Goal: Task Accomplishment & Management: Manage account settings

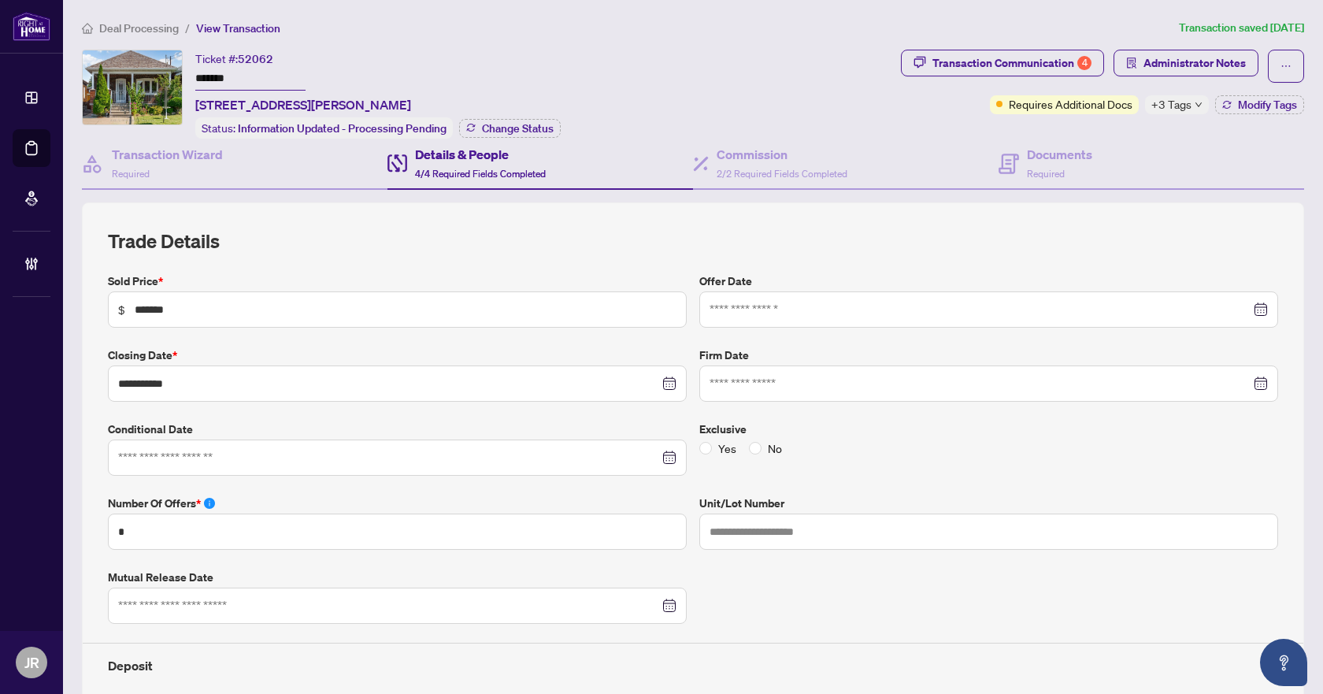
click at [129, 31] on span "Deal Processing" at bounding box center [139, 28] width 80 height 14
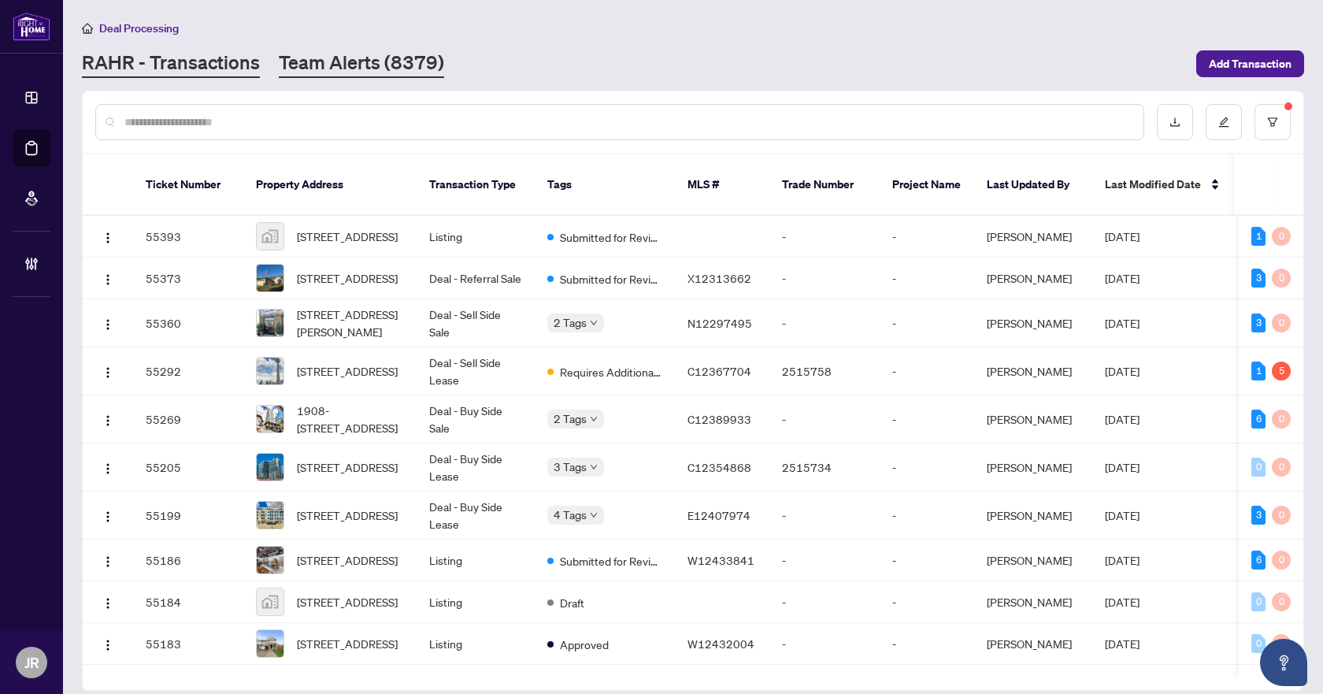
click at [383, 51] on link "Team Alerts (8379)" at bounding box center [361, 64] width 165 height 28
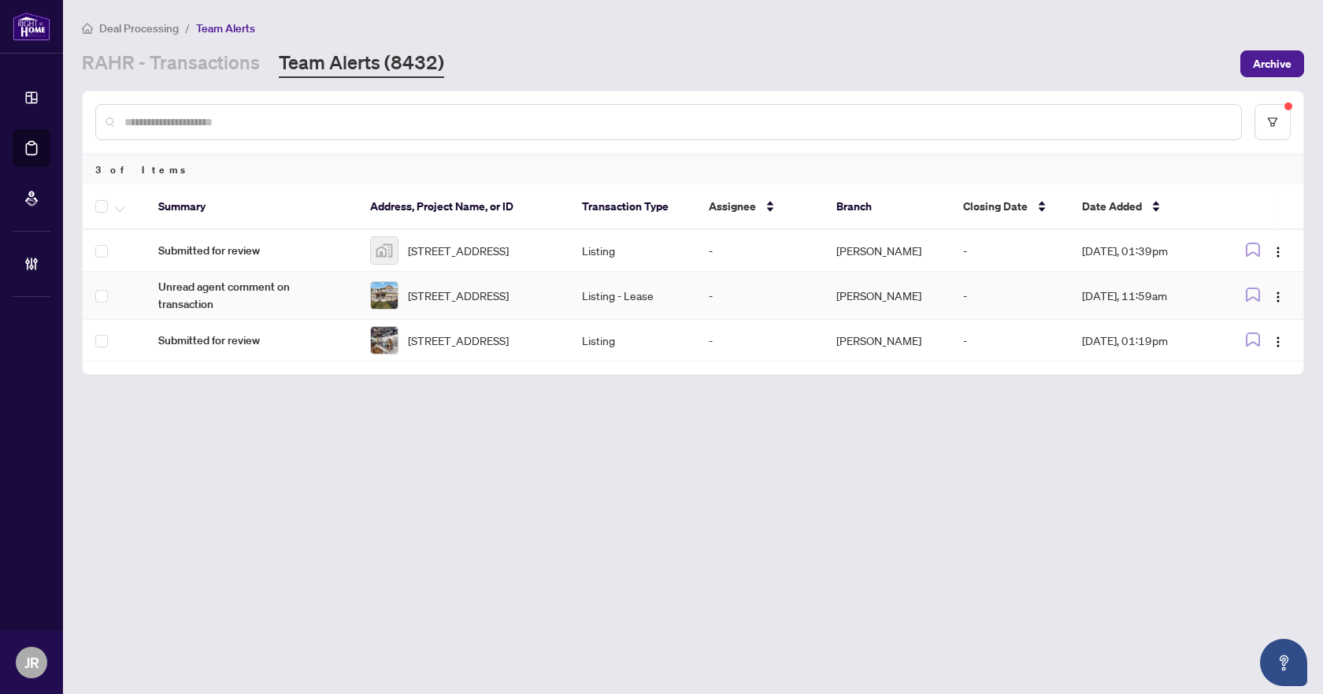
click at [502, 296] on span "122 Granville Cres, Haldimand, Ontario N3W 0J5, Canada" at bounding box center [458, 295] width 101 height 17
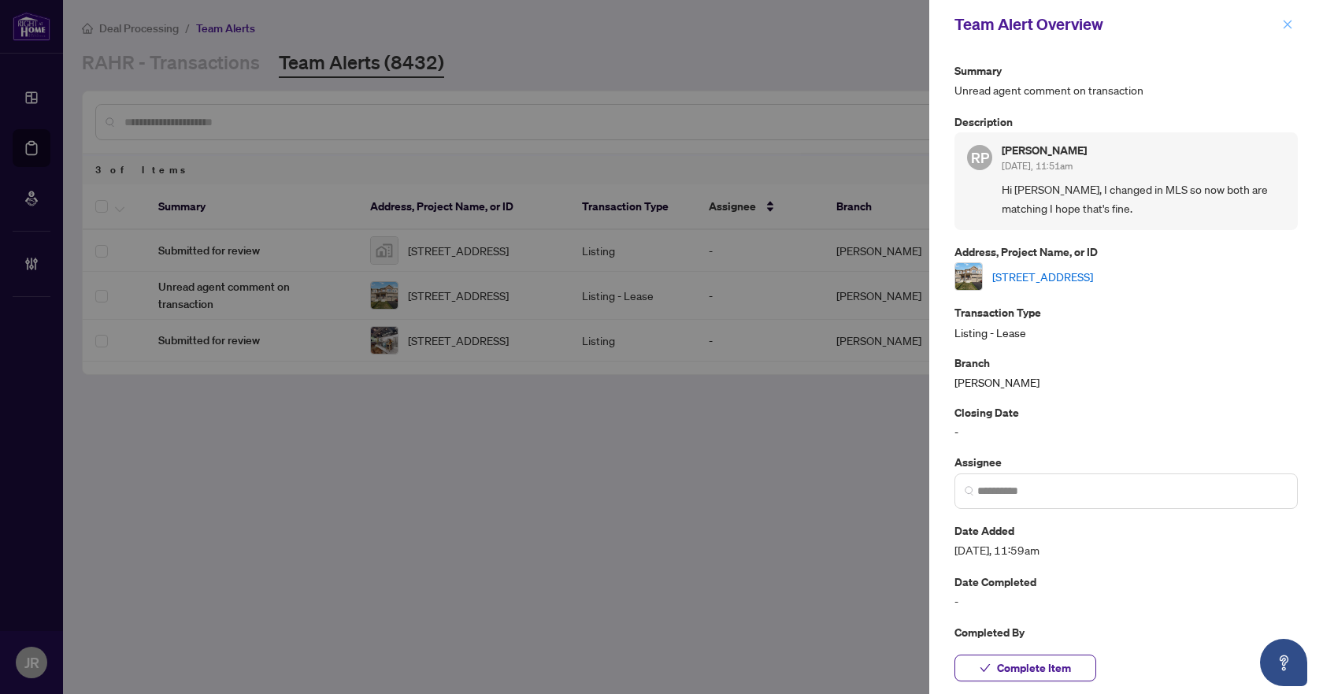
click at [1281, 21] on button "button" at bounding box center [1287, 24] width 20 height 19
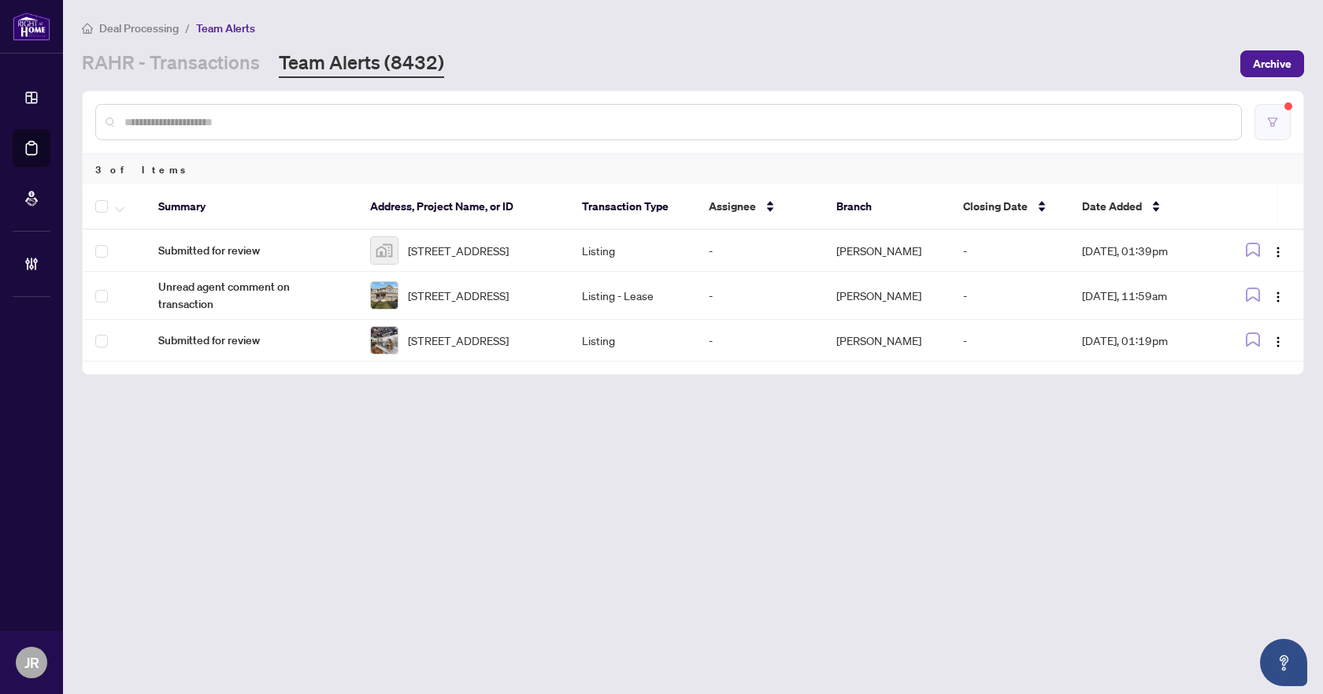
click at [1288, 116] on button "button" at bounding box center [1273, 122] width 36 height 36
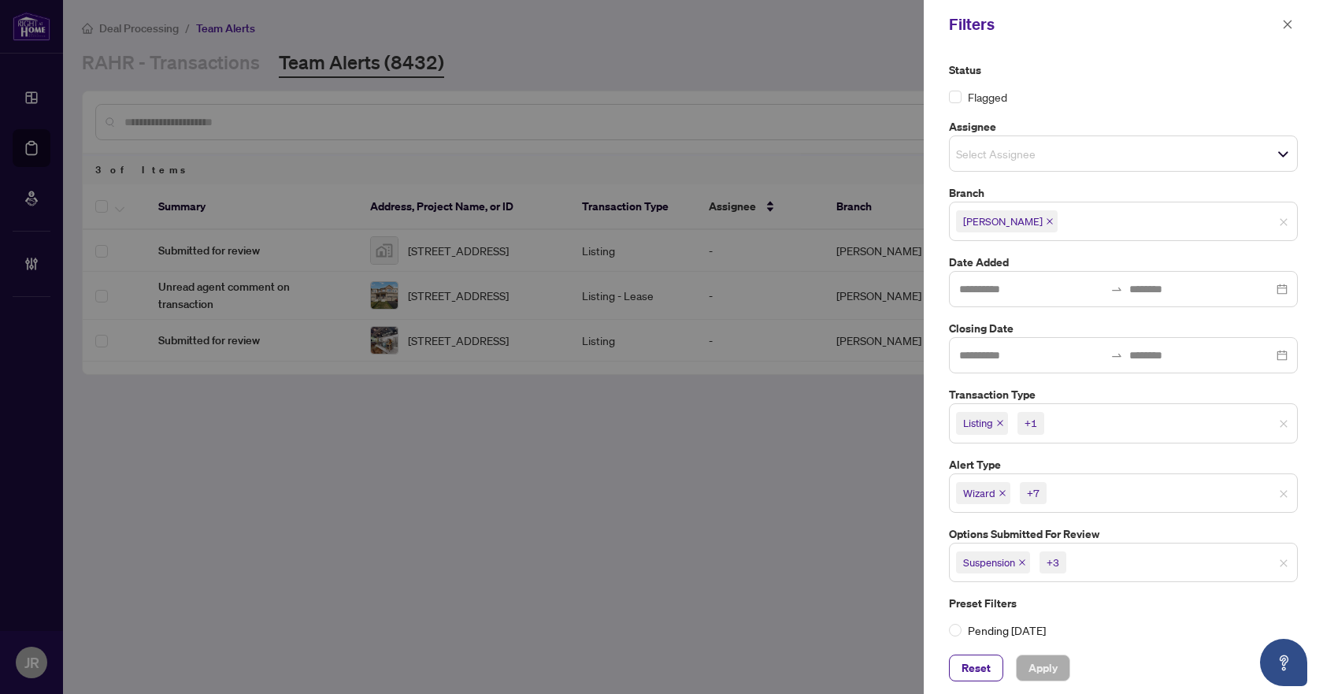
click at [1290, 39] on div "Filters" at bounding box center [1123, 24] width 399 height 49
click at [1286, 18] on span "button" at bounding box center [1287, 24] width 11 height 25
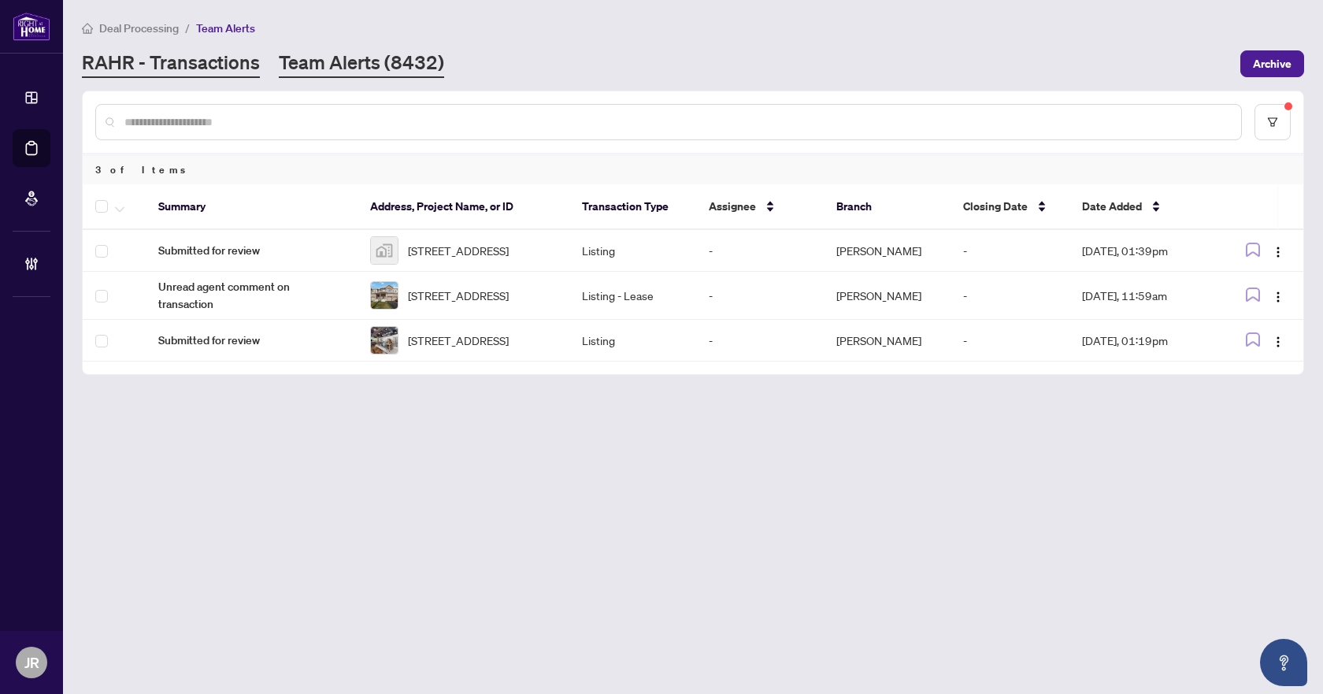
click at [186, 51] on link "RAHR - Transactions" at bounding box center [171, 64] width 178 height 28
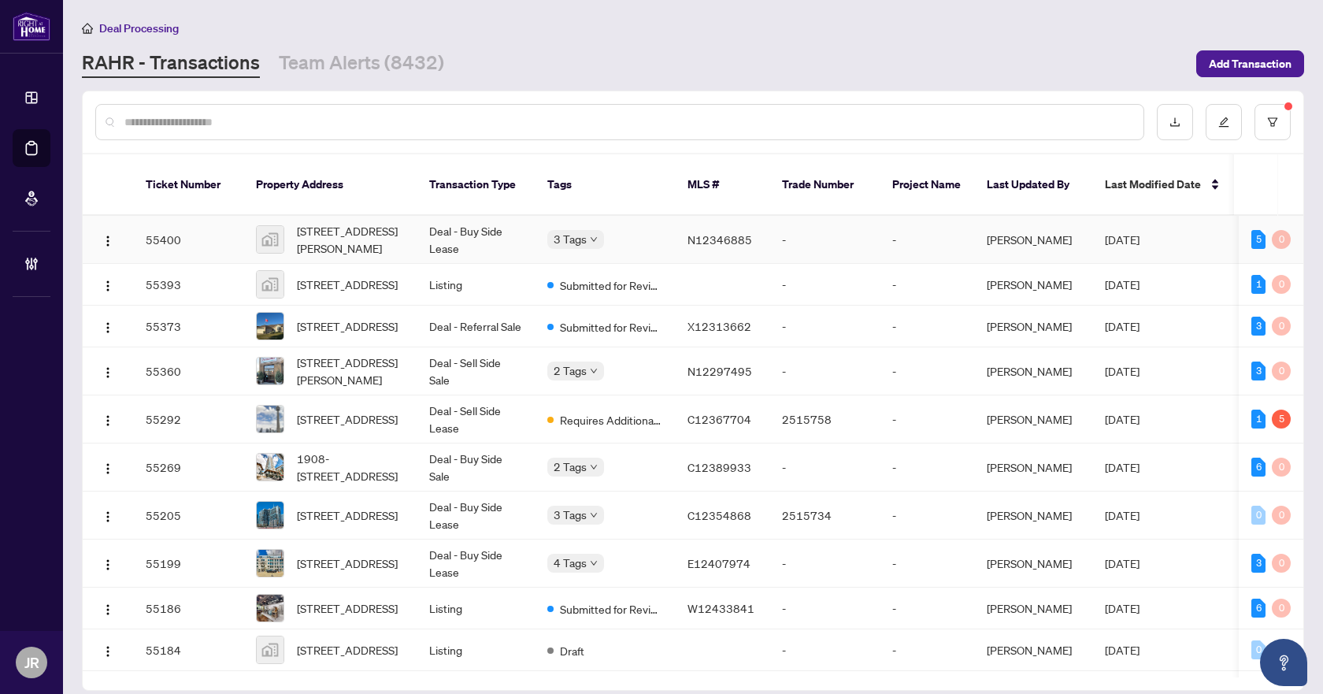
click at [500, 219] on td "Deal - Buy Side Lease" at bounding box center [476, 240] width 118 height 48
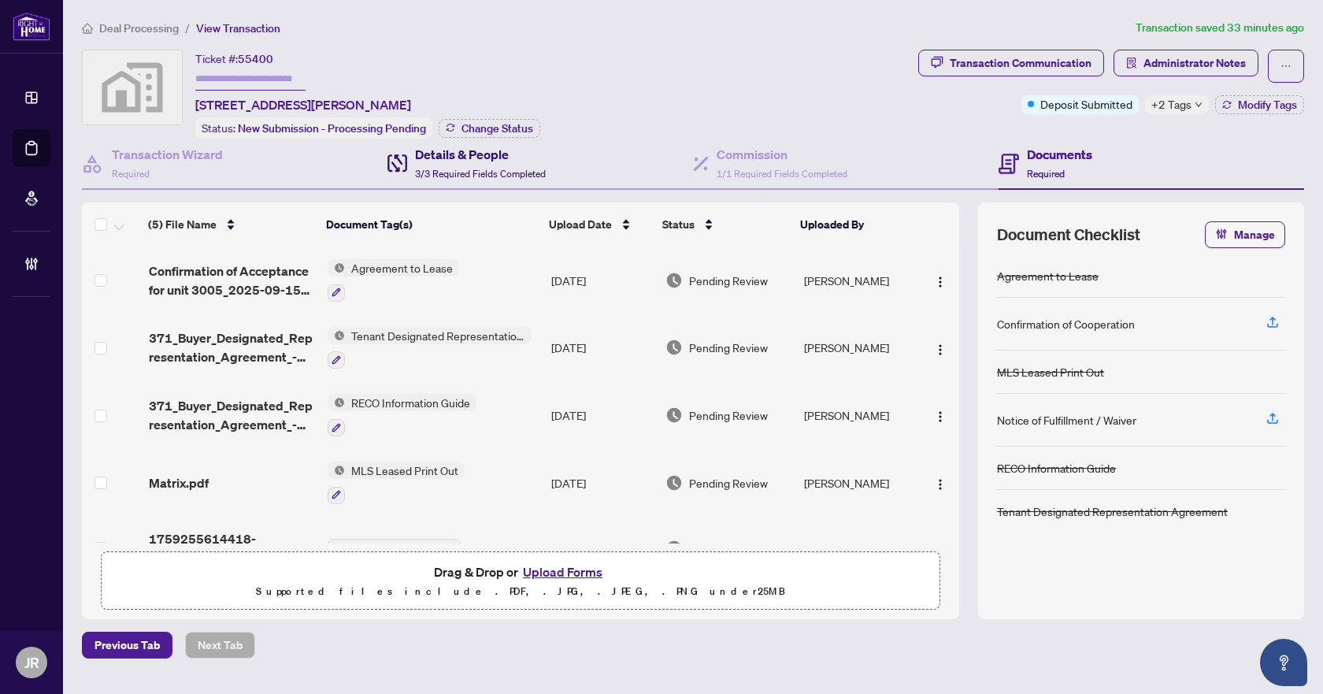
click at [517, 172] on span "3/3 Required Fields Completed" at bounding box center [480, 174] width 131 height 12
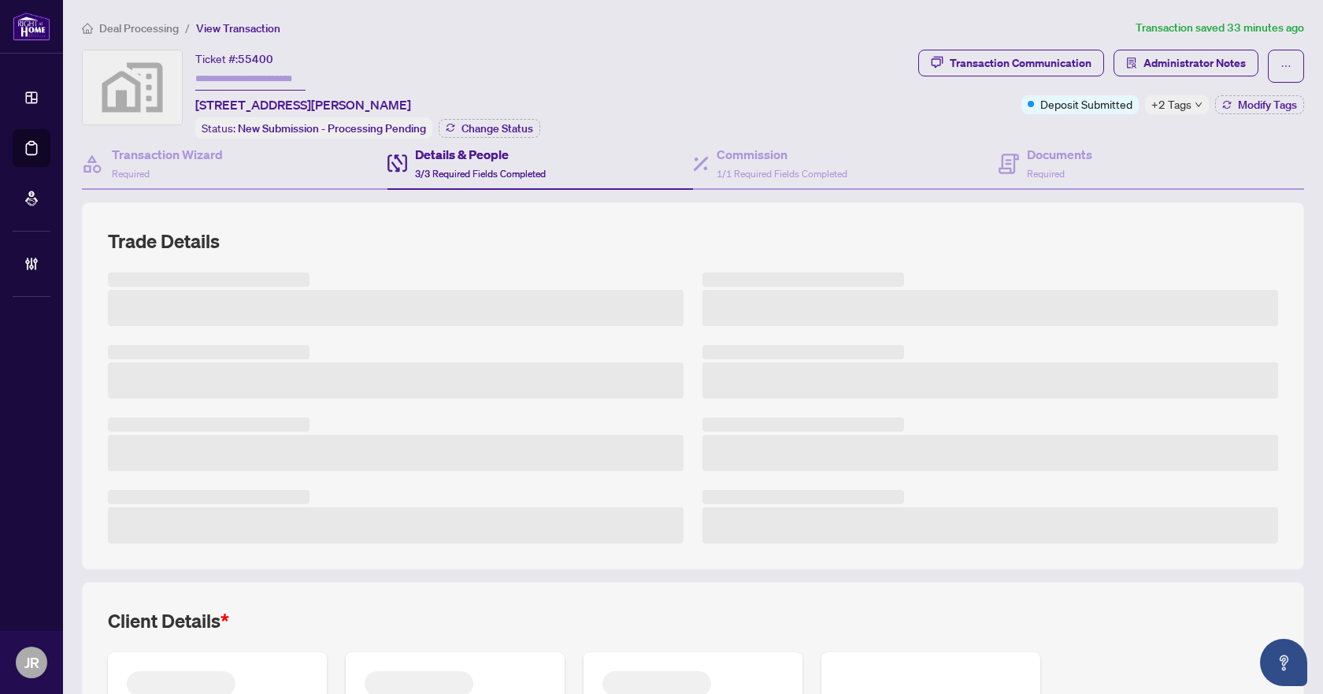
click at [165, 32] on span "Deal Processing" at bounding box center [139, 28] width 80 height 14
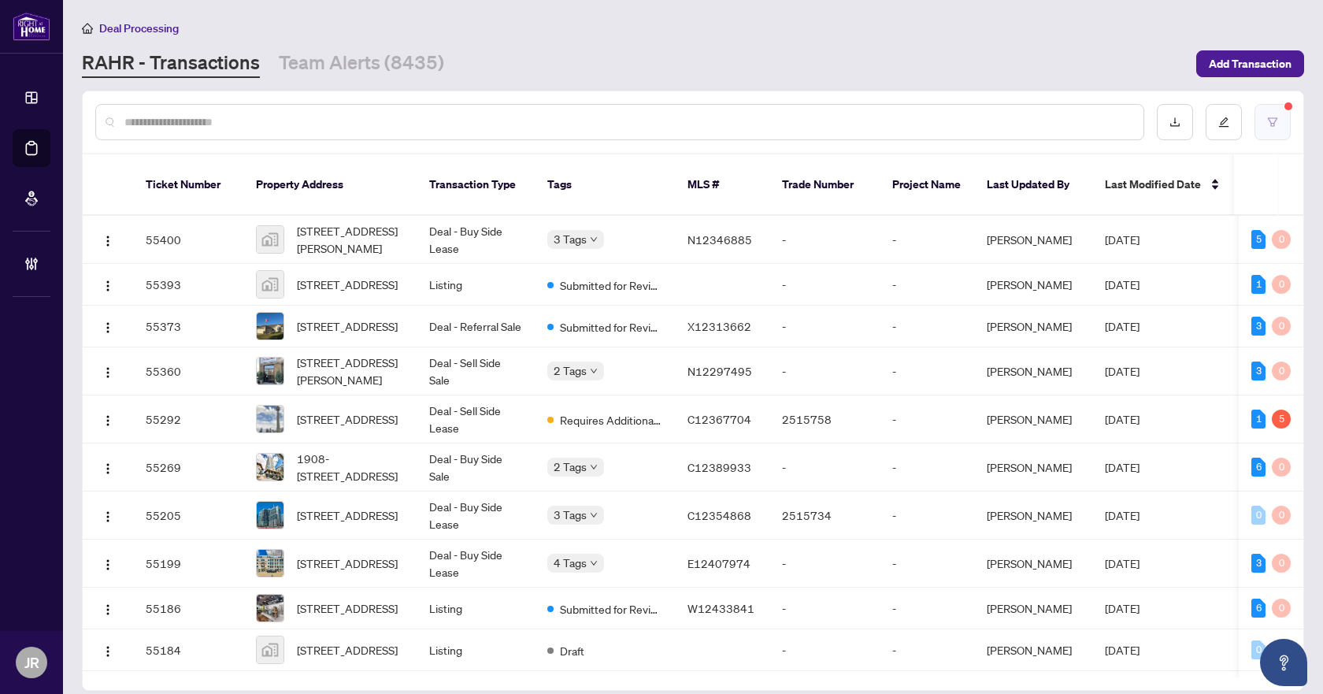
click at [1275, 105] on button "button" at bounding box center [1273, 122] width 36 height 36
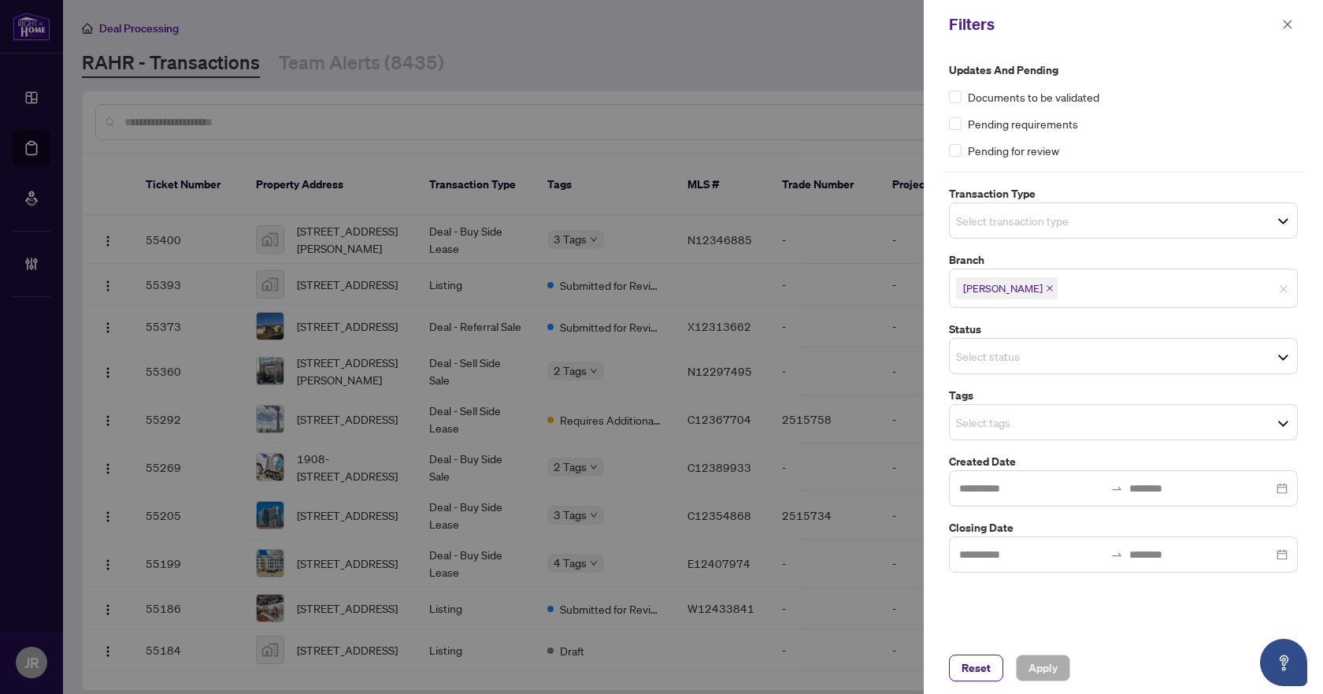
click at [1063, 208] on div "Select transaction type" at bounding box center [1123, 220] width 349 height 36
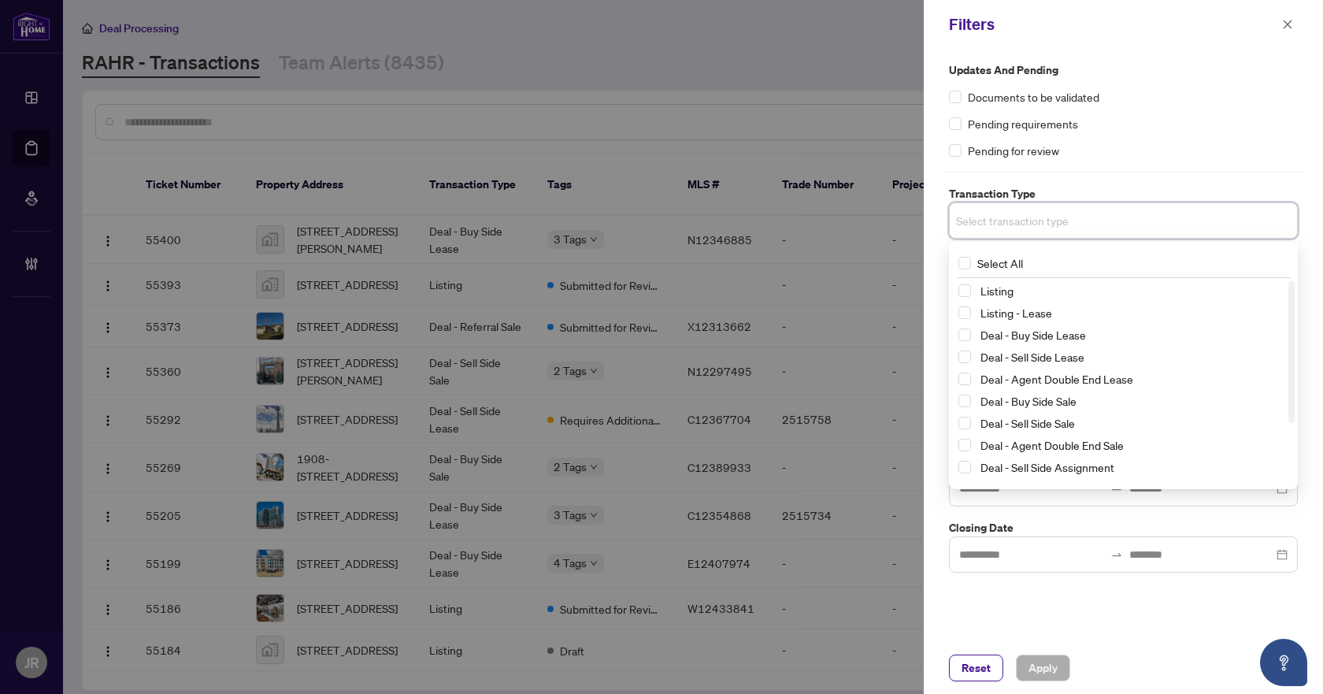
click at [1048, 300] on div "Listing" at bounding box center [1123, 290] width 330 height 19
click at [1048, 311] on span "Listing - Lease" at bounding box center [1016, 313] width 72 height 14
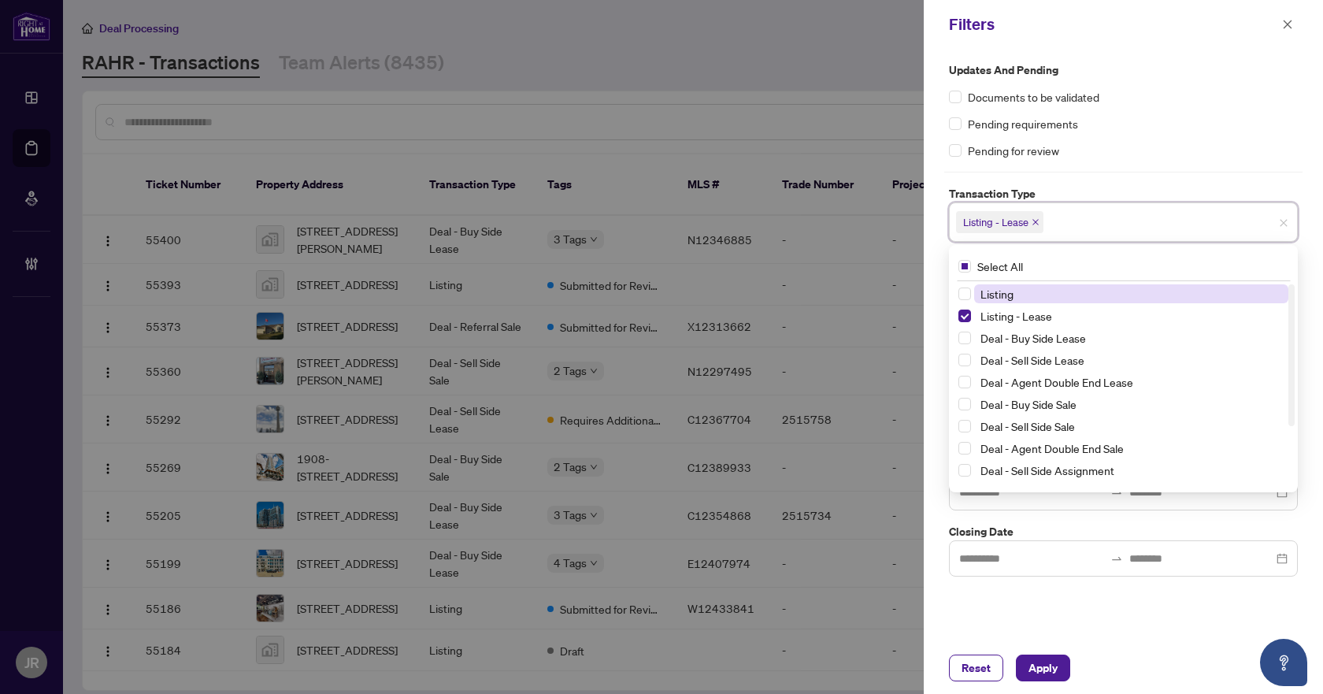
click at [1046, 295] on span "Listing" at bounding box center [1131, 293] width 314 height 19
click at [1042, 662] on span "Apply" at bounding box center [1043, 667] width 29 height 25
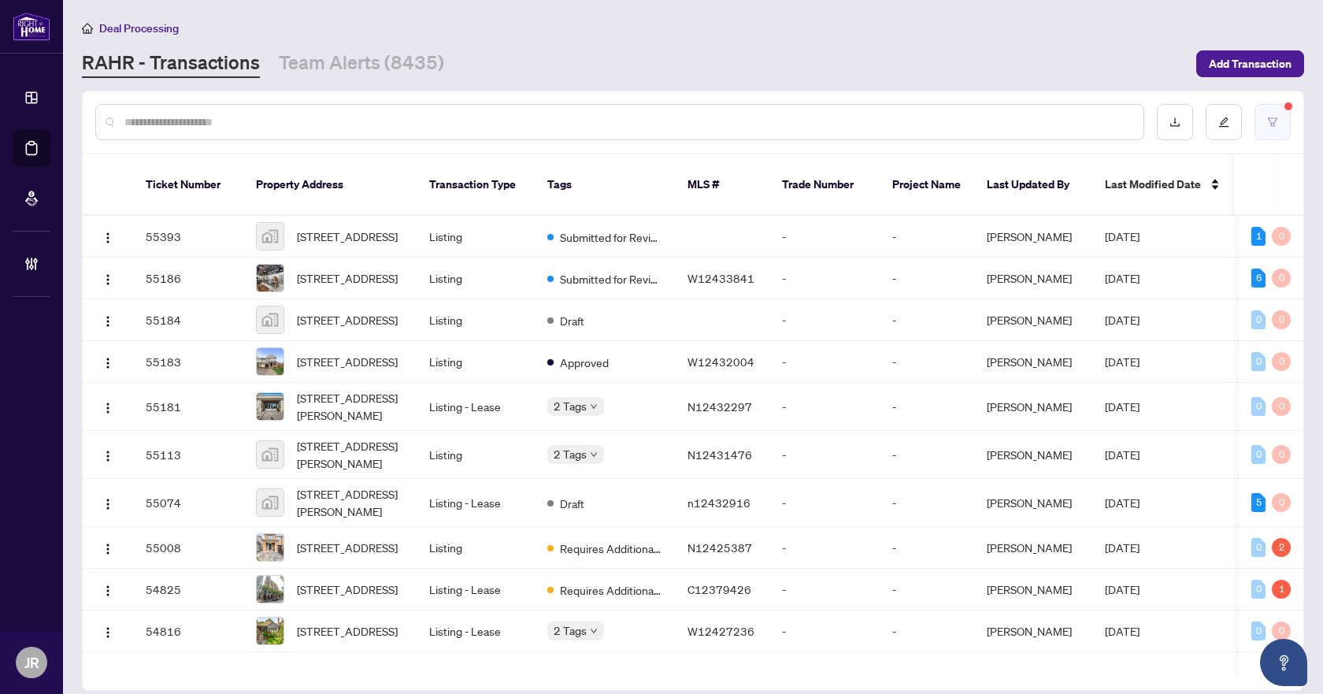
click at [1270, 137] on button "button" at bounding box center [1273, 122] width 36 height 36
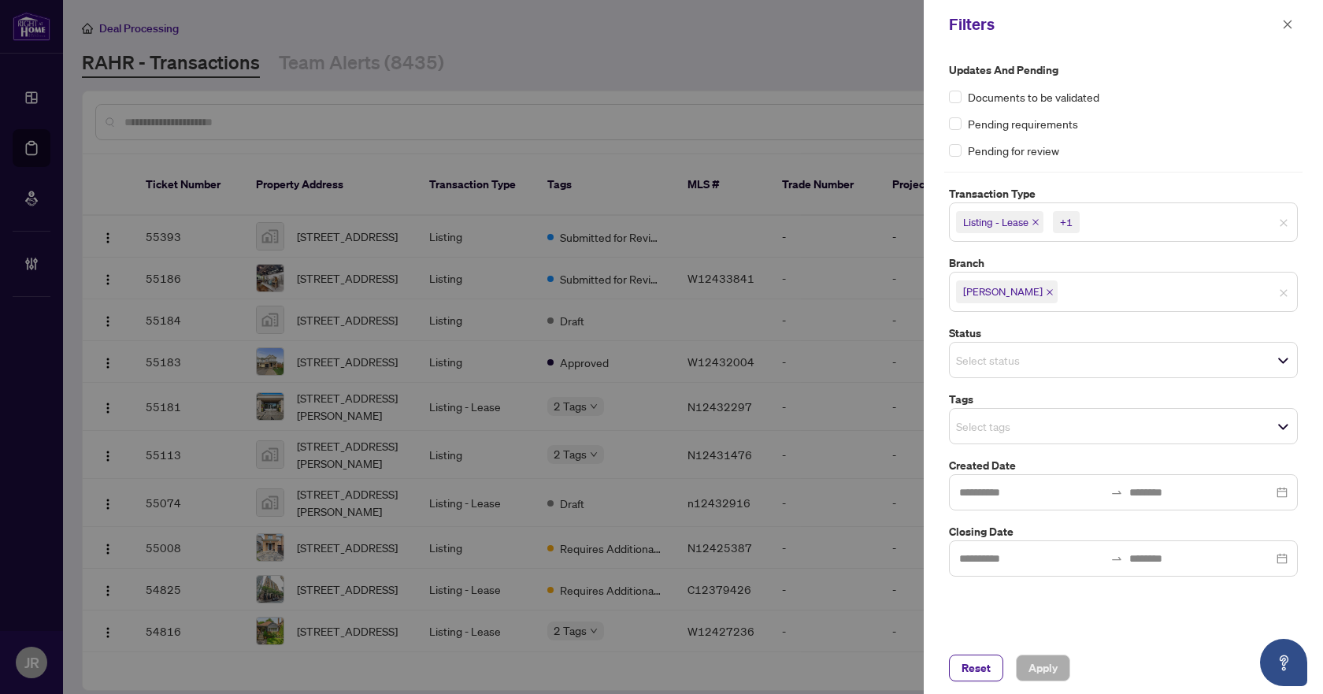
click at [1104, 369] on span "Select status" at bounding box center [1123, 360] width 347 height 22
click at [1139, 329] on label "Status" at bounding box center [1123, 332] width 349 height 17
click at [1086, 439] on div "Select tags" at bounding box center [1123, 426] width 349 height 36
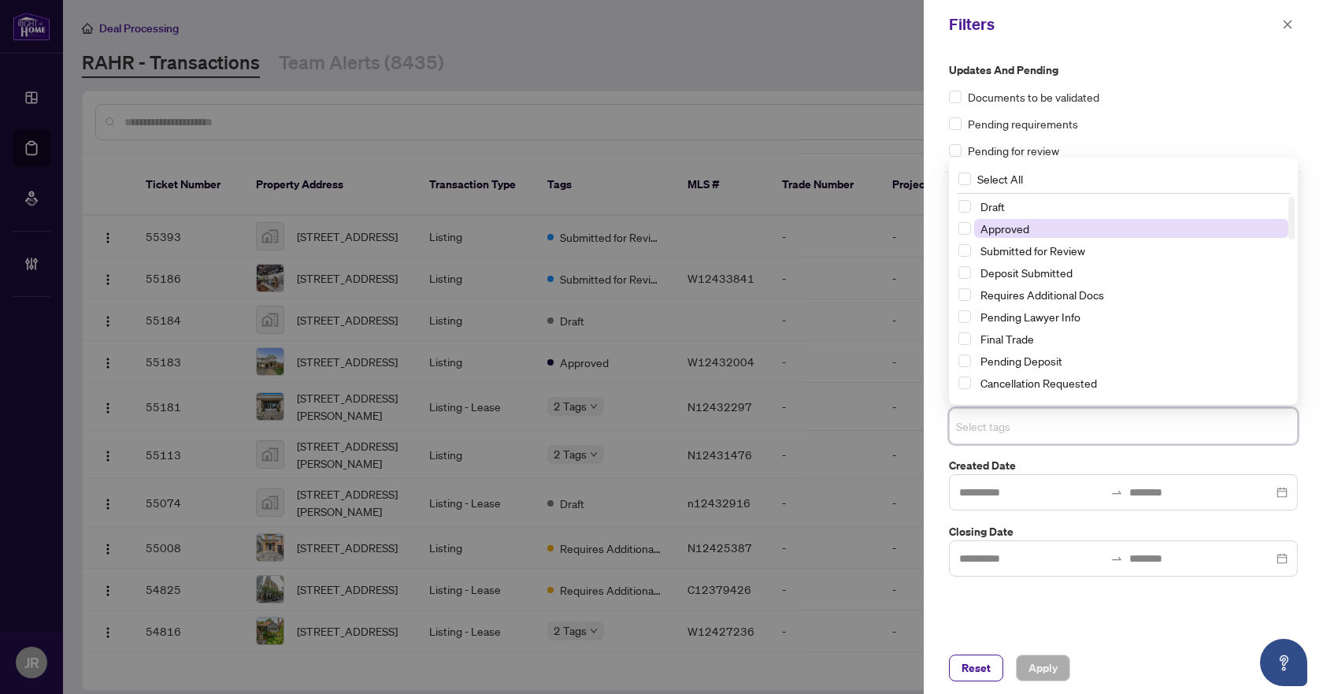
click at [1038, 231] on span "Approved" at bounding box center [1131, 228] width 314 height 19
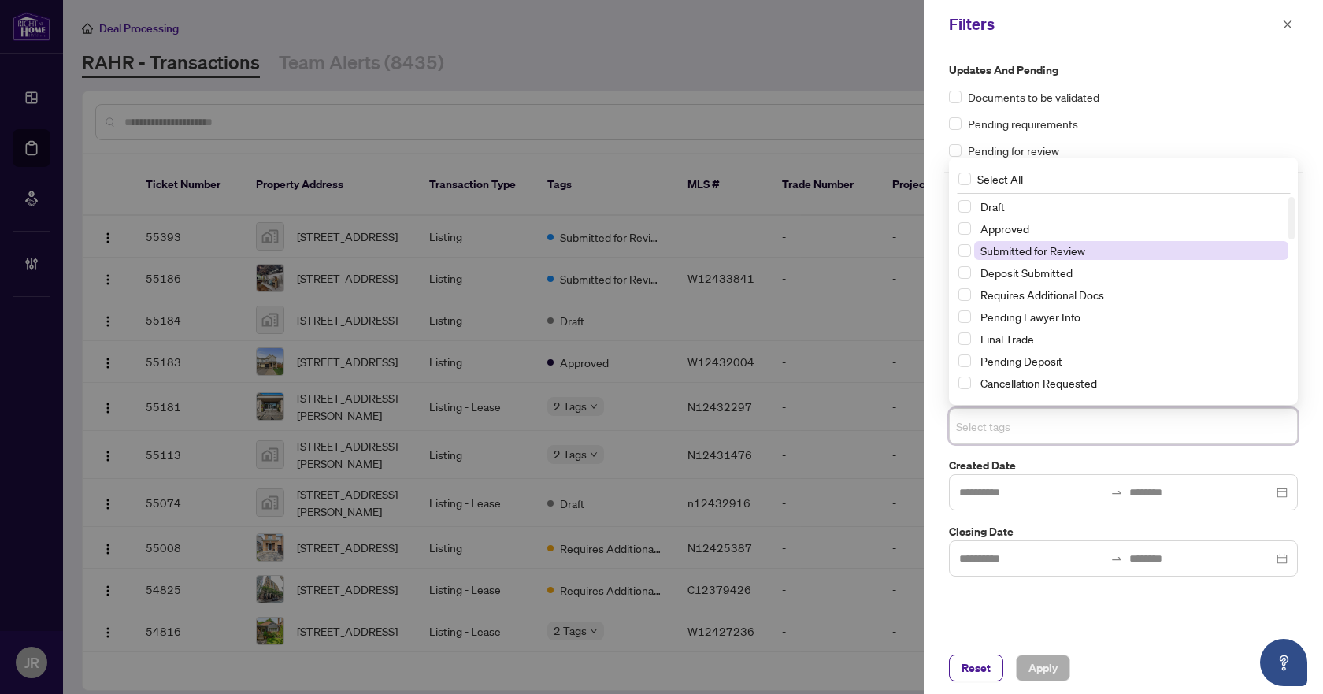
click at [1048, 250] on span "Submitted for Review" at bounding box center [1032, 250] width 105 height 14
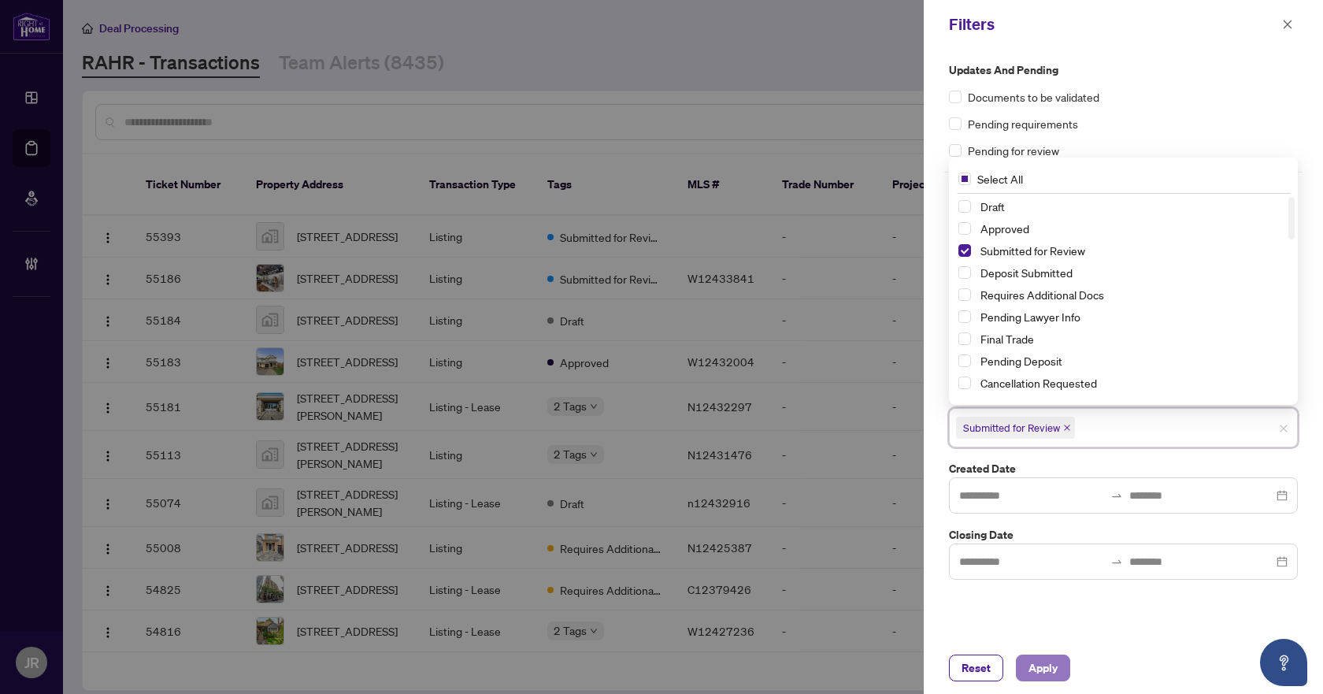
click at [1065, 666] on button "Apply" at bounding box center [1043, 667] width 54 height 27
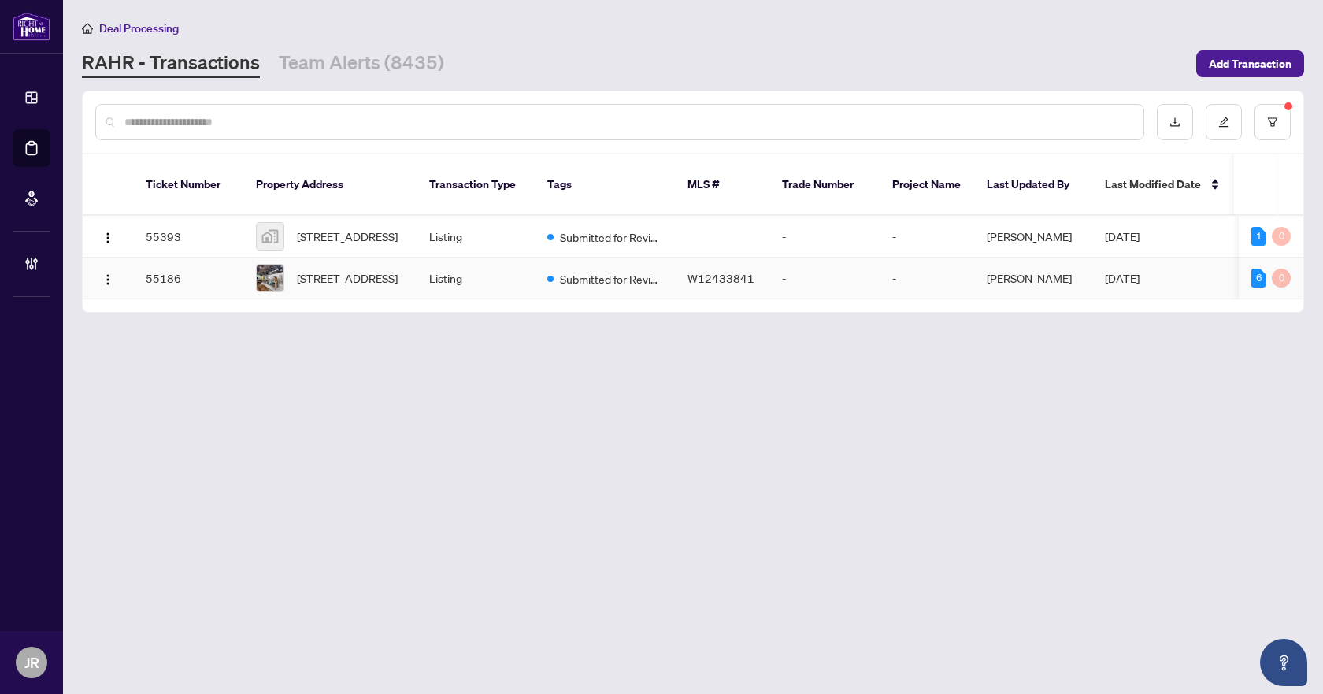
click at [487, 264] on td "Listing" at bounding box center [476, 279] width 118 height 42
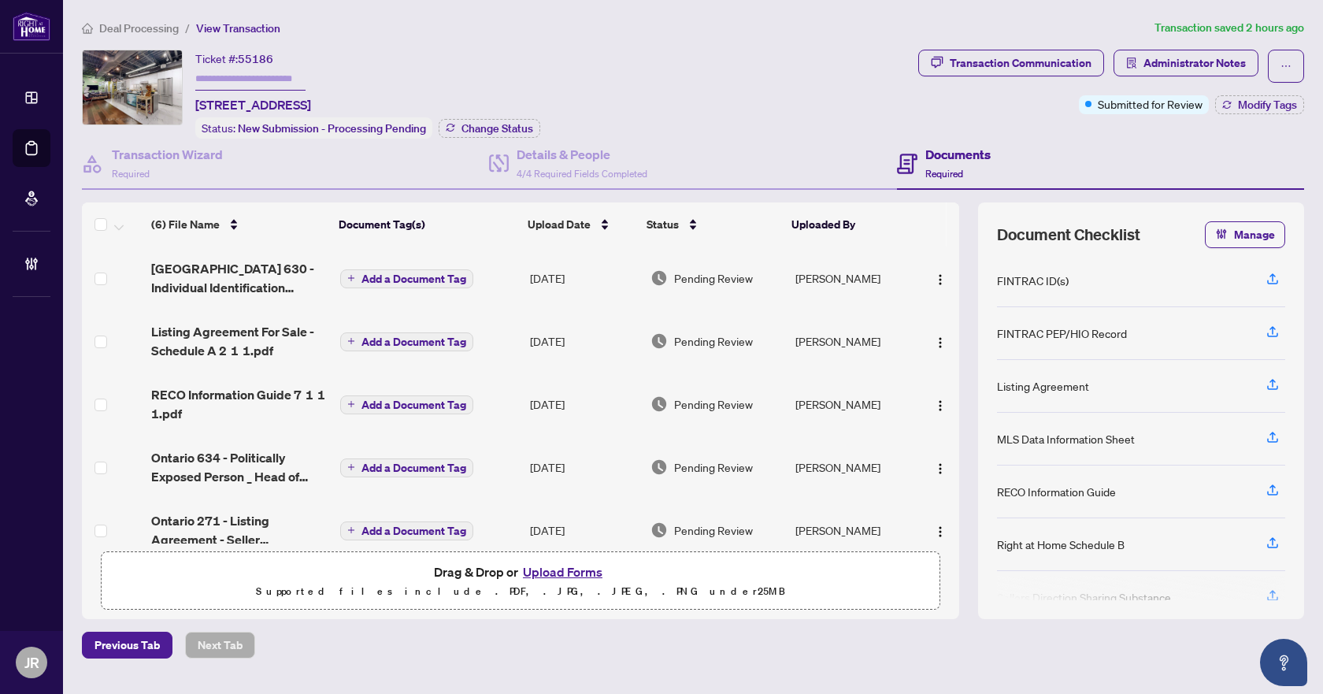
click at [150, 18] on main "Deal Processing / View Transaction Transaction saved 2 hours ago Ticket #: 5518…" at bounding box center [693, 347] width 1260 height 694
click at [148, 26] on span "Deal Processing" at bounding box center [139, 28] width 80 height 14
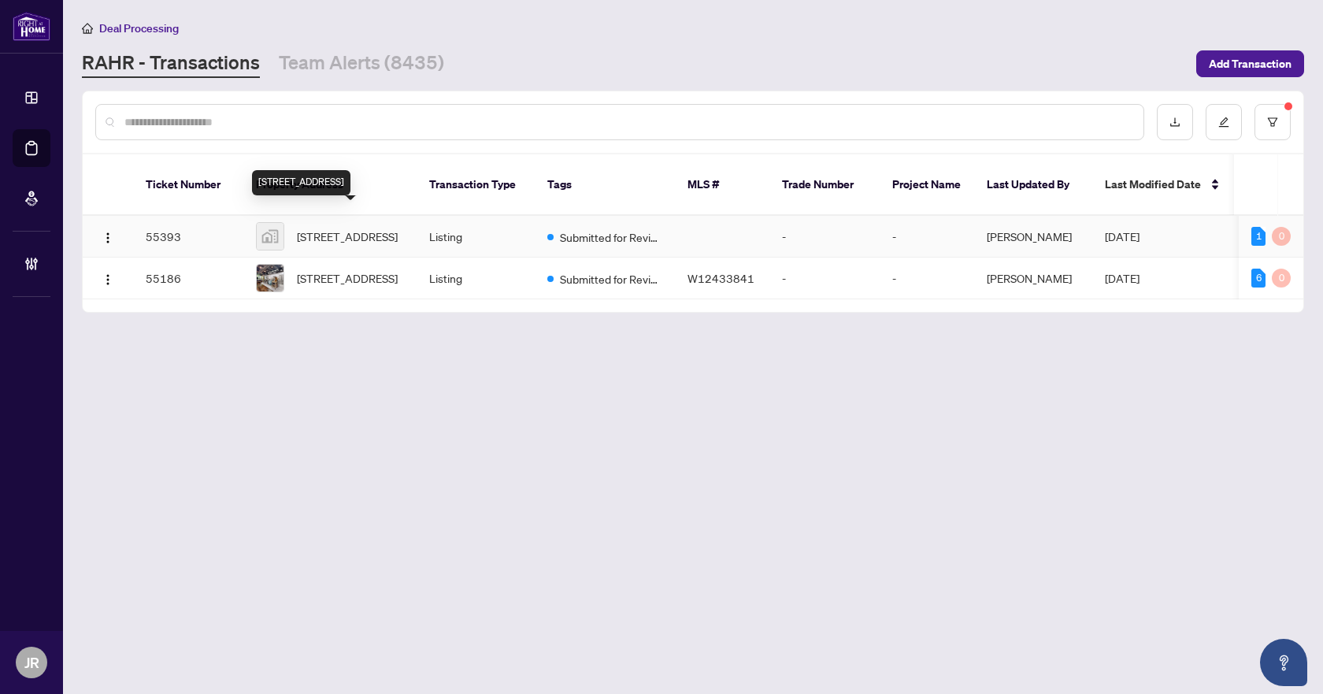
click at [384, 232] on span "4363 Meadowvale Drive, Niagara Falls, ON, Canada" at bounding box center [347, 236] width 101 height 17
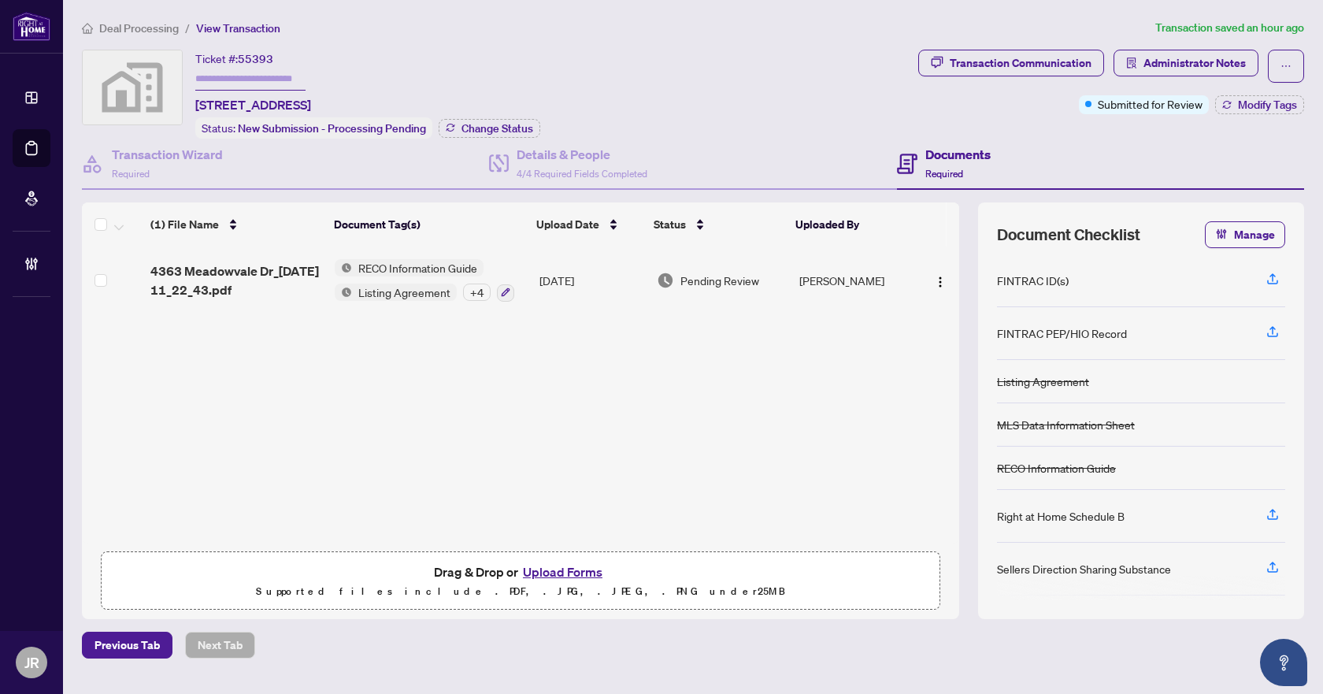
click at [133, 21] on span "Deal Processing" at bounding box center [139, 28] width 80 height 14
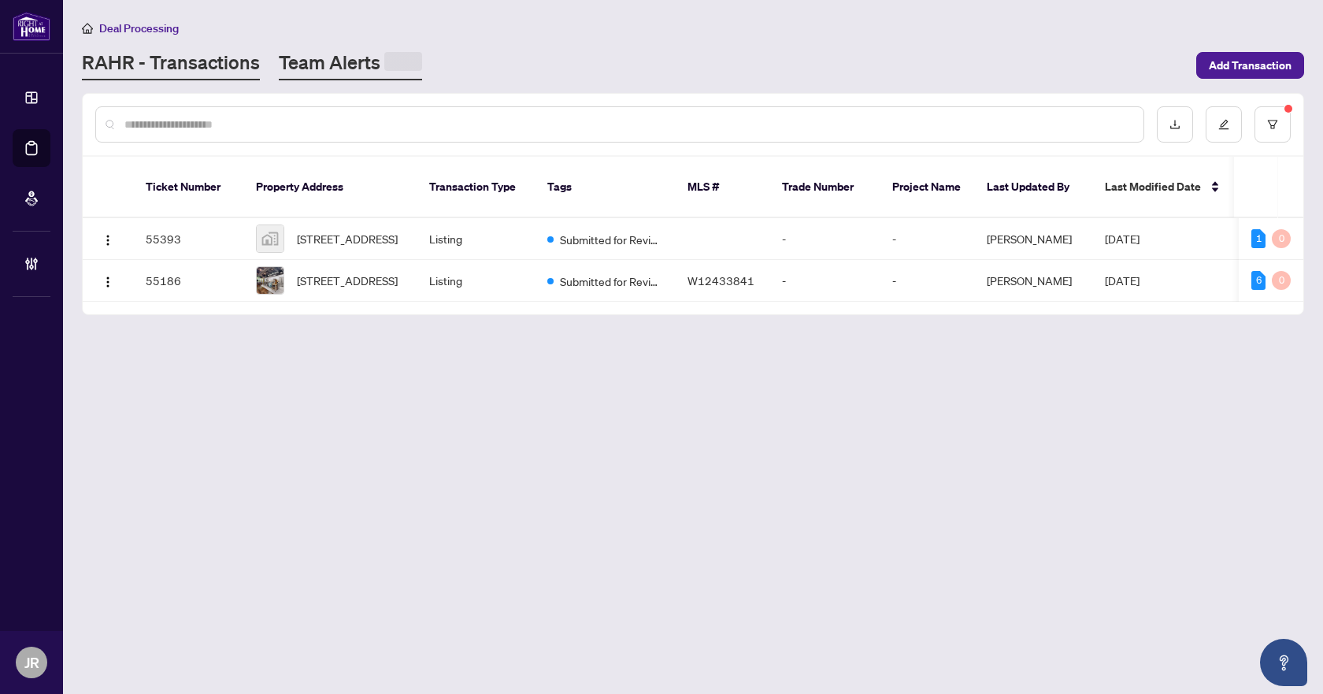
click at [339, 62] on link "Team Alerts" at bounding box center [350, 65] width 143 height 31
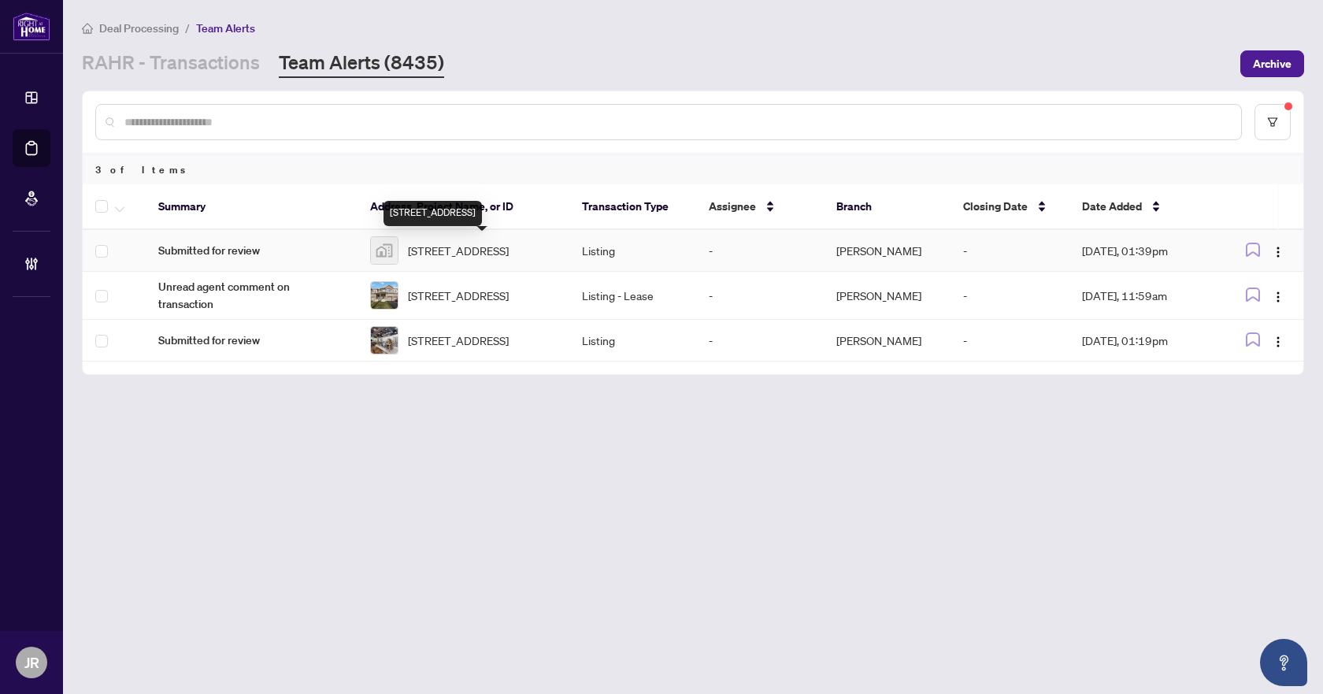
click at [459, 244] on span "4363 Meadowvale Drive, Niagara Falls, ON, Canada" at bounding box center [458, 250] width 101 height 17
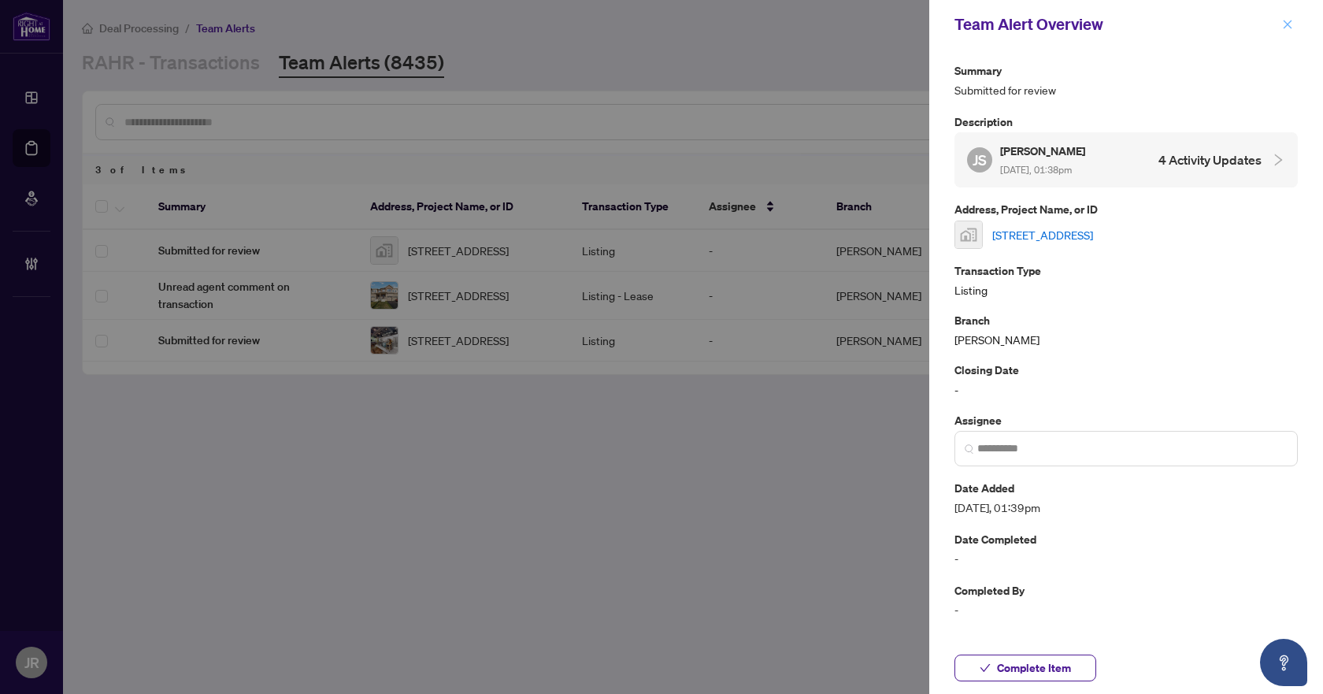
click at [1297, 23] on button "button" at bounding box center [1287, 24] width 20 height 19
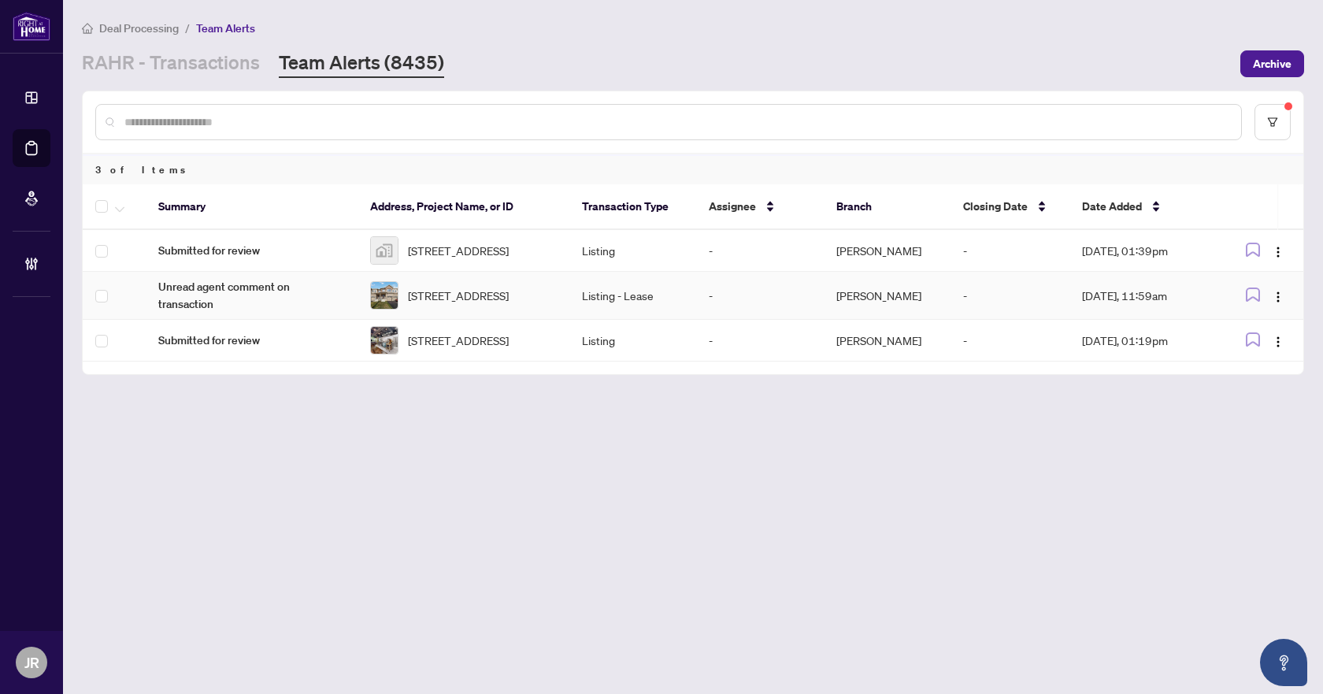
click at [694, 296] on td "Listing - Lease" at bounding box center [632, 296] width 127 height 48
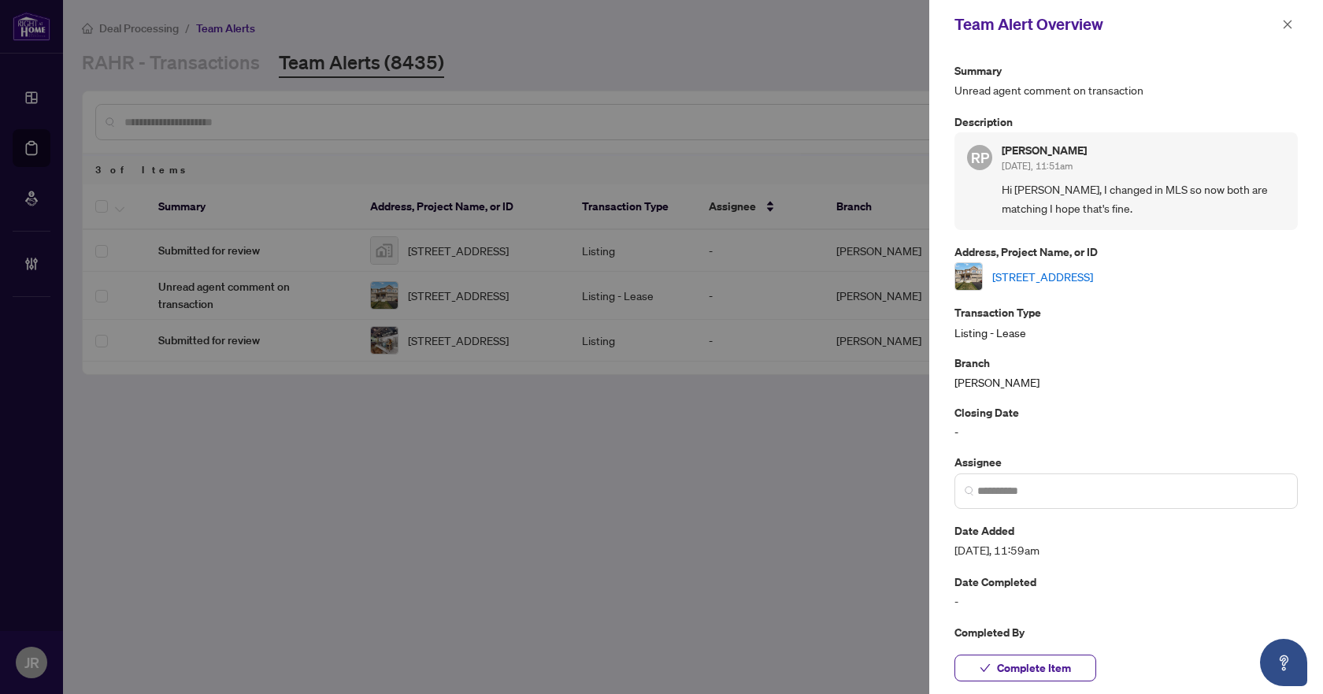
click at [1093, 276] on link "122 Granville Cres, Haldimand, Ontario N3W 0J5, Canada" at bounding box center [1042, 276] width 101 height 17
click at [1285, 24] on icon "close" at bounding box center [1287, 24] width 11 height 11
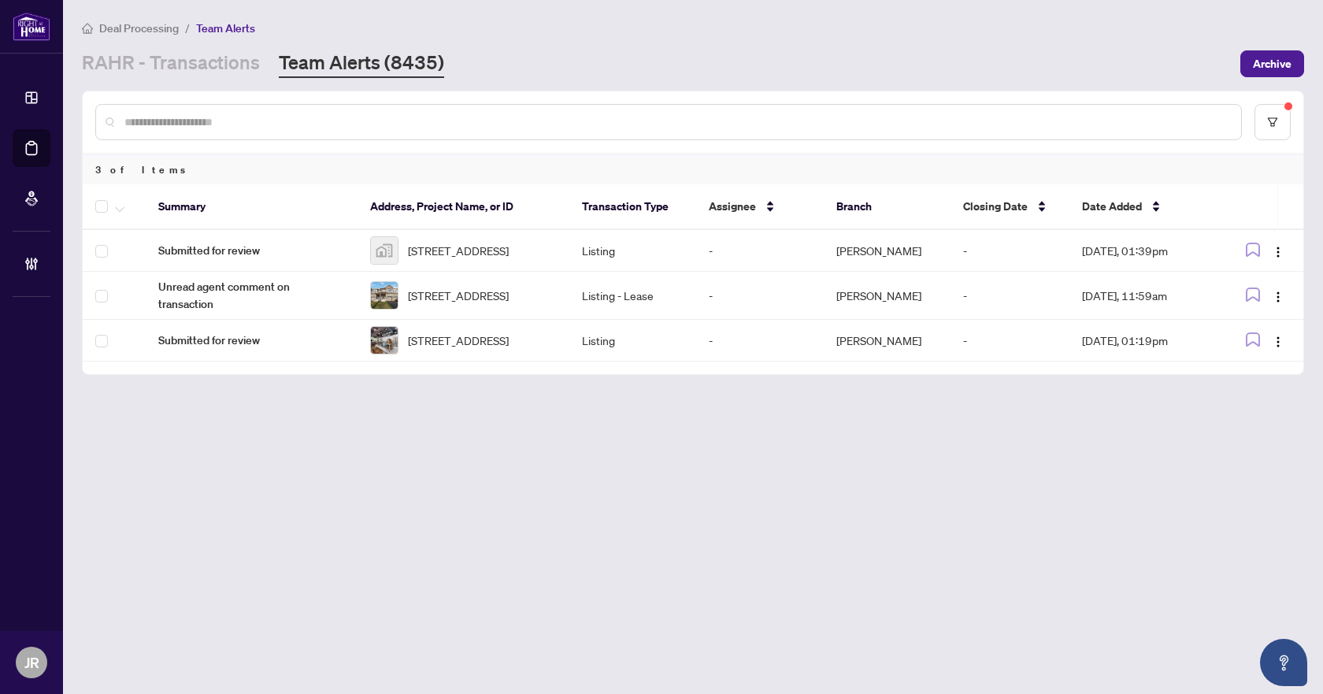
click at [225, 80] on main "Deal Processing / Team Alerts RAHR - Transactions Team Alerts (8435) Archive 3 …" at bounding box center [693, 347] width 1260 height 694
click at [232, 64] on link "RAHR - Transactions" at bounding box center [171, 64] width 178 height 28
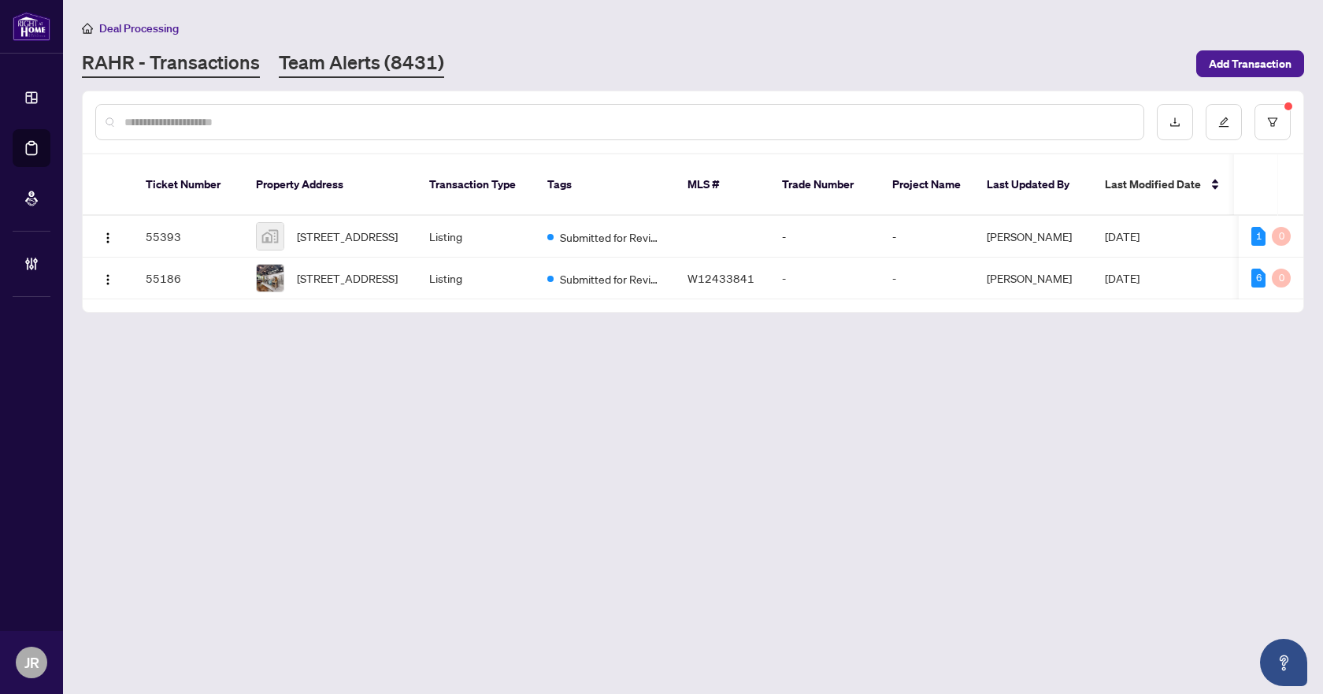
click at [345, 76] on link "Team Alerts (8431)" at bounding box center [361, 64] width 165 height 28
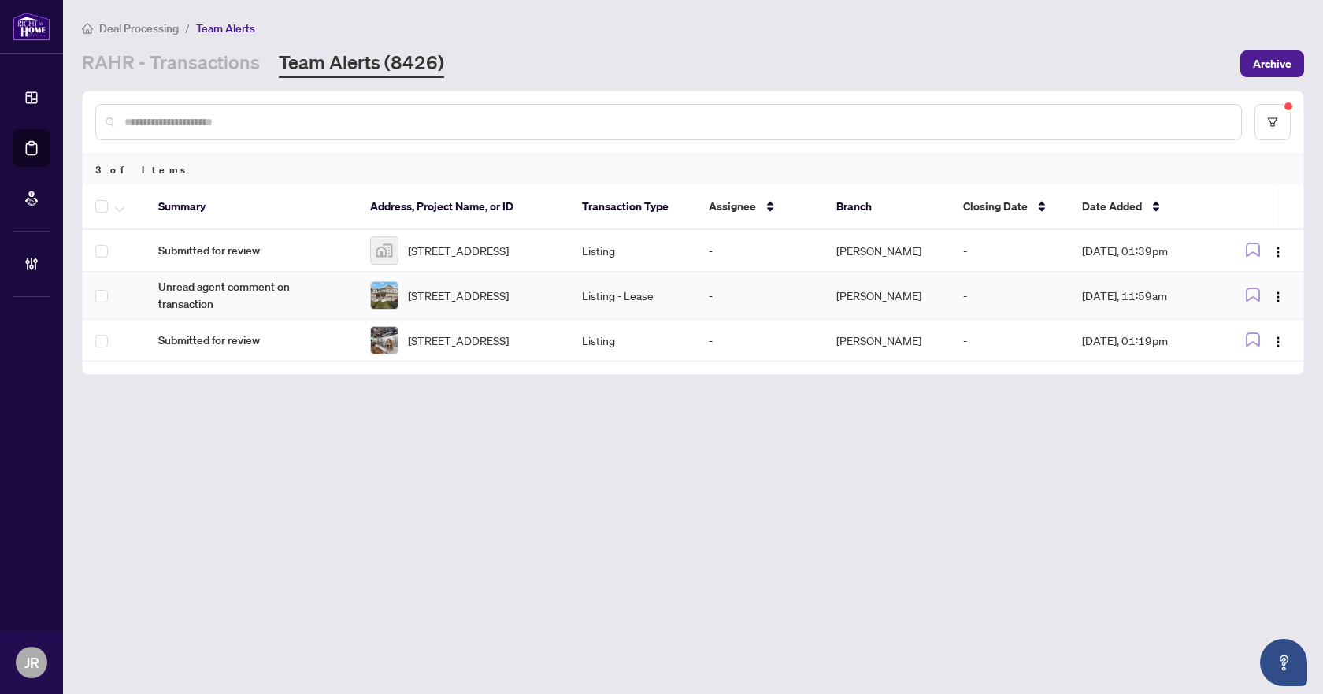
click at [372, 280] on td "122 Granville Cres, Haldimand, Ontario N3W 0J5, Canada" at bounding box center [464, 296] width 212 height 48
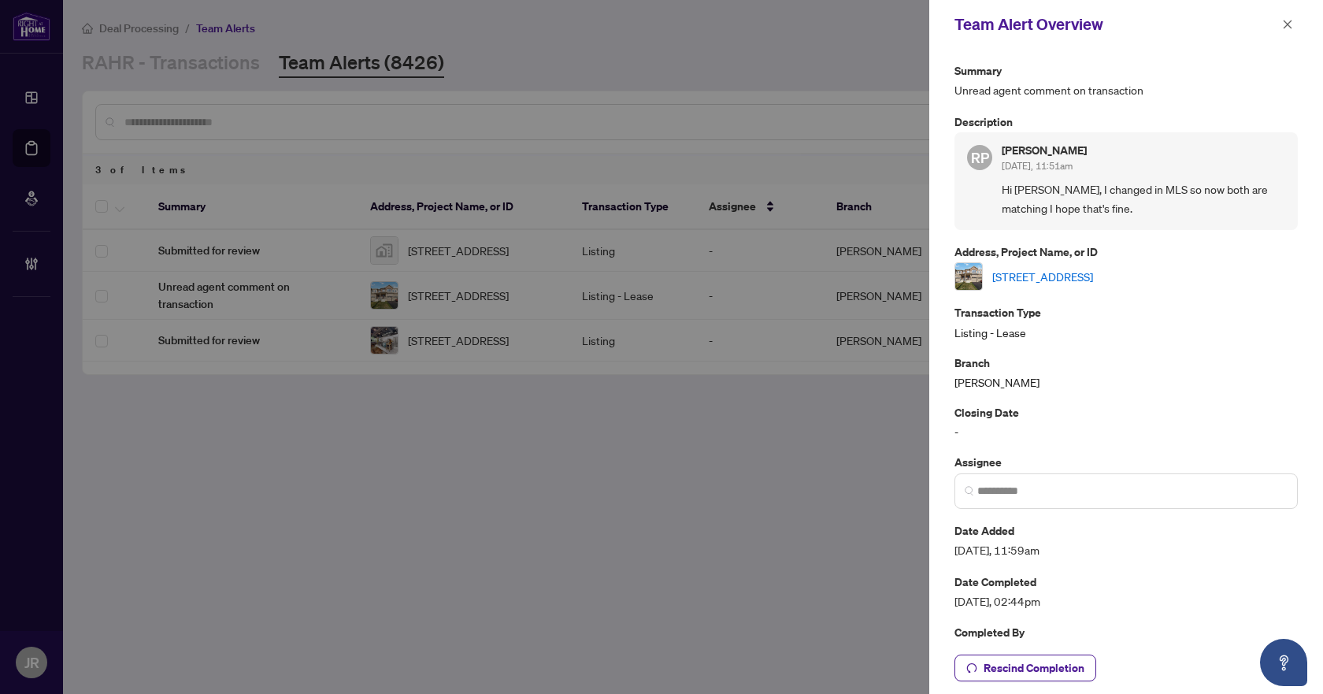
click at [1093, 274] on link "122 Granville Cres, Haldimand, Ontario N3W 0J5, Canada" at bounding box center [1042, 276] width 101 height 17
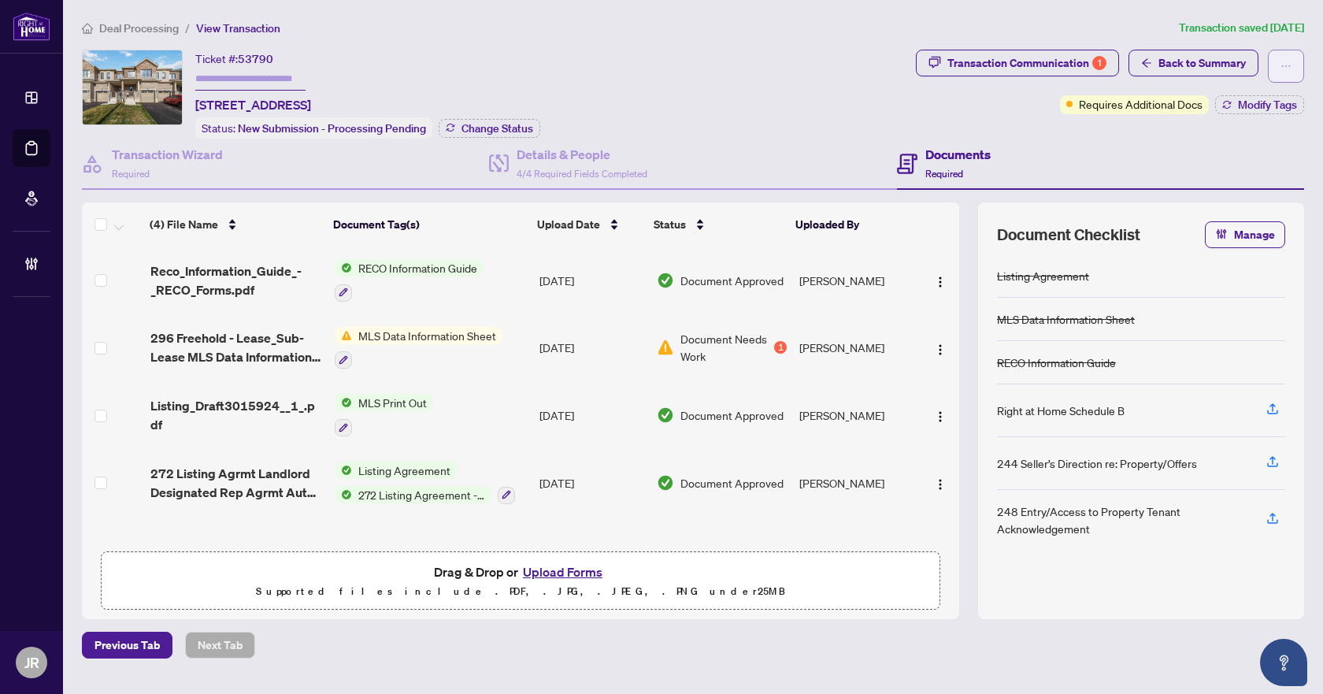
click at [1282, 65] on icon "ellipsis" at bounding box center [1286, 66] width 11 height 11
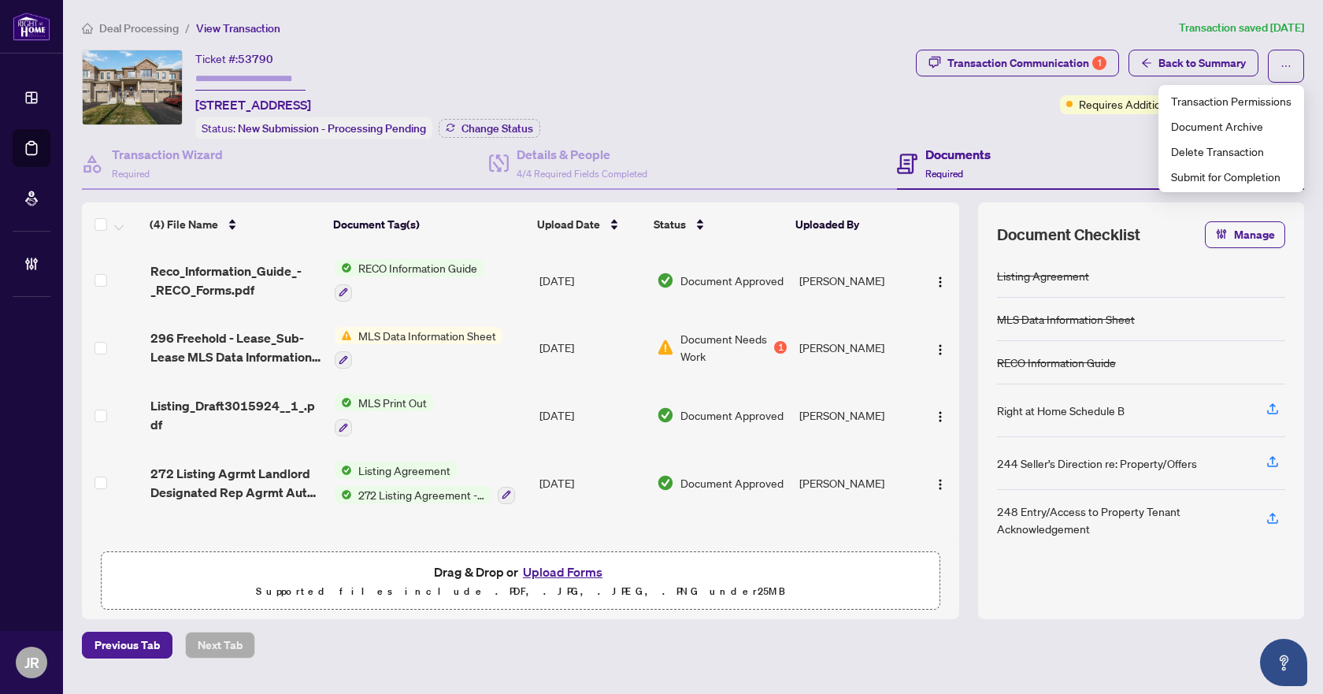
click at [1053, 149] on div "Documents Required" at bounding box center [1100, 164] width 407 height 51
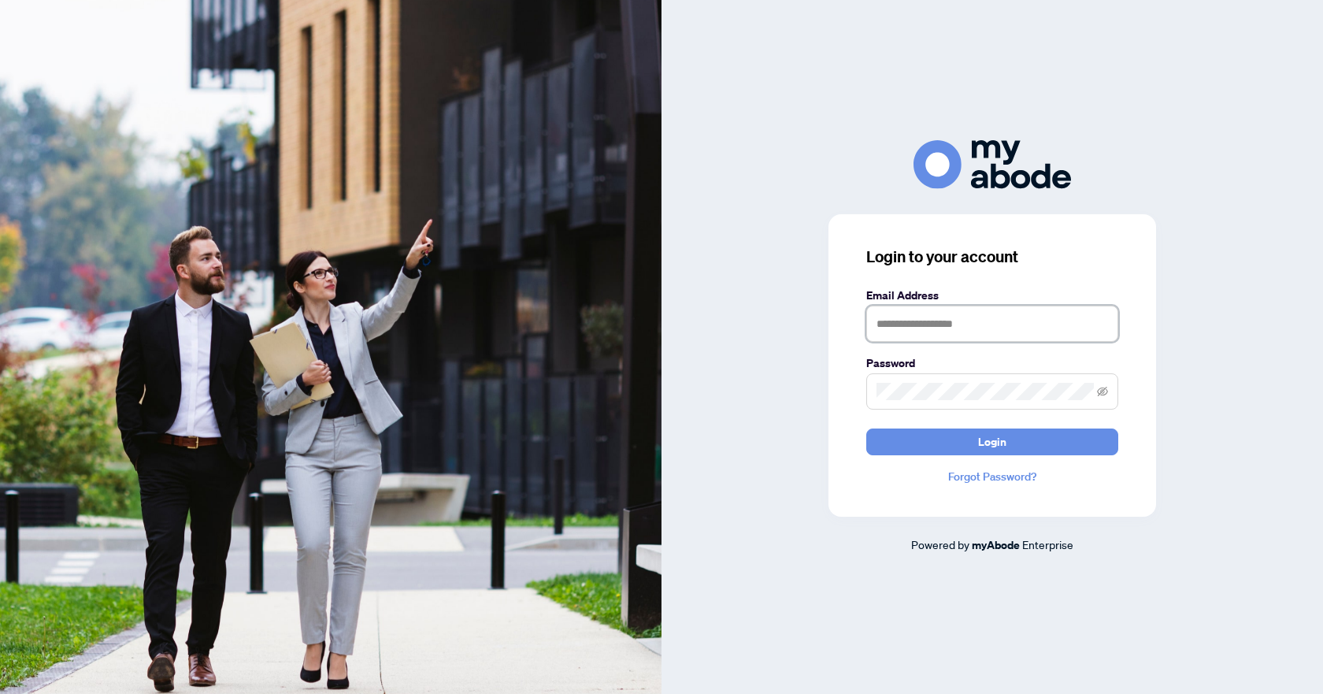
type input "**********"
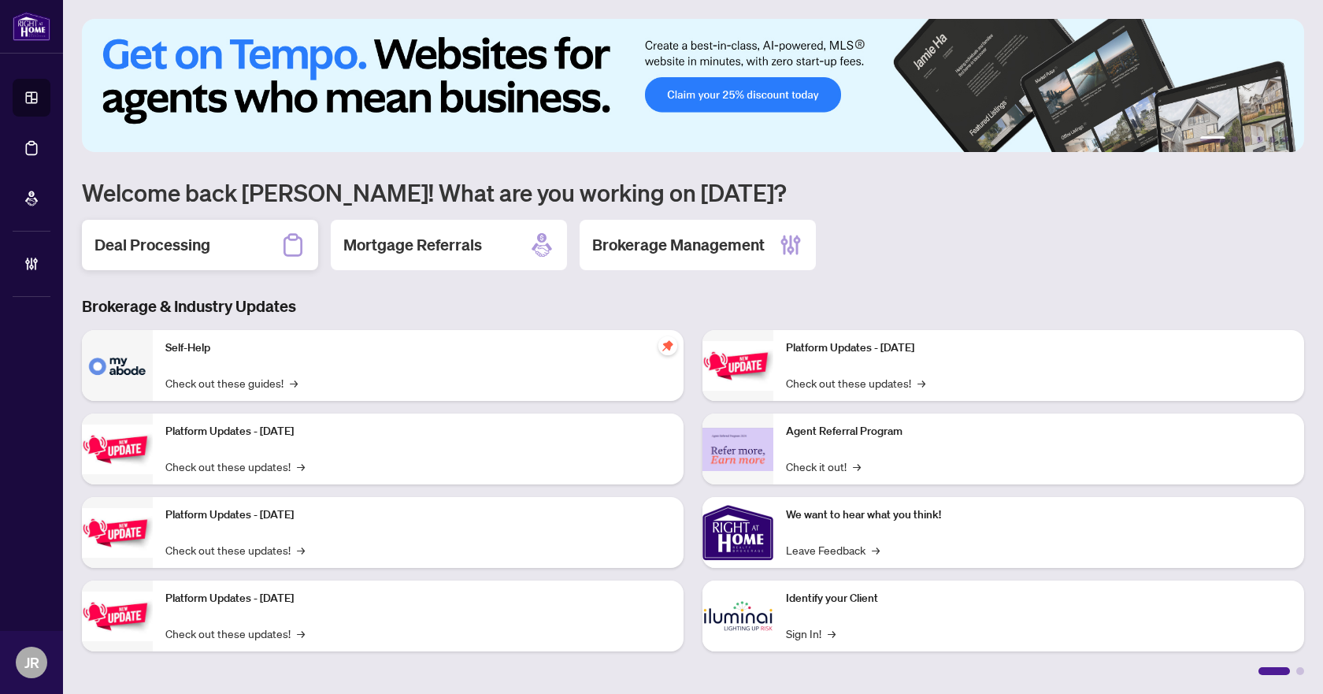
click at [287, 234] on icon at bounding box center [292, 244] width 25 height 25
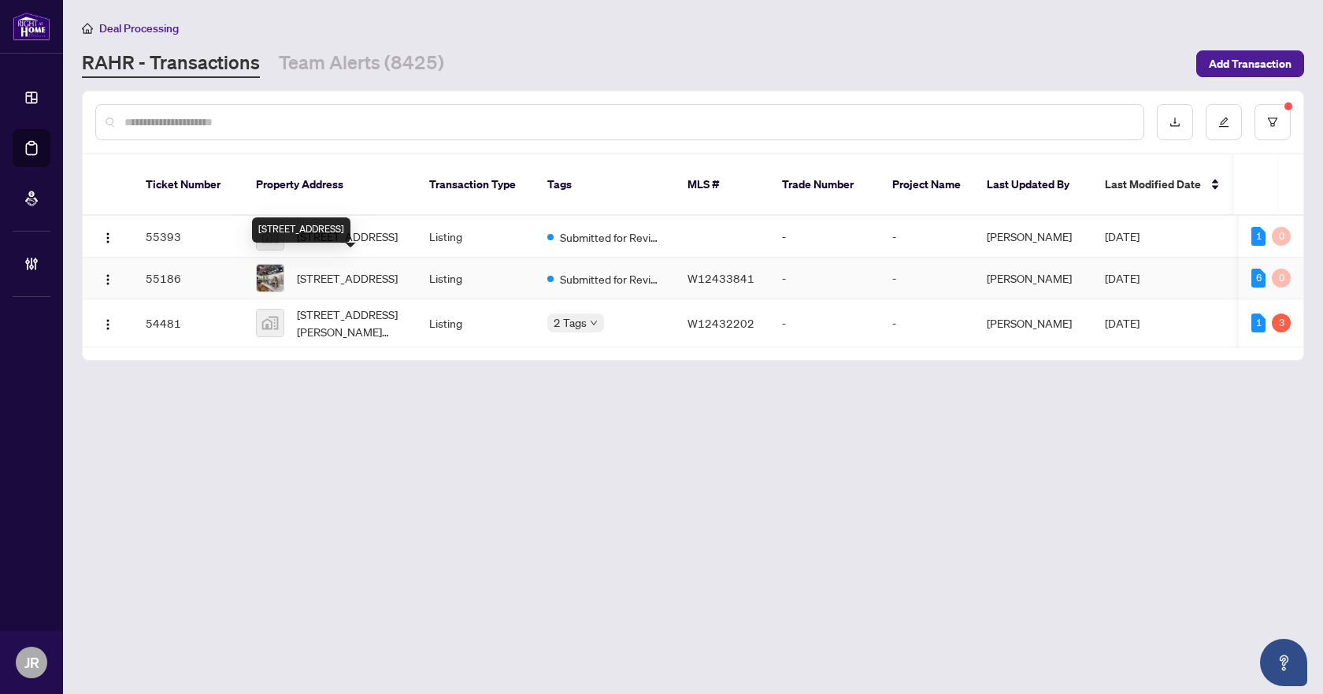
click at [350, 269] on span "2400 St Clair Ave, Toronto, Ontario M6N 1L1, Canada" at bounding box center [347, 277] width 101 height 17
click at [243, 219] on td "55393" at bounding box center [188, 237] width 110 height 42
click at [350, 228] on span "[STREET_ADDRESS]" at bounding box center [347, 236] width 101 height 17
click at [1263, 129] on button "button" at bounding box center [1273, 122] width 36 height 36
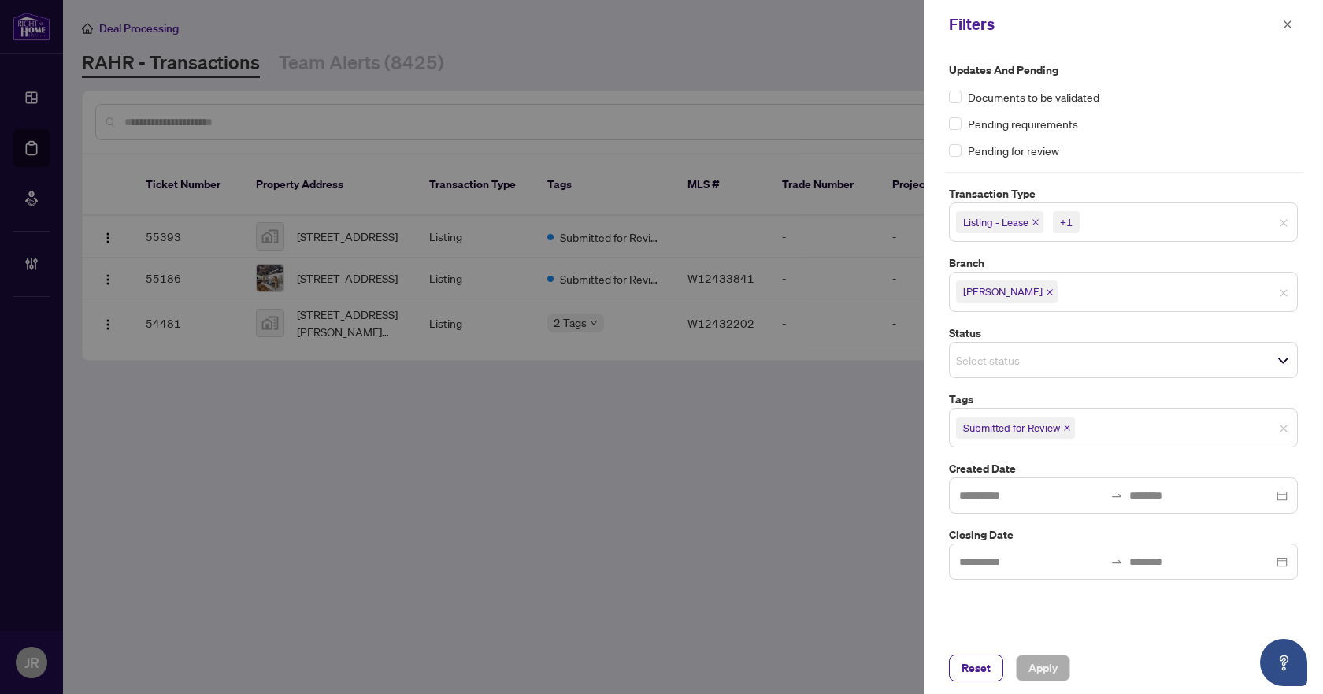
click at [1071, 432] on span "Submitted for Review" at bounding box center [1015, 428] width 119 height 22
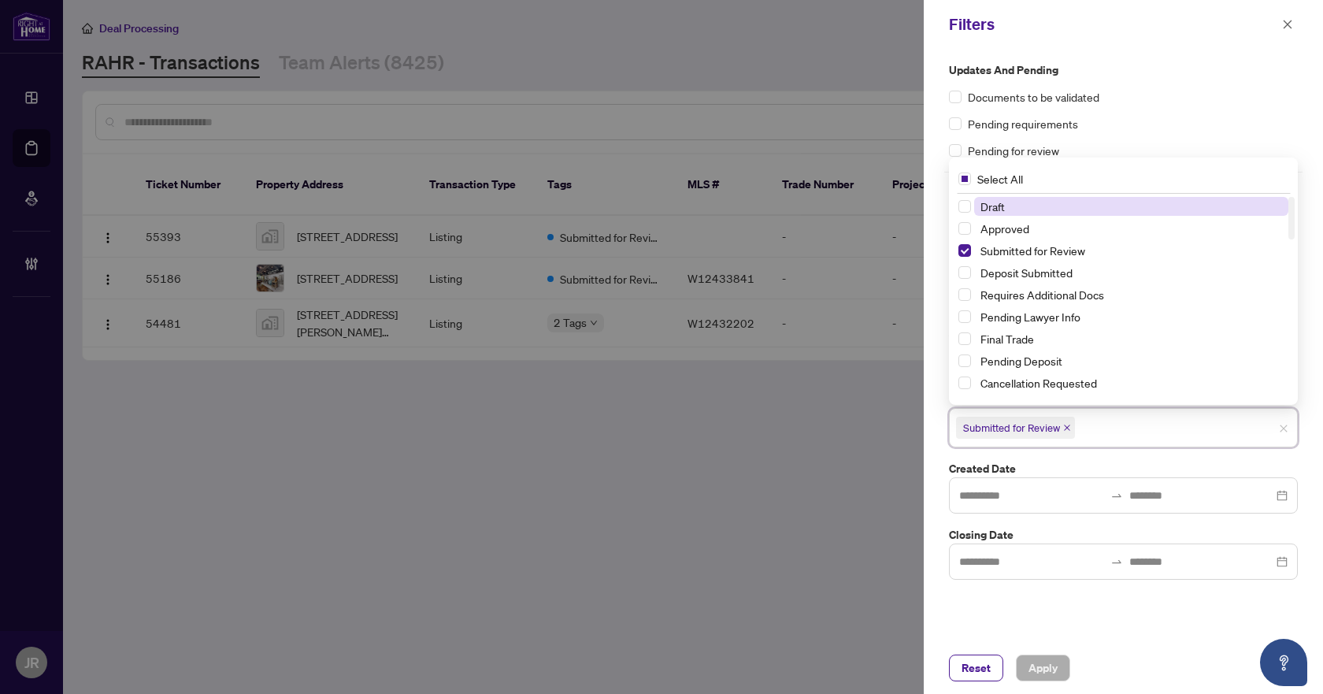
click at [1069, 429] on icon "close" at bounding box center [1067, 427] width 6 height 6
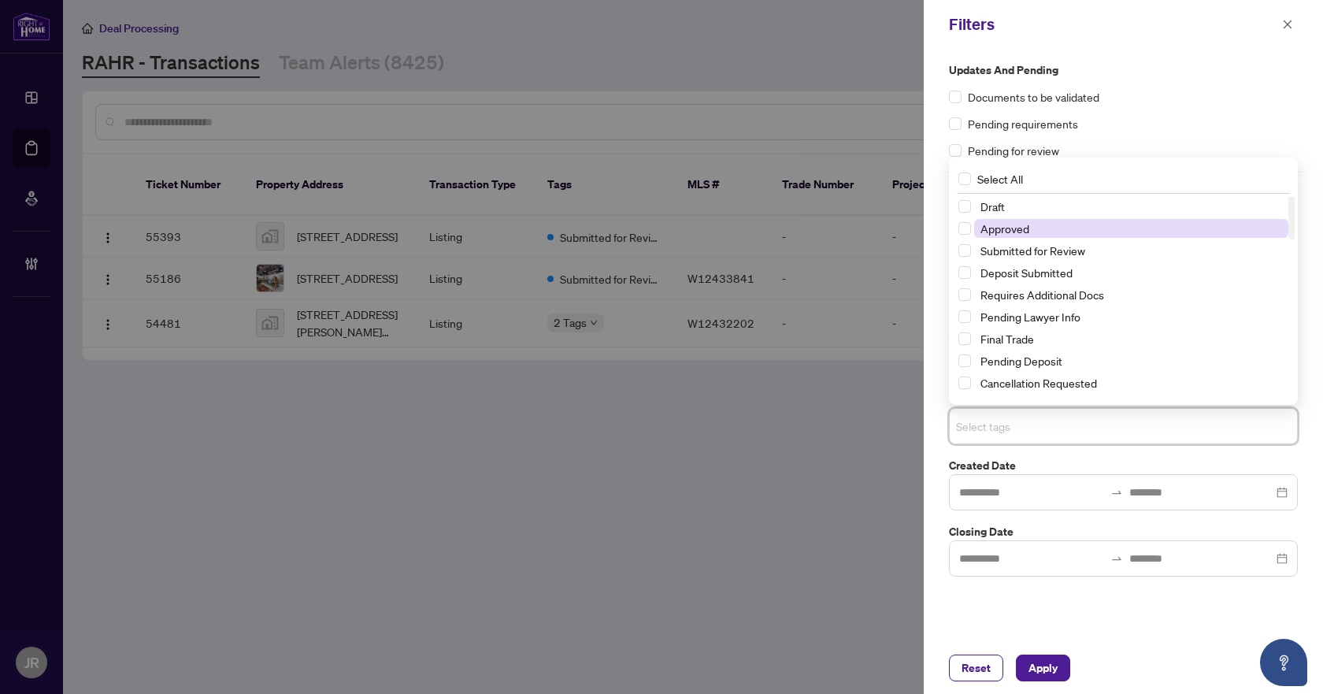
click at [1020, 223] on span "Approved" at bounding box center [1004, 228] width 49 height 14
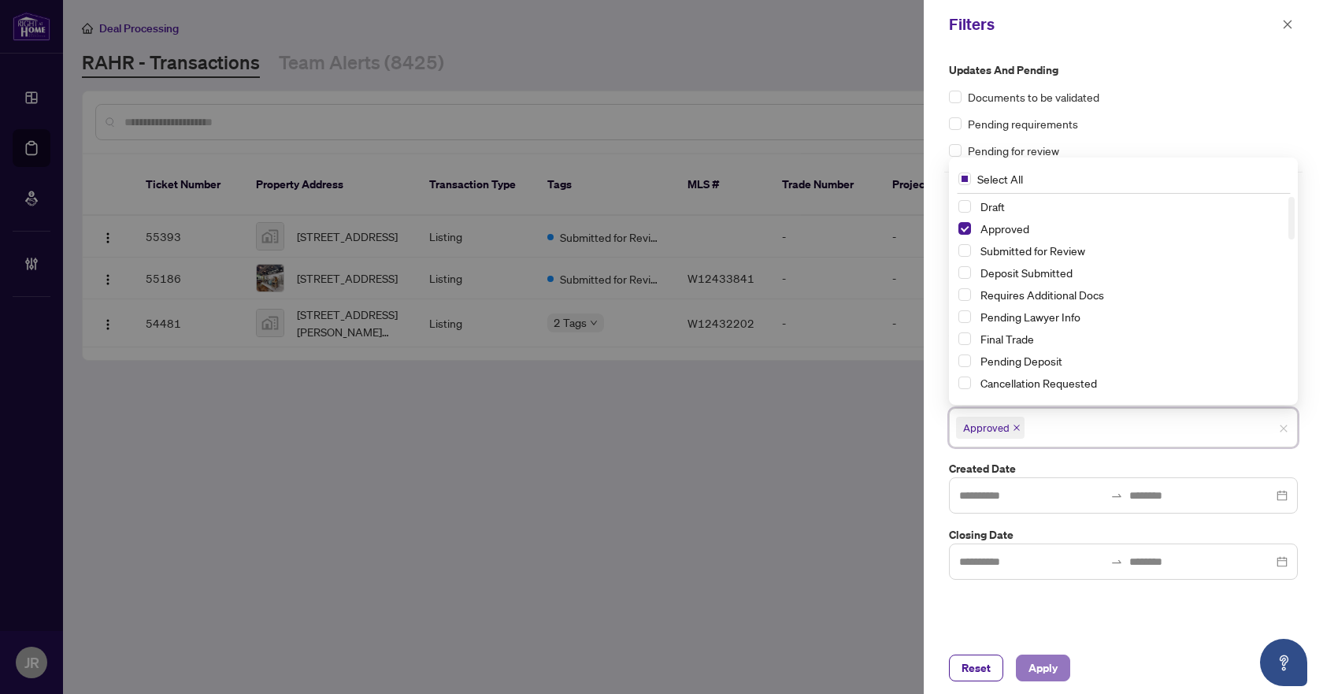
click at [1053, 672] on span "Apply" at bounding box center [1043, 667] width 29 height 25
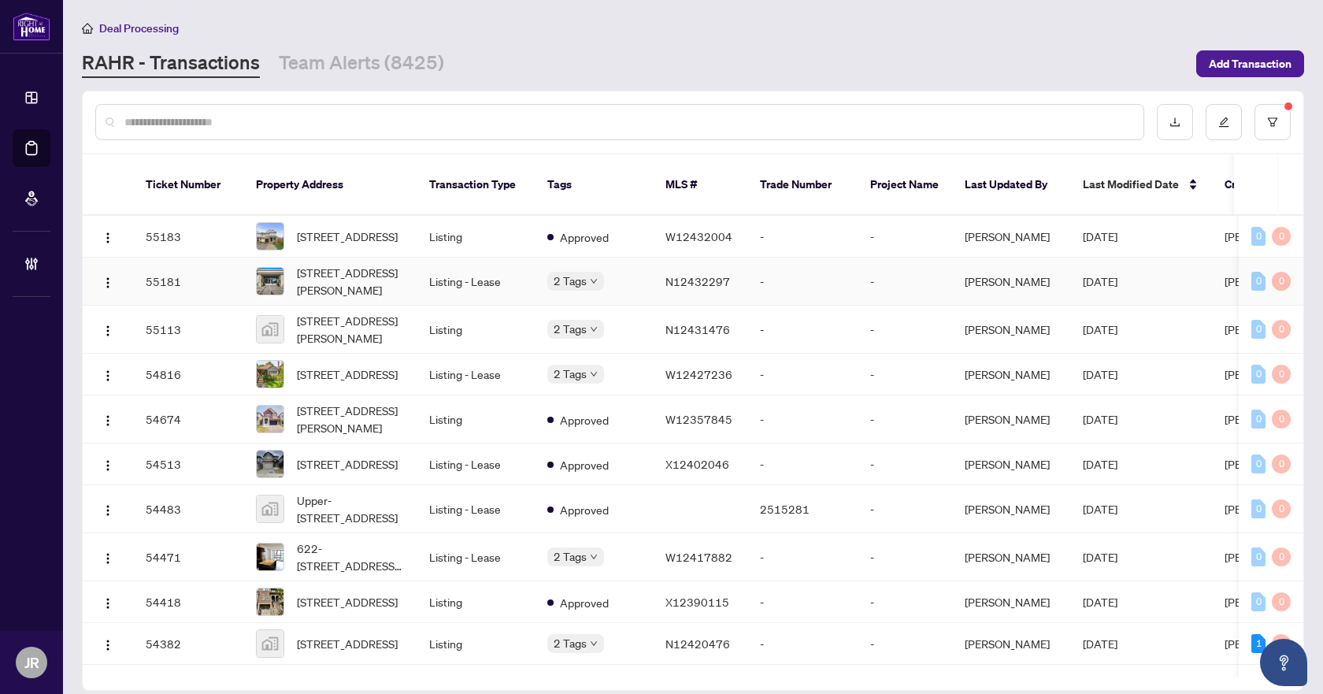
click at [487, 272] on td "Listing - Lease" at bounding box center [476, 282] width 118 height 48
click at [717, 274] on span "N12432297" at bounding box center [697, 281] width 65 height 14
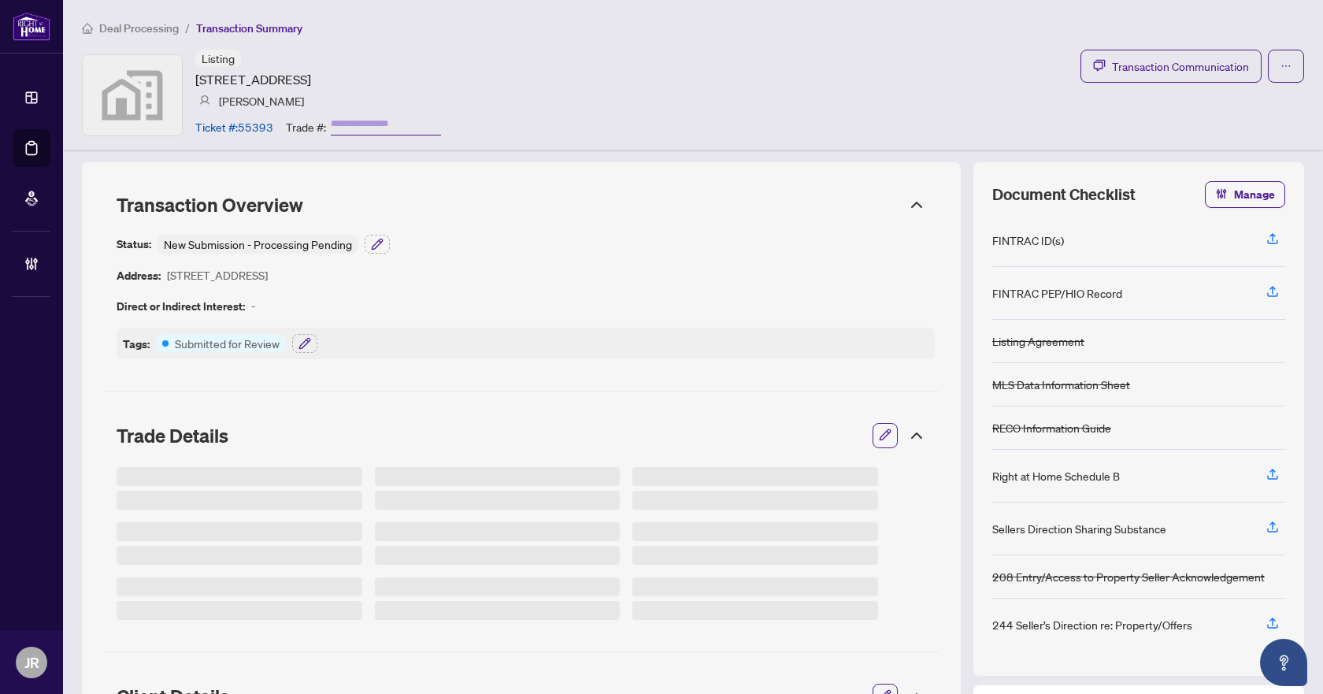
scroll to position [79, 0]
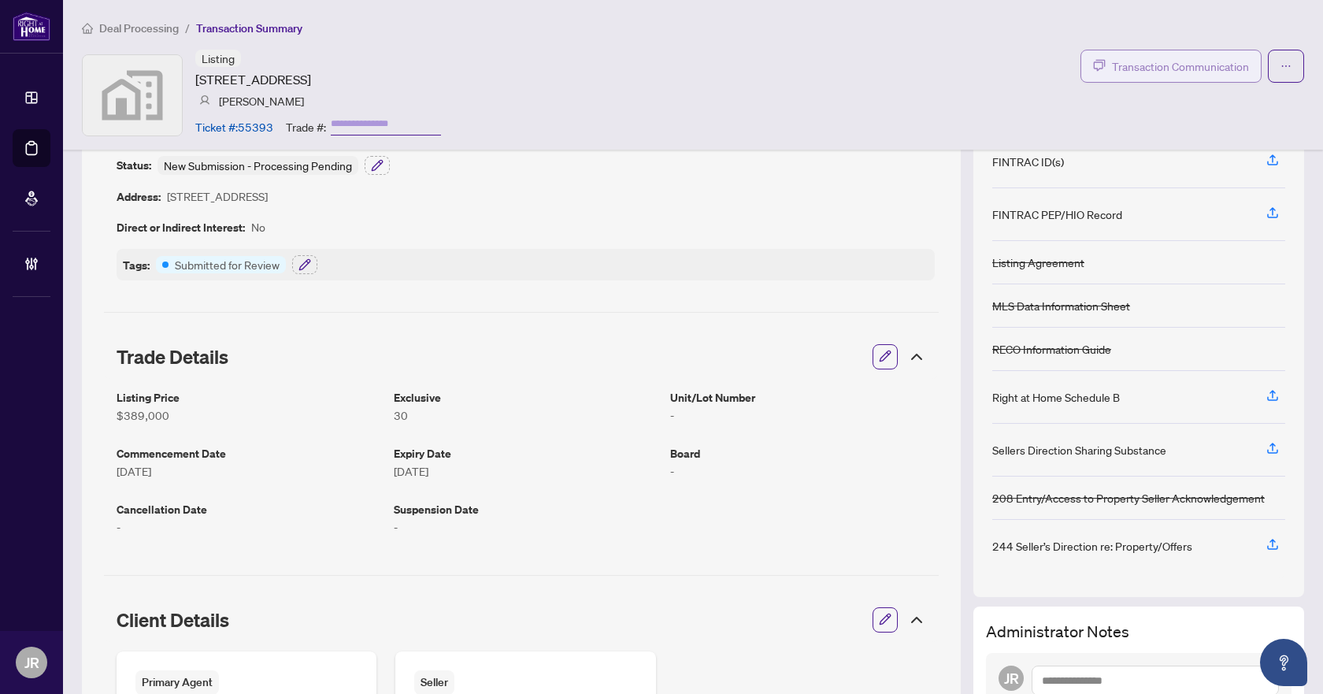
click at [1169, 58] on span "Transaction Communication" at bounding box center [1180, 66] width 137 height 18
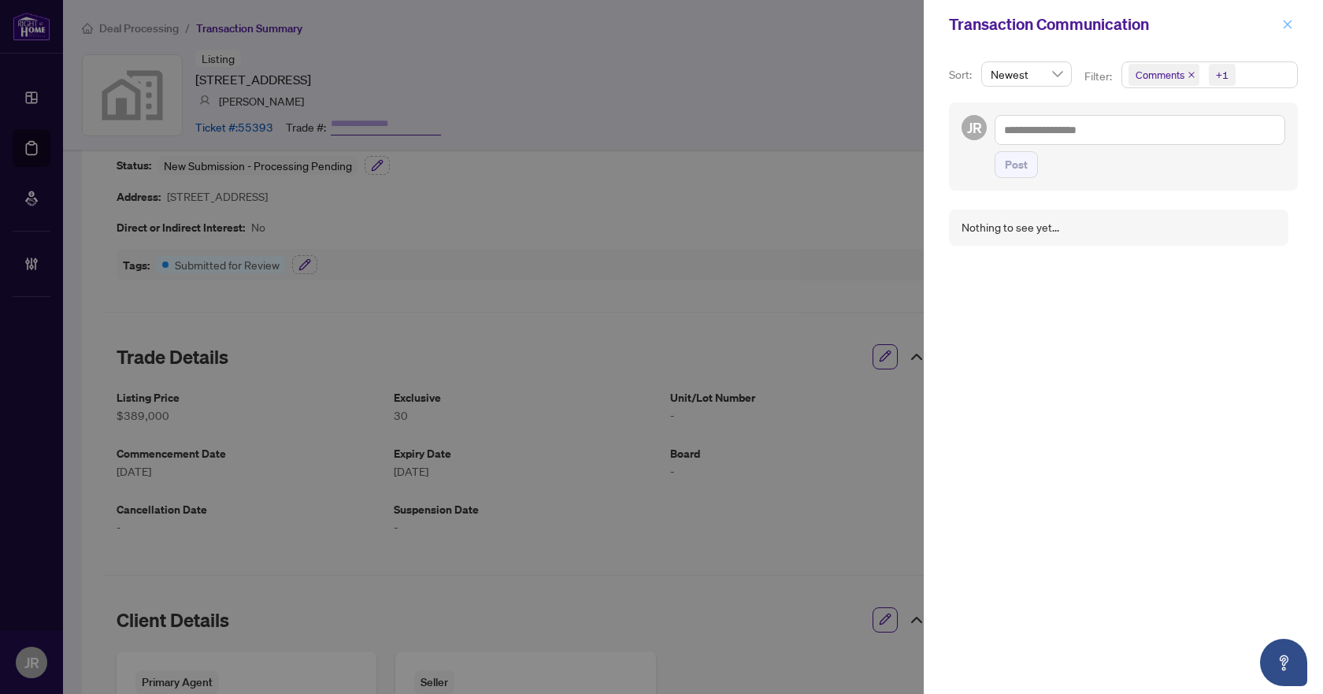
click at [1289, 27] on icon "close" at bounding box center [1288, 24] width 9 height 9
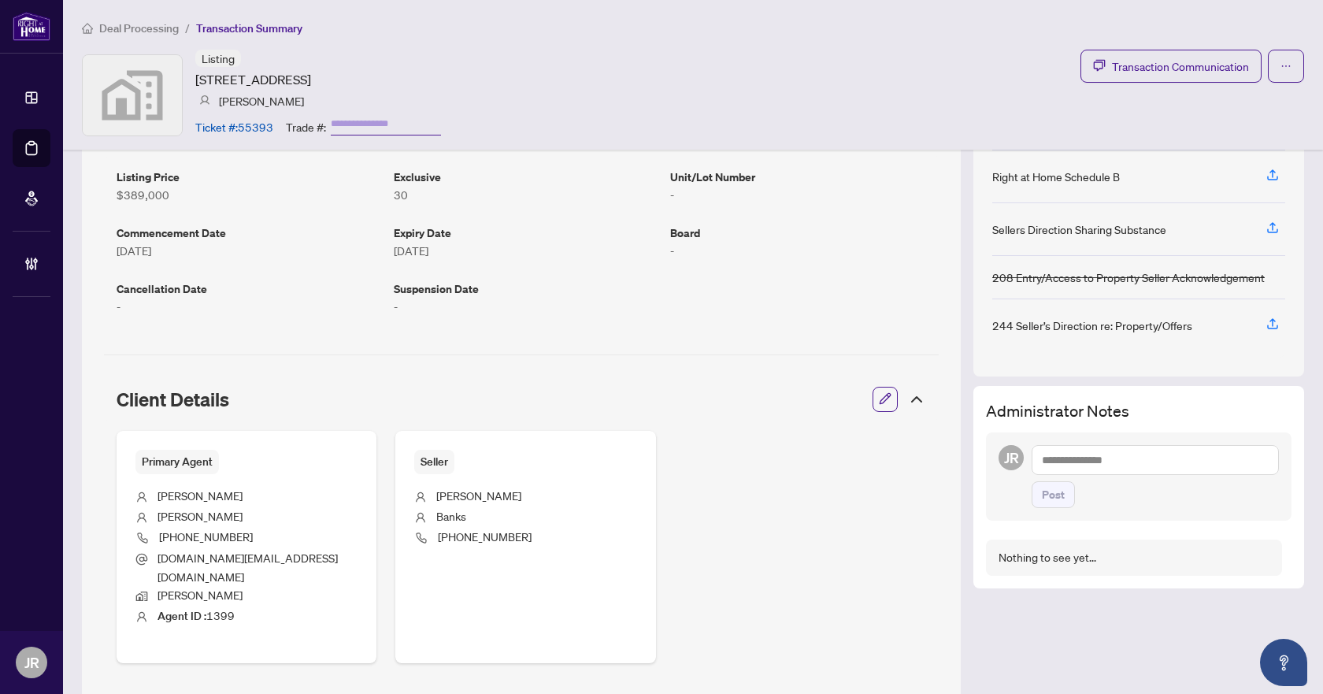
scroll to position [289, 0]
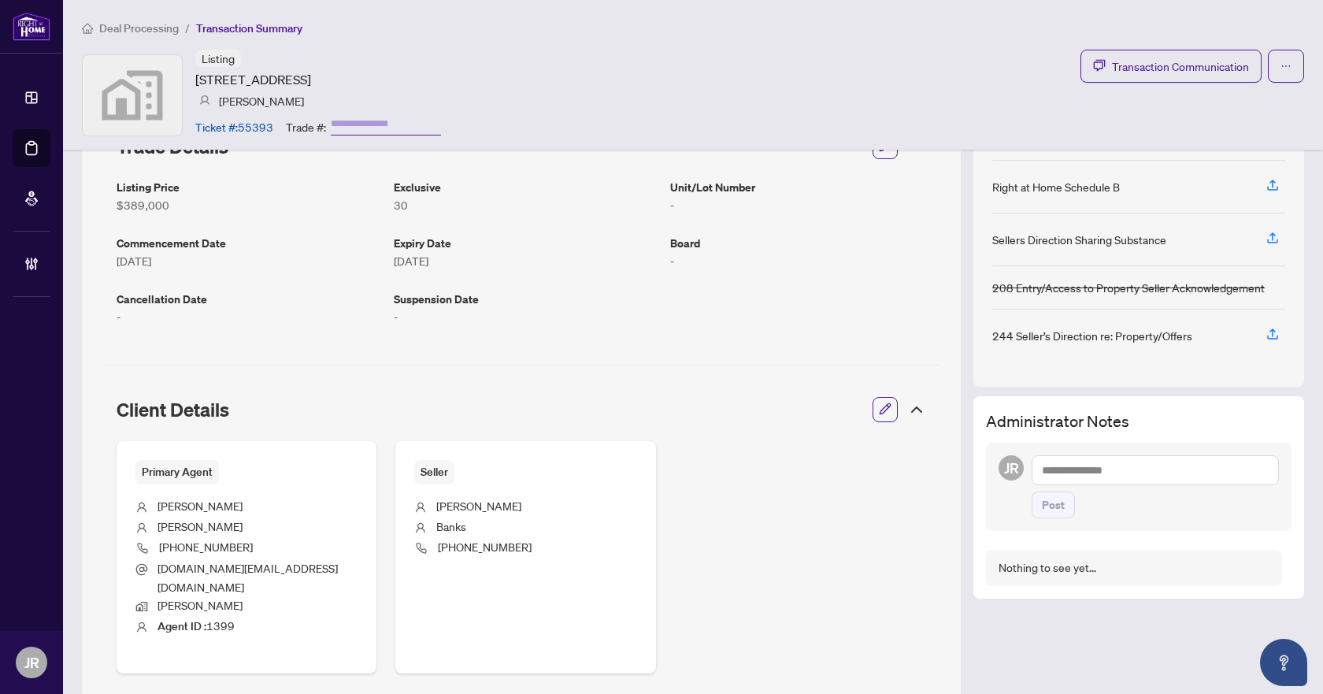
click at [908, 407] on icon at bounding box center [916, 409] width 19 height 19
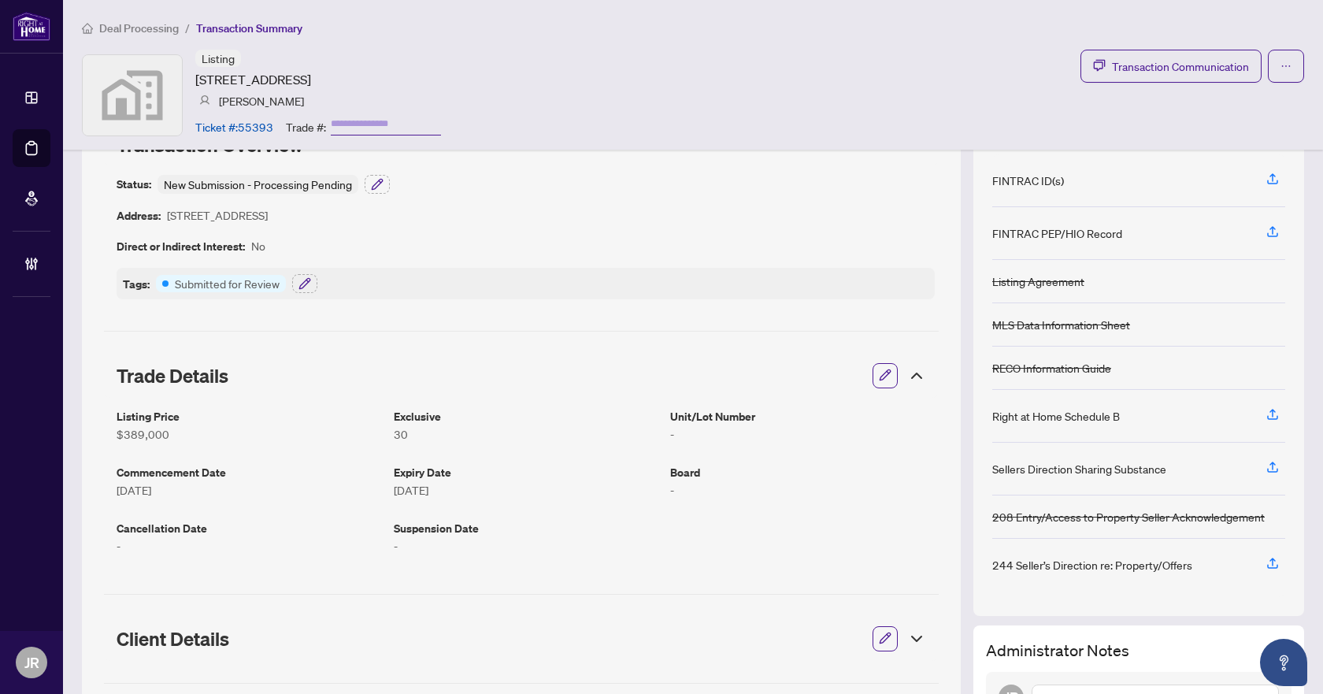
scroll to position [53, 0]
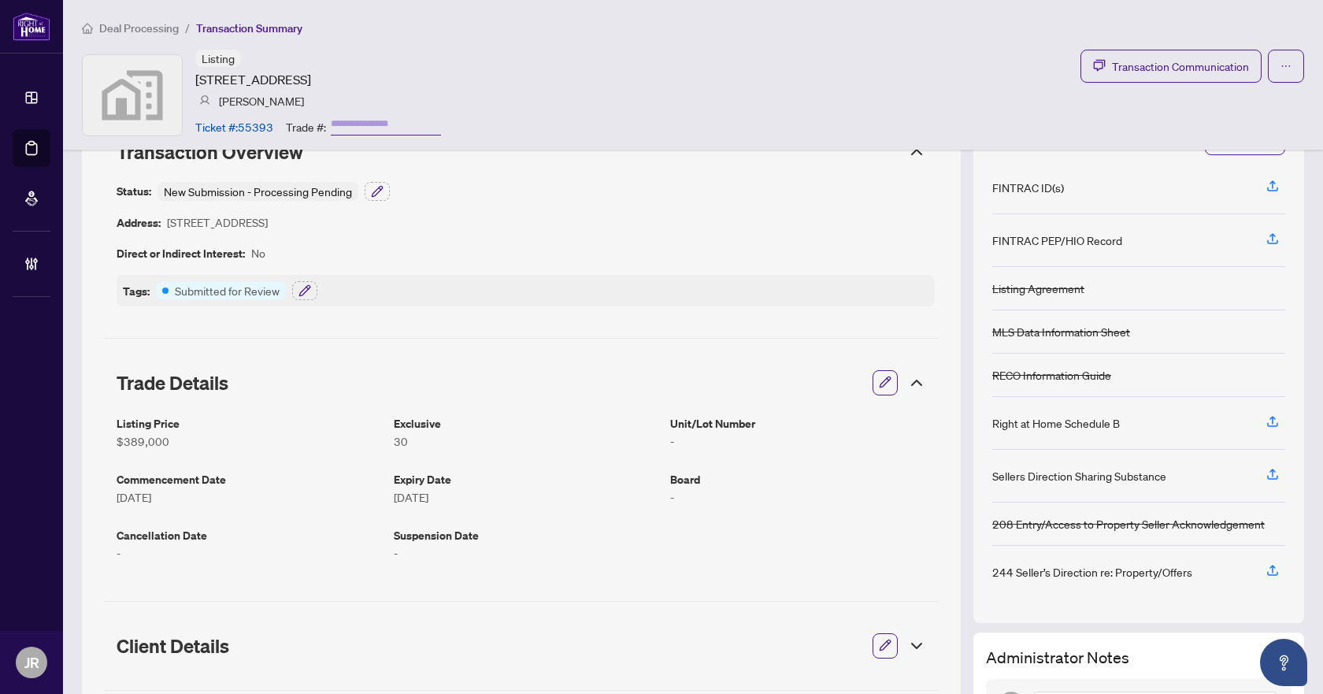
click at [907, 383] on icon at bounding box center [916, 382] width 19 height 19
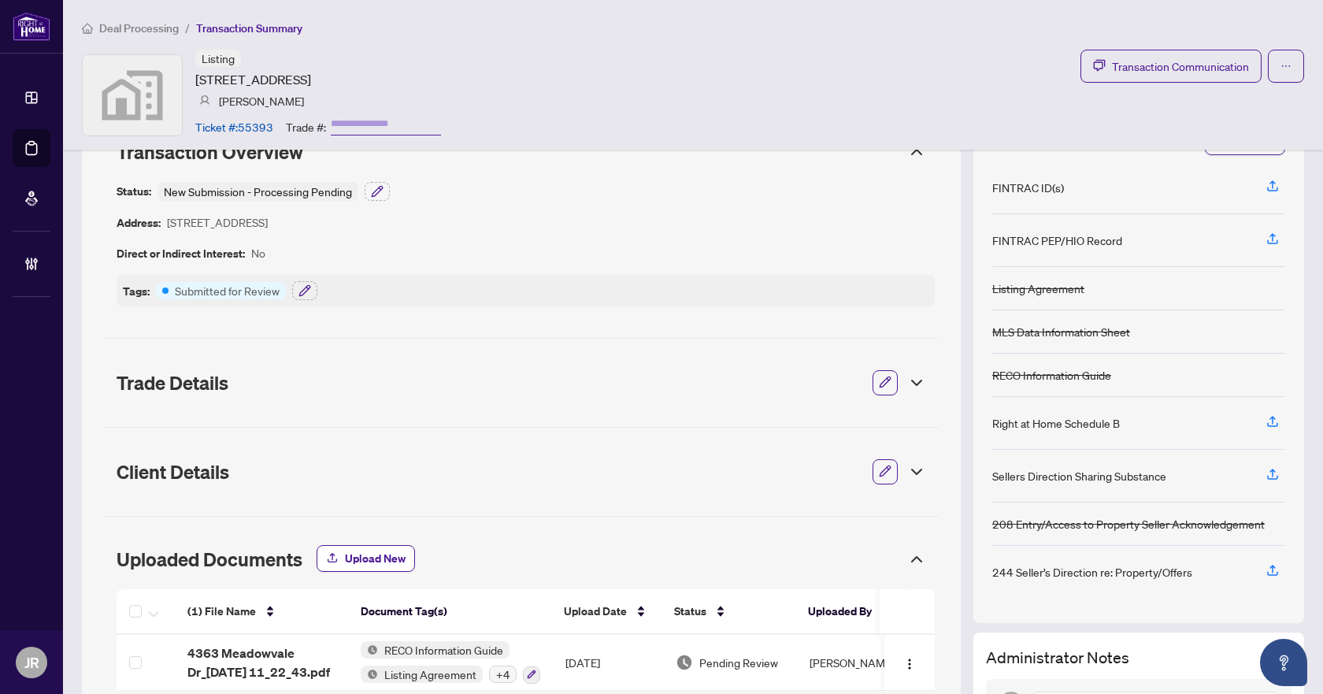
scroll to position [0, 0]
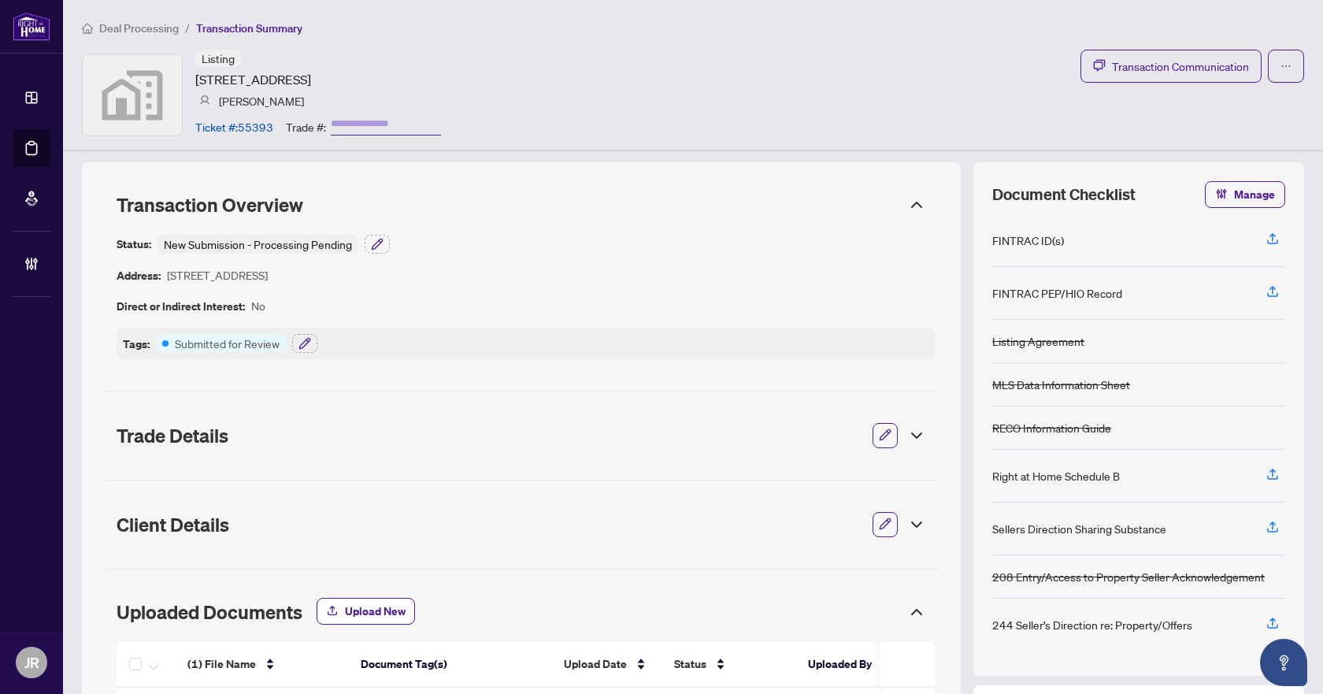
click at [898, 194] on div "Transaction Overview" at bounding box center [521, 204] width 835 height 41
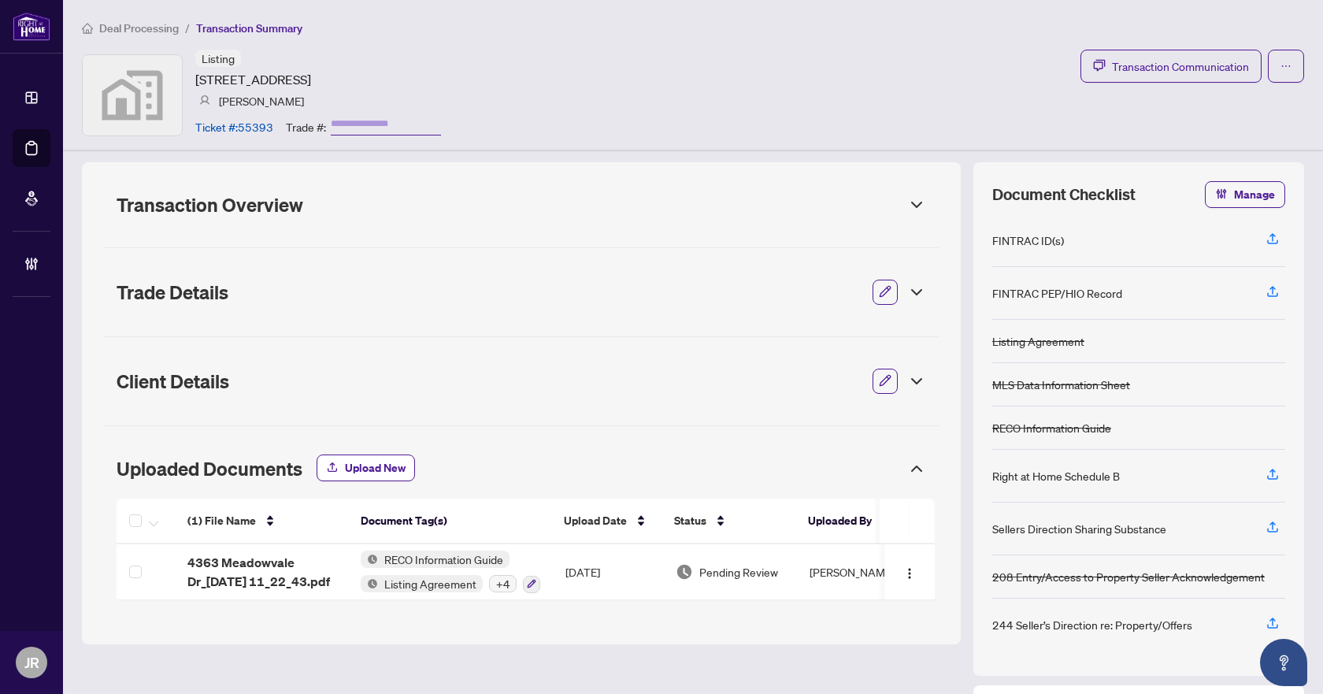
click at [907, 465] on icon at bounding box center [916, 468] width 19 height 19
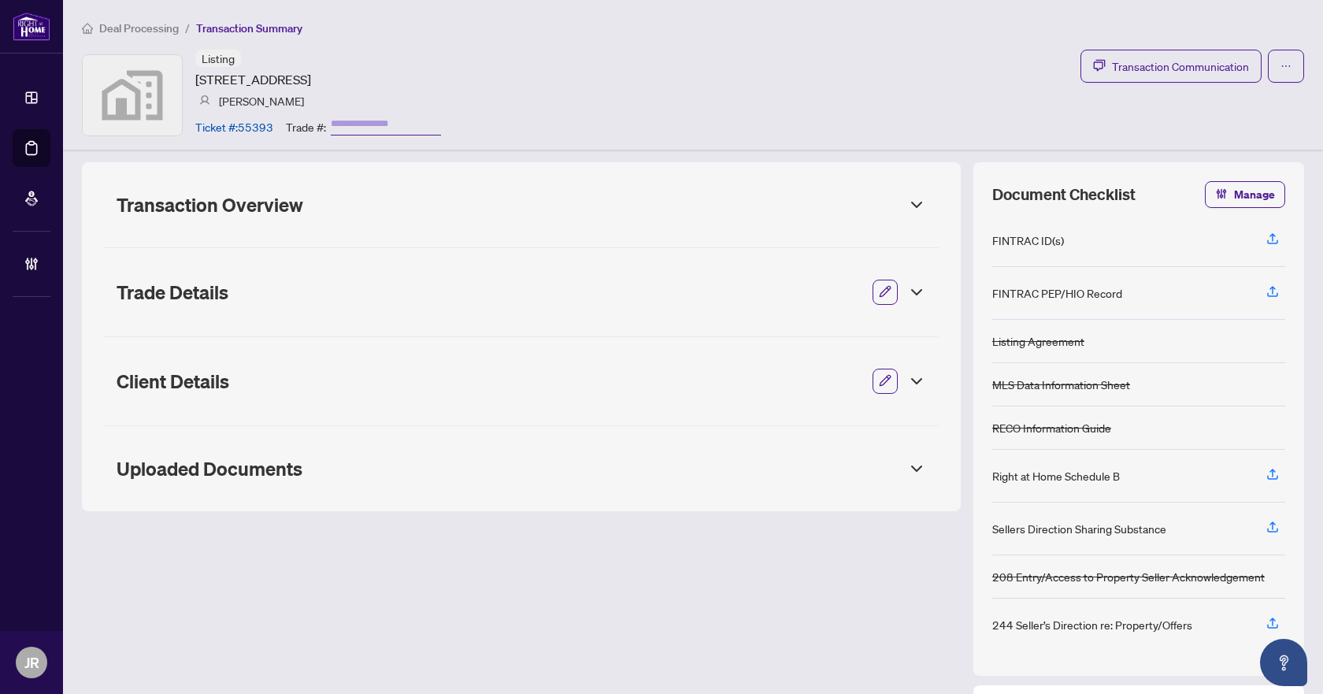
click at [901, 216] on div "Transaction Overview" at bounding box center [521, 204] width 835 height 41
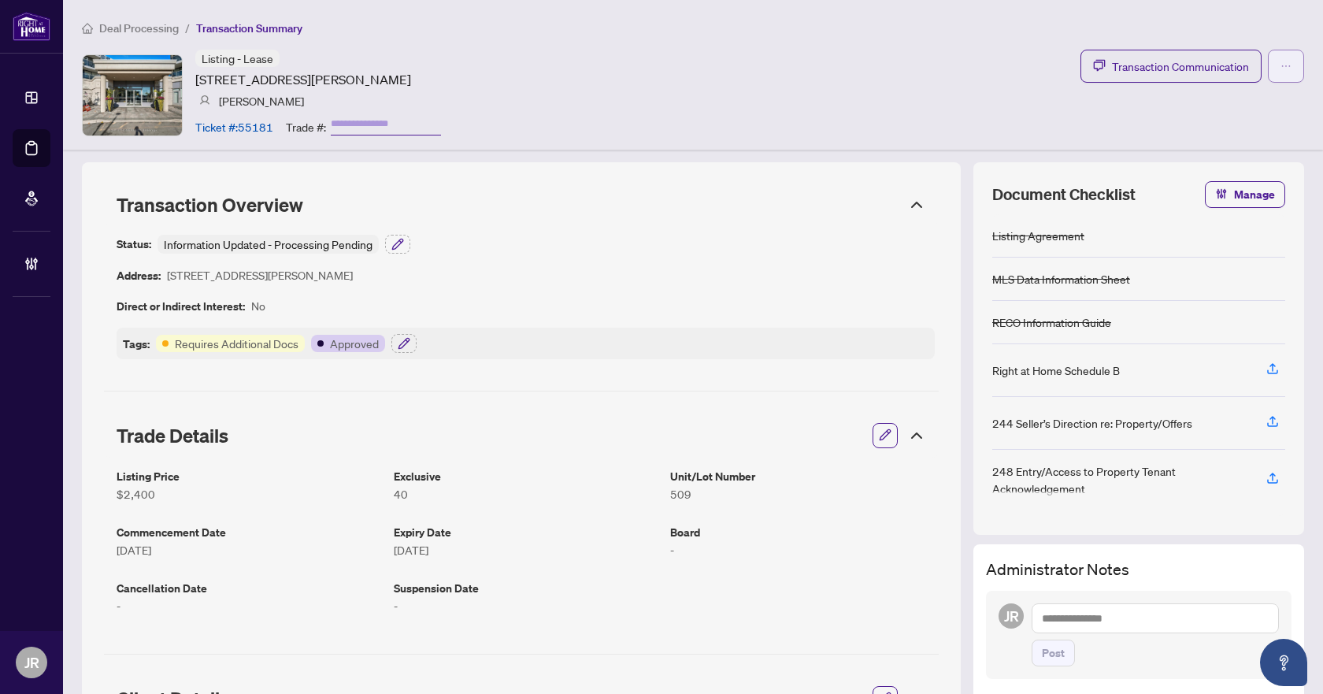
click at [1268, 68] on button "button" at bounding box center [1286, 66] width 36 height 33
click at [1257, 35] on ol "Deal Processing / Transaction Summary" at bounding box center [693, 28] width 1222 height 18
click at [1216, 69] on span "Transaction Communication" at bounding box center [1180, 66] width 137 height 18
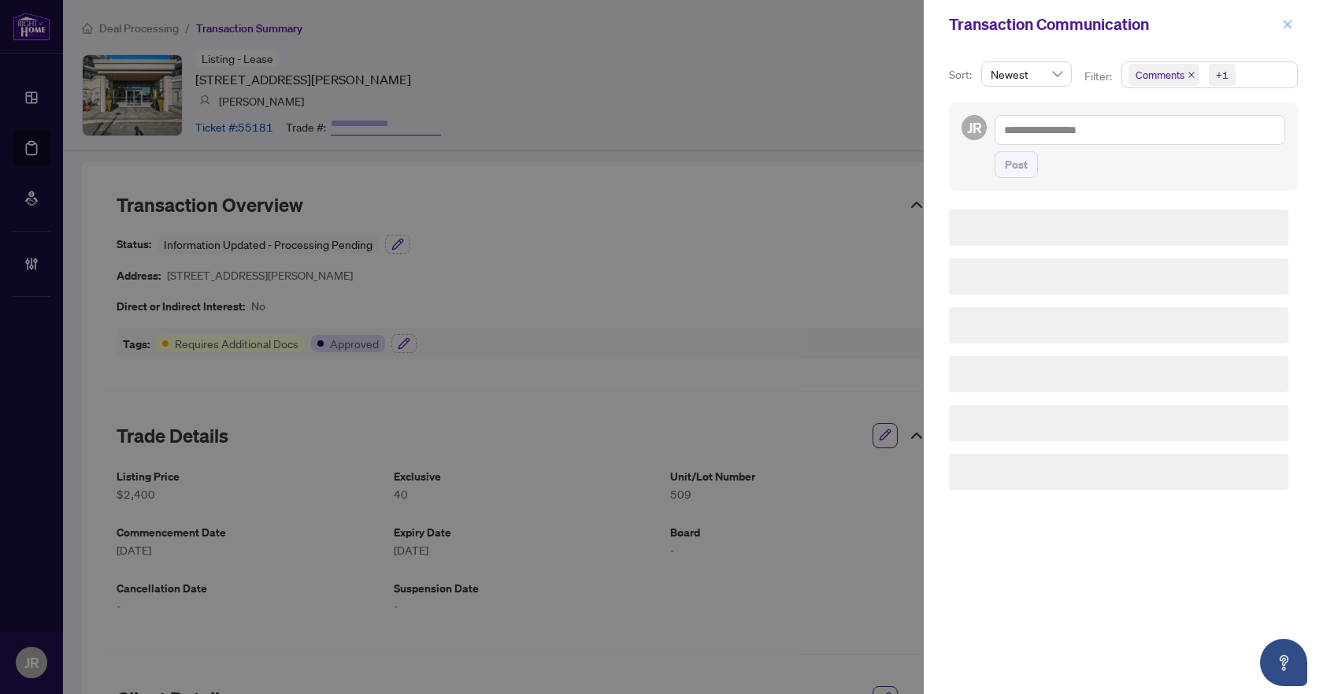
click at [1292, 20] on icon "close" at bounding box center [1287, 24] width 11 height 11
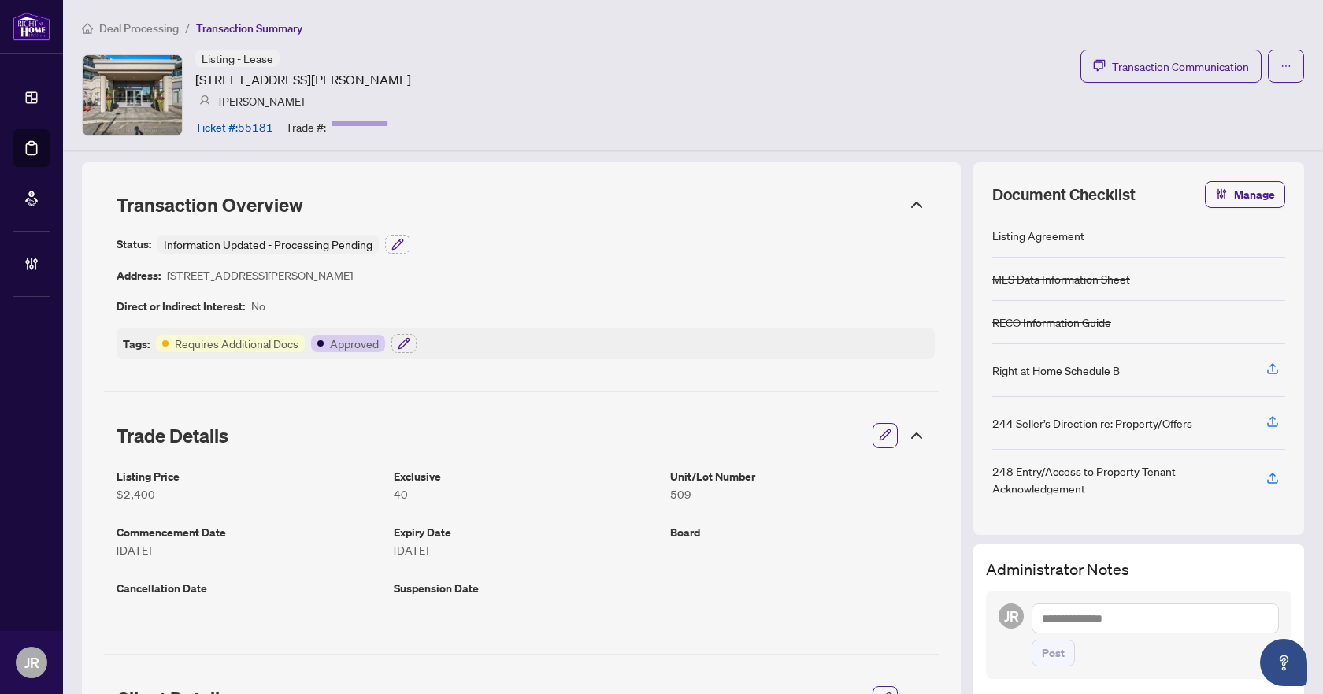
click at [154, 30] on span "Deal Processing" at bounding box center [139, 28] width 80 height 14
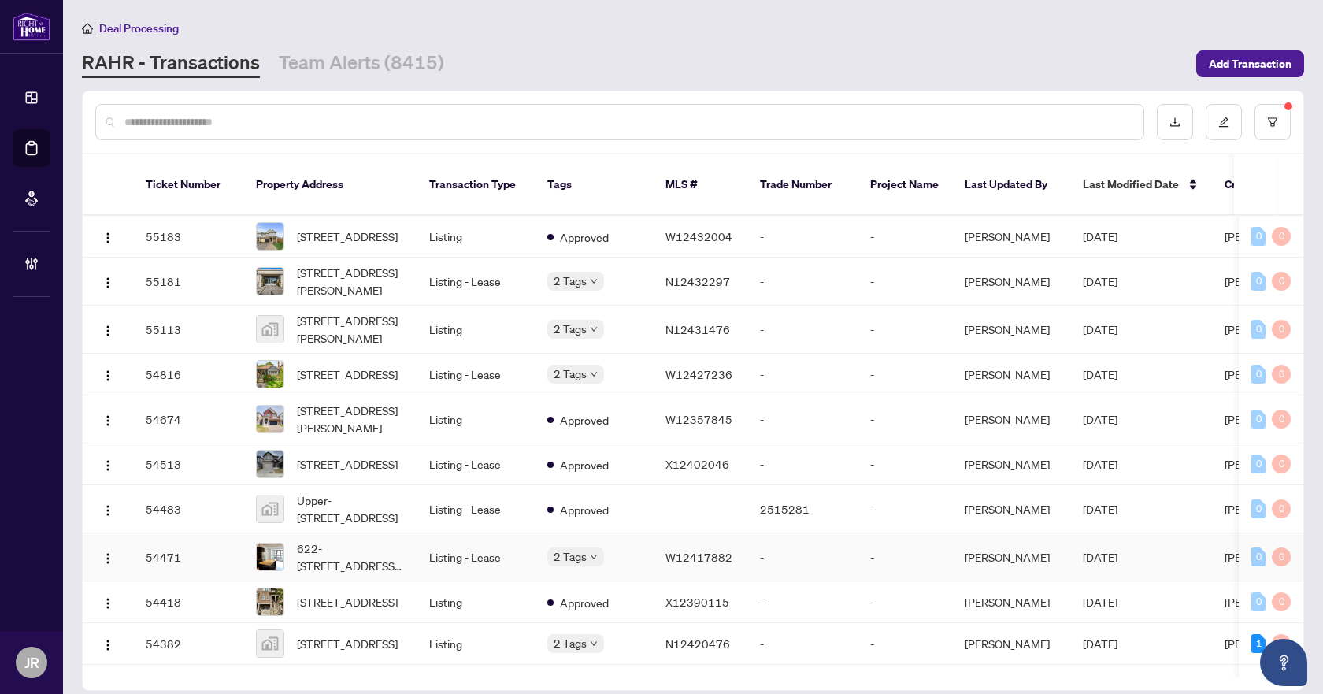
click at [642, 550] on td "2 Tags" at bounding box center [594, 557] width 118 height 48
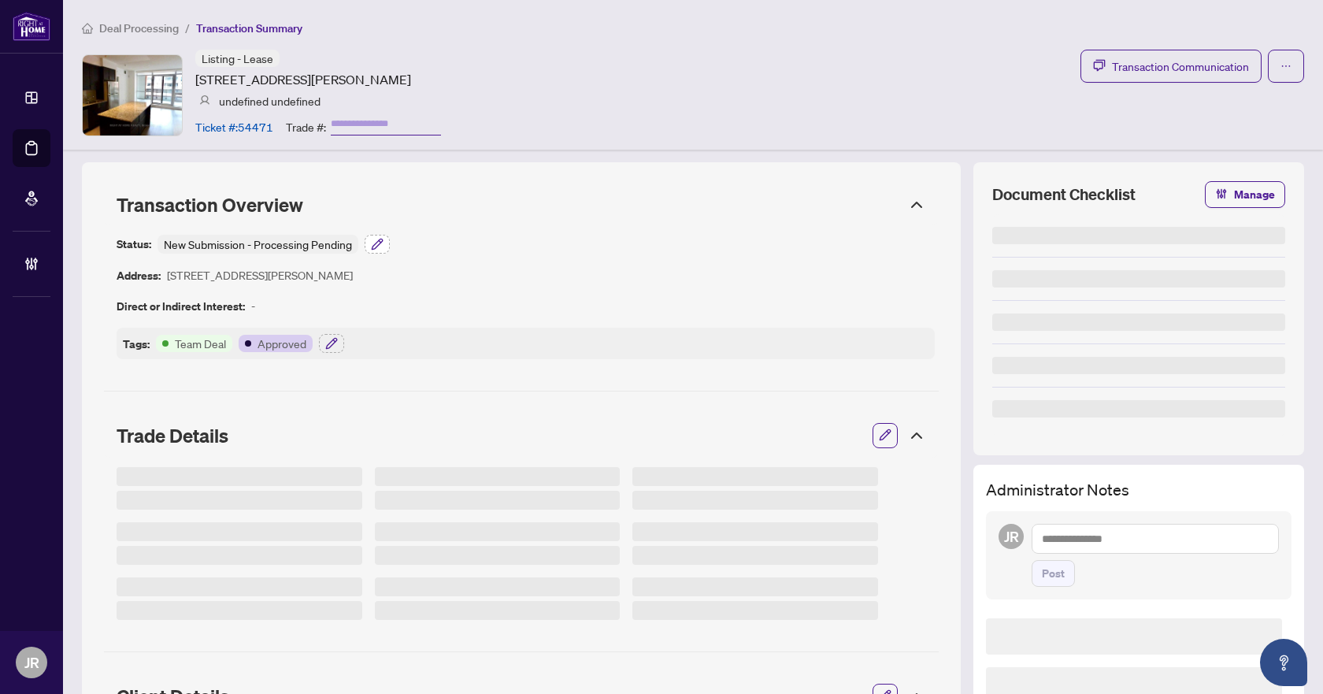
click at [376, 241] on icon "button" at bounding box center [377, 244] width 13 height 13
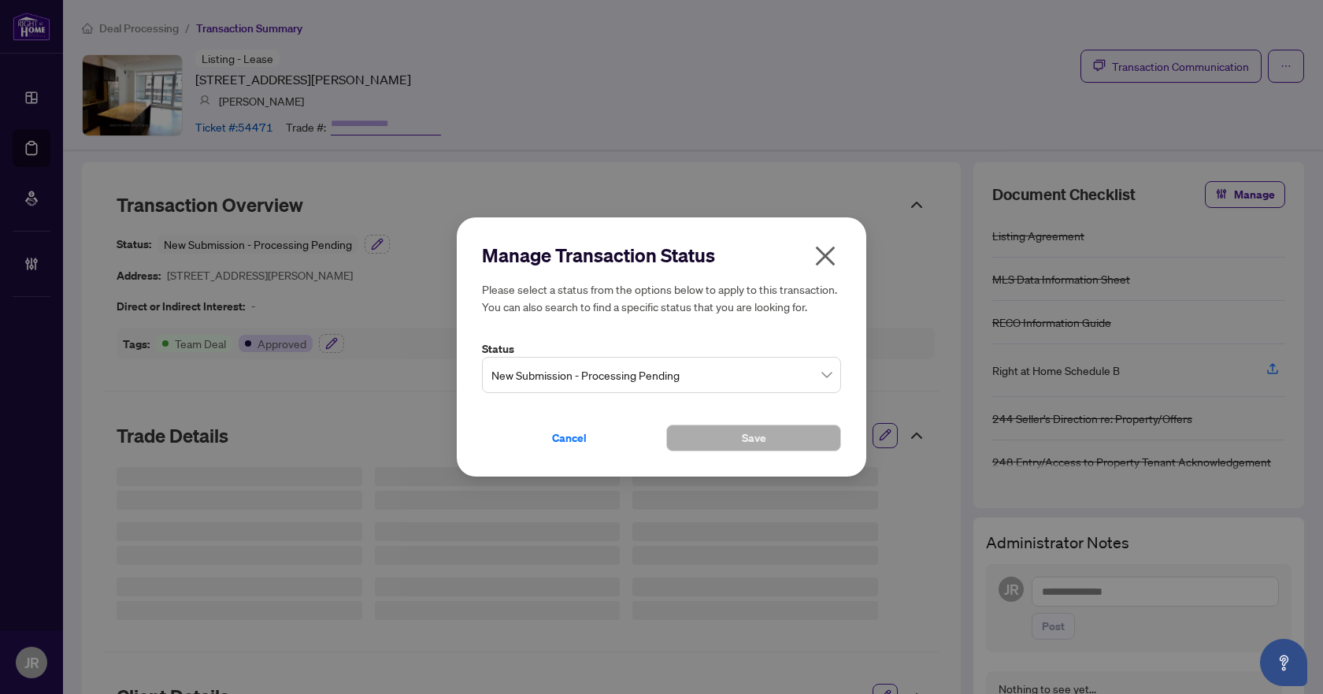
click at [826, 269] on span "button" at bounding box center [825, 259] width 25 height 32
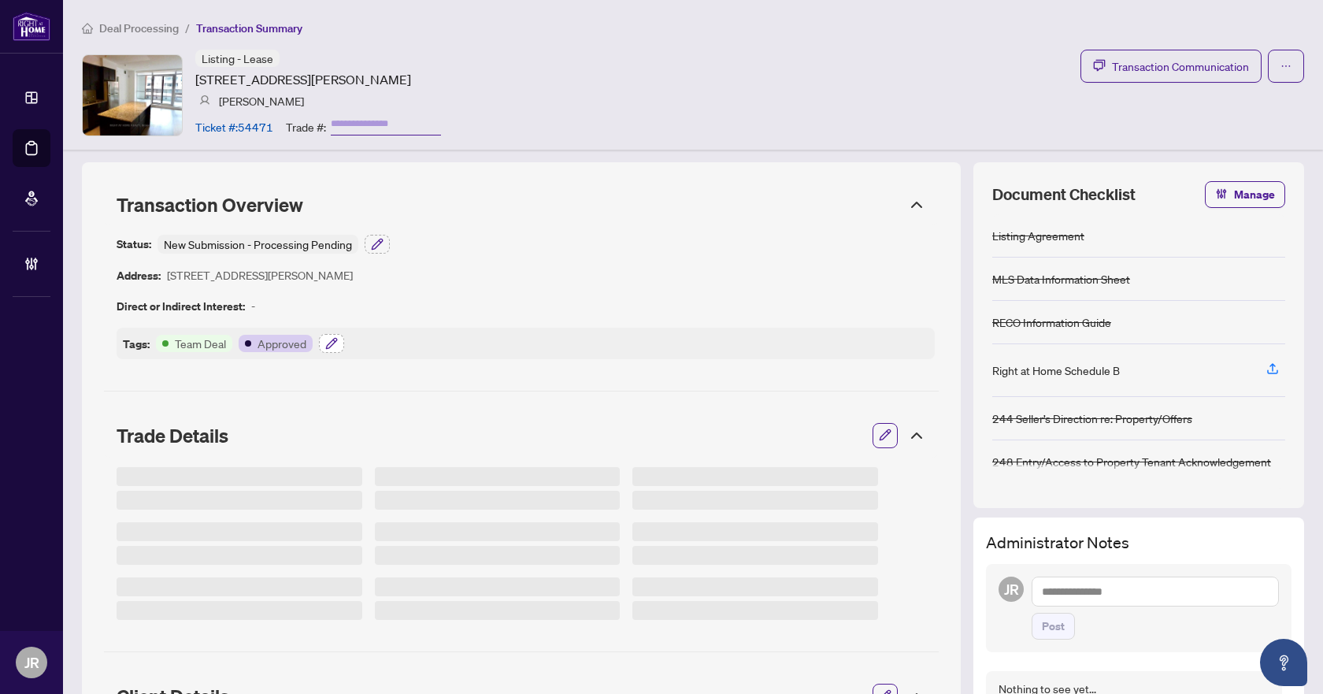
click at [320, 339] on button "button" at bounding box center [331, 343] width 25 height 19
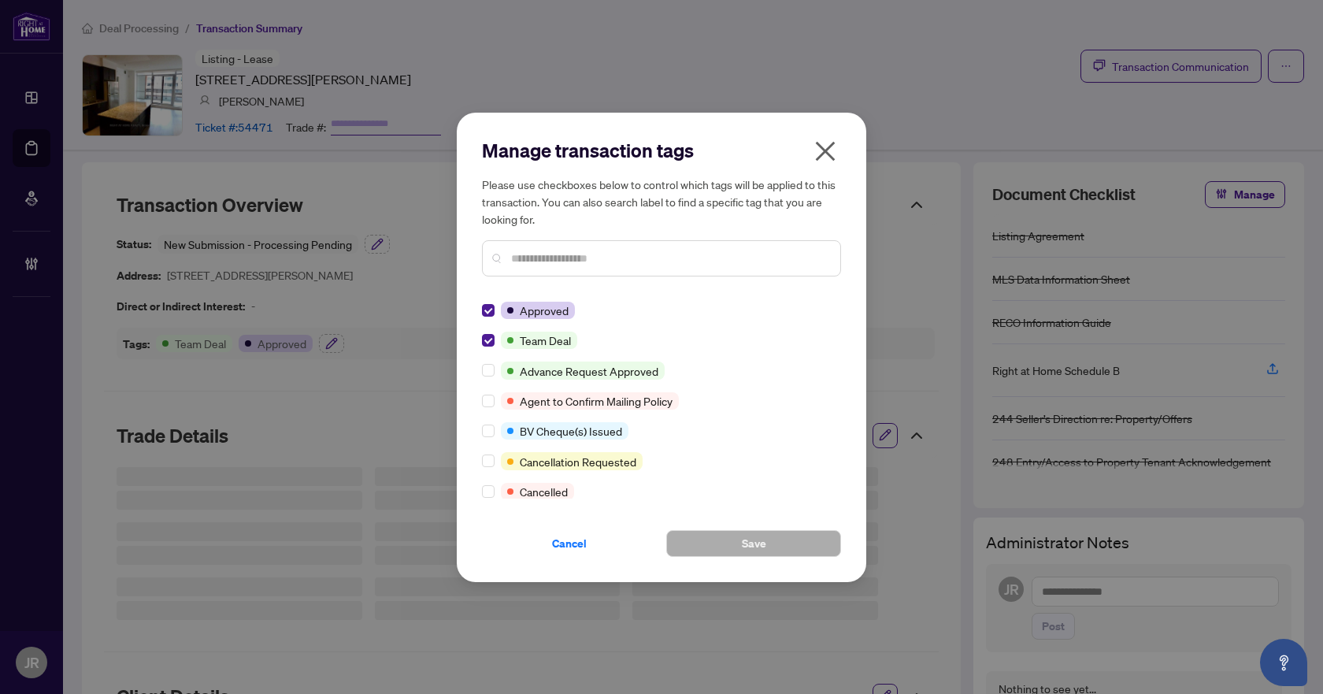
click at [830, 178] on h5 "Please use checkboxes below to control which tags will be applied to this trans…" at bounding box center [661, 202] width 359 height 52
click at [837, 157] on icon "close" at bounding box center [825, 151] width 25 height 25
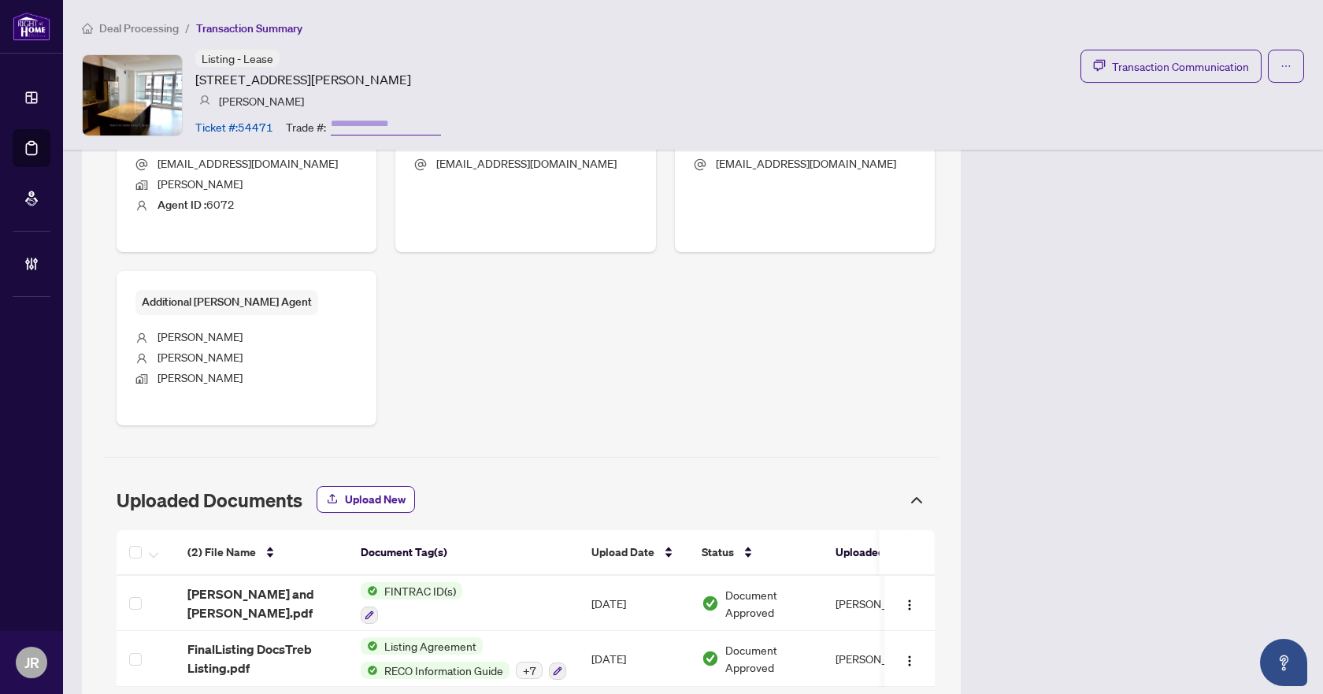
scroll to position [753, 0]
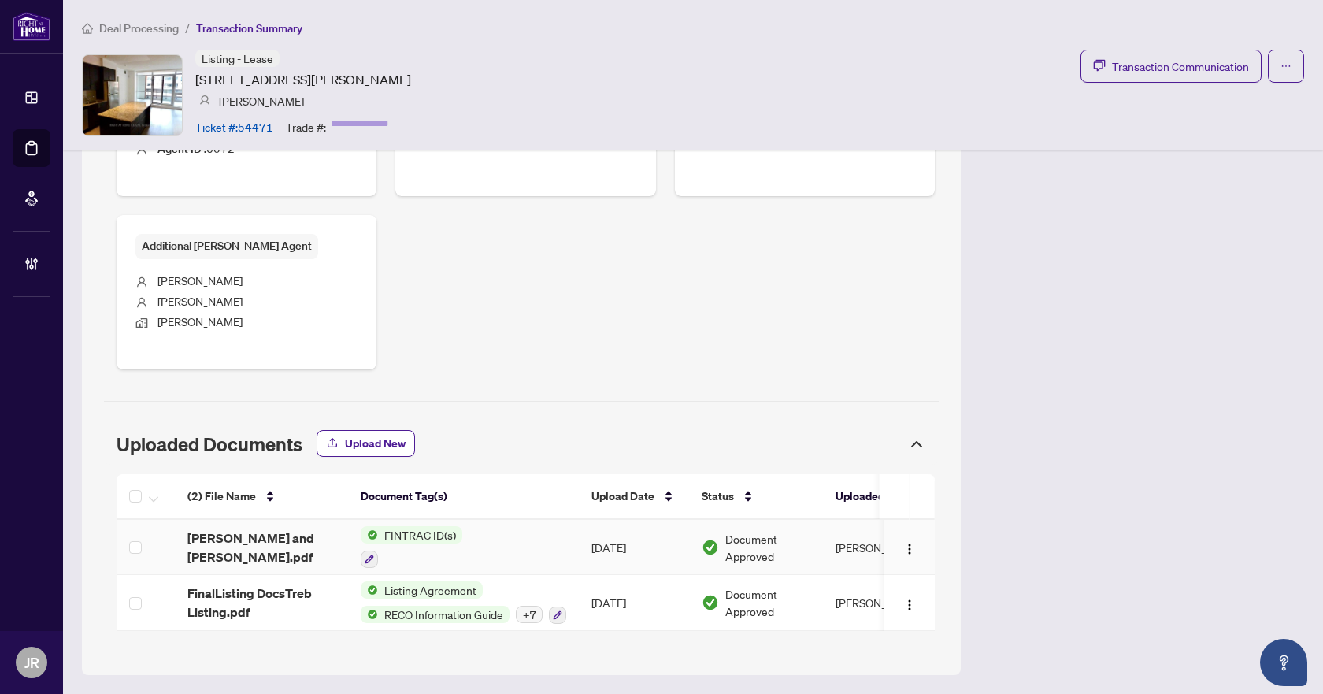
click at [313, 536] on span "[PERSON_NAME] and [PERSON_NAME].pdf" at bounding box center [261, 547] width 148 height 38
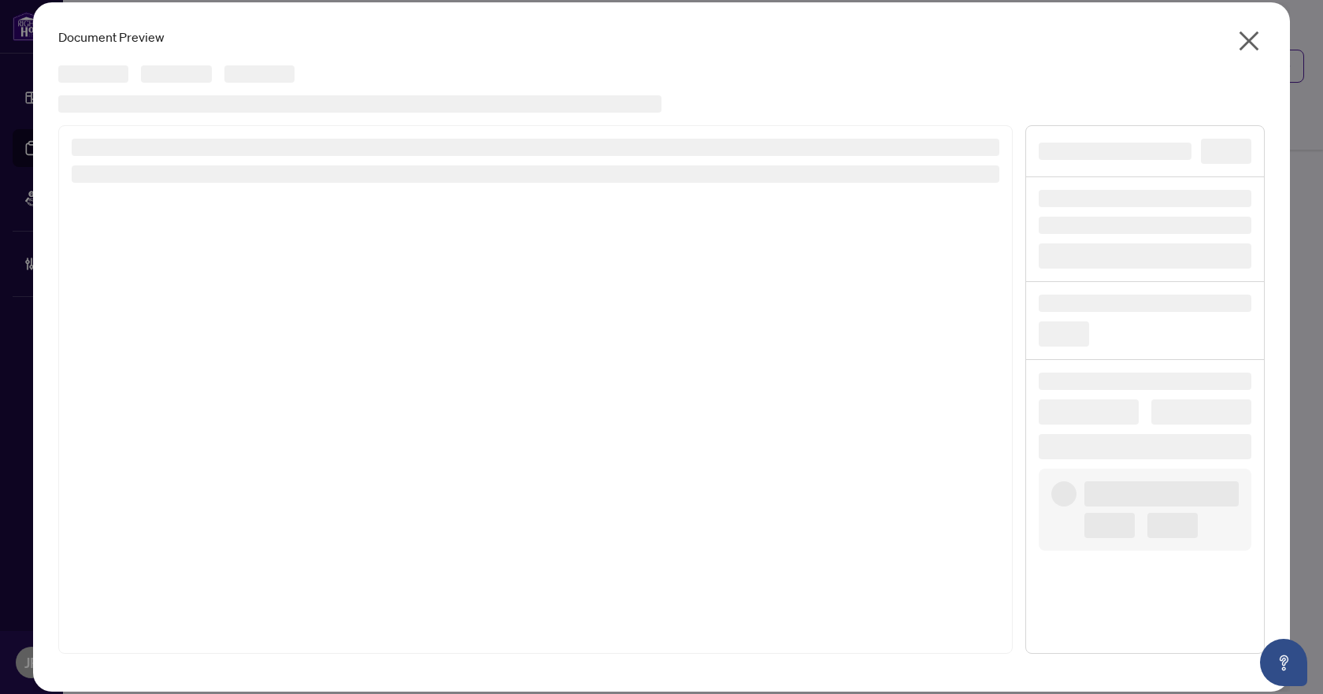
click at [1251, 42] on icon "close" at bounding box center [1250, 42] width 20 height 20
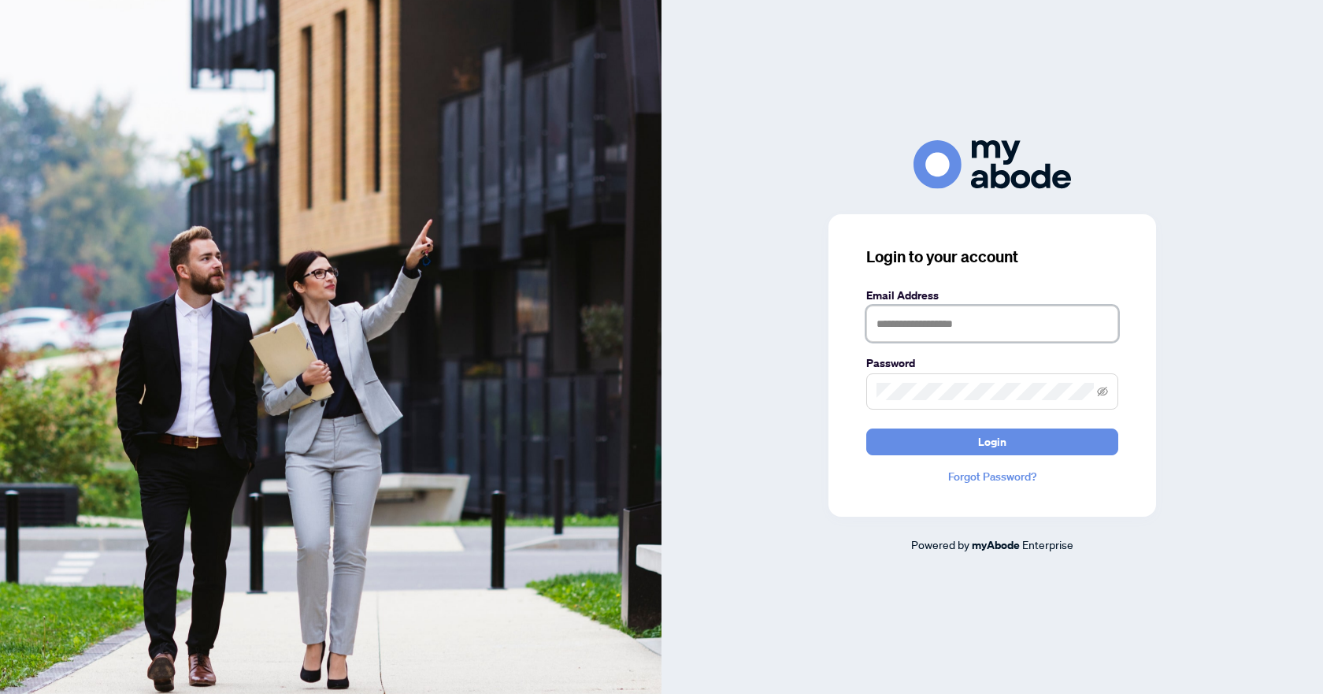
type input "**********"
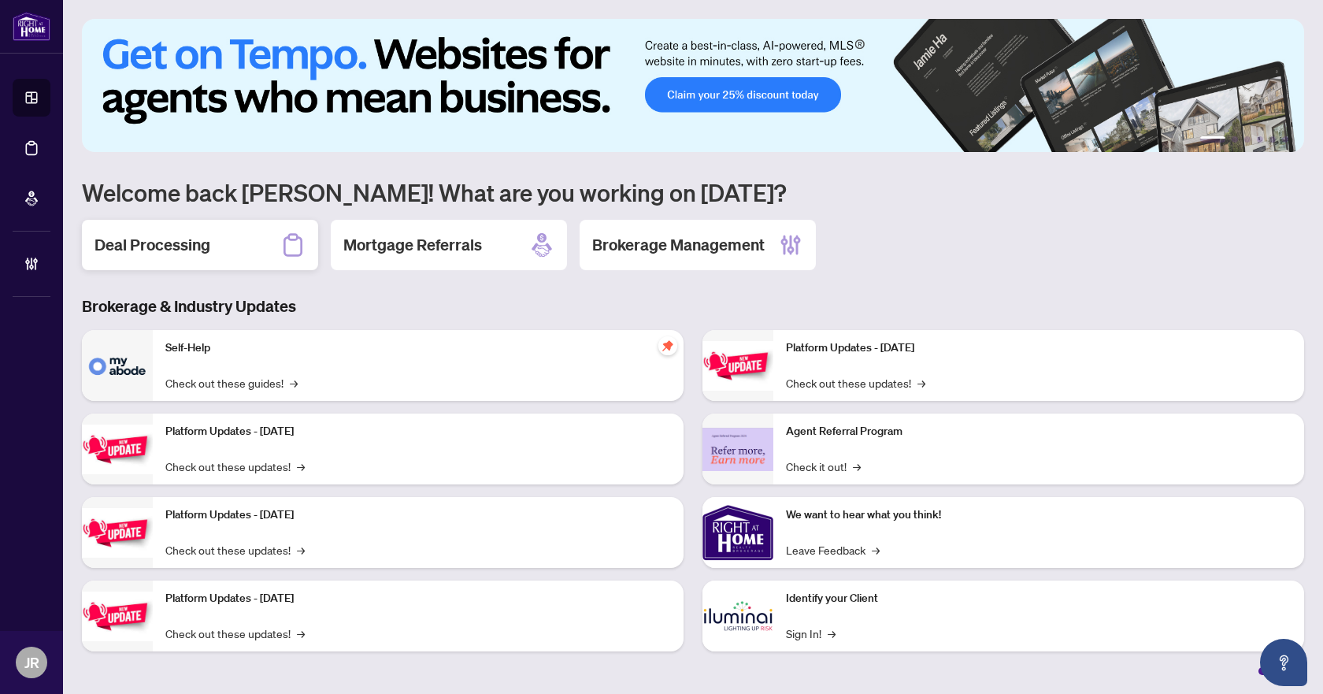
click at [250, 246] on div "Deal Processing" at bounding box center [200, 245] width 236 height 50
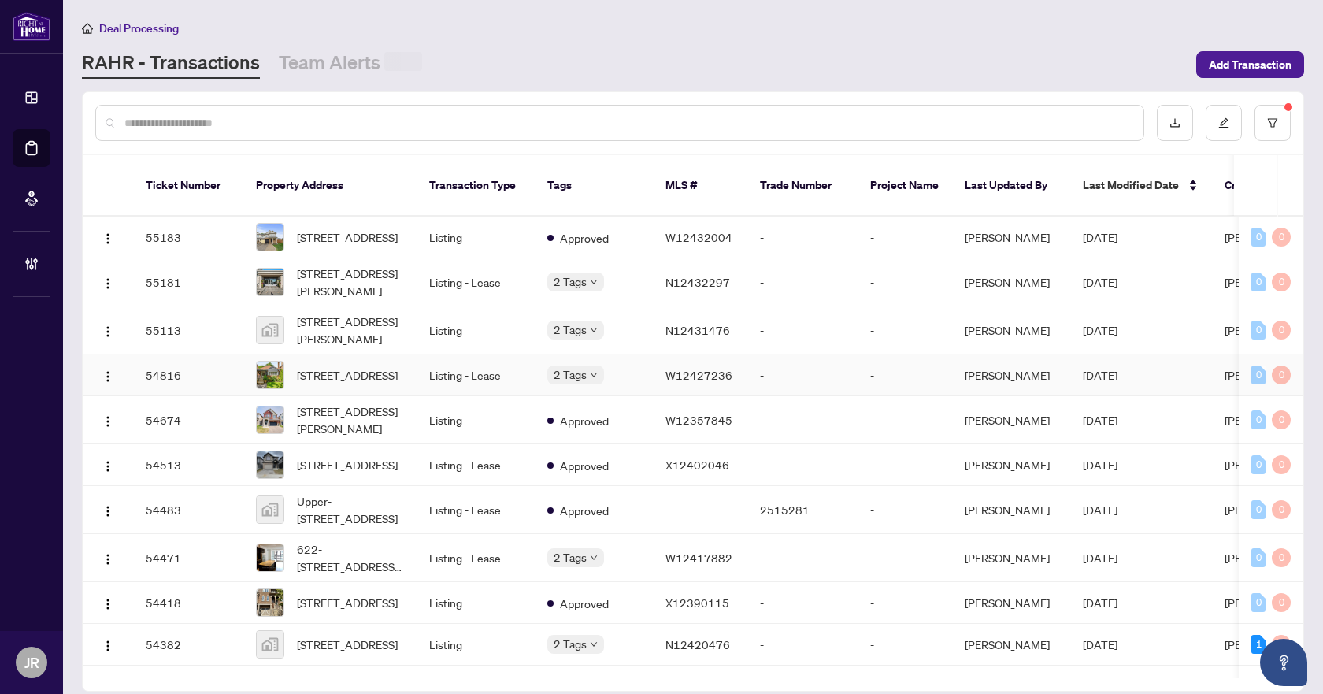
click at [490, 373] on td "Listing - Lease" at bounding box center [476, 375] width 118 height 42
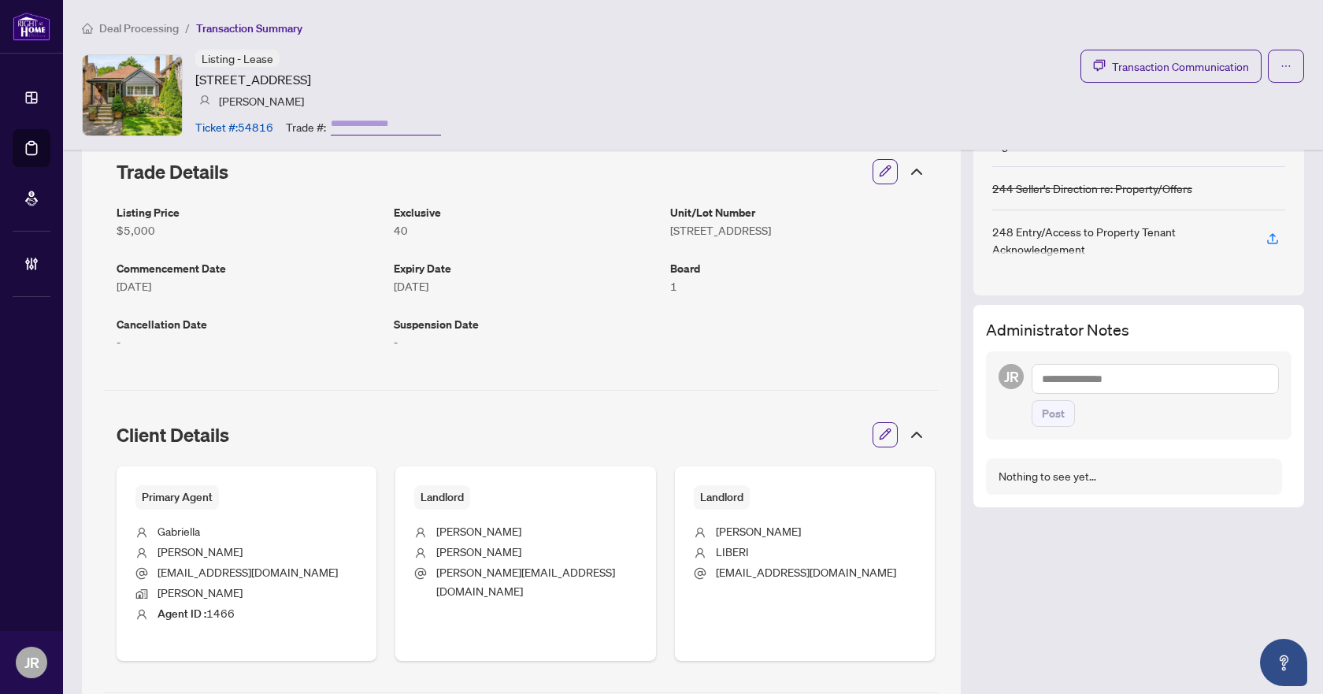
scroll to position [236, 0]
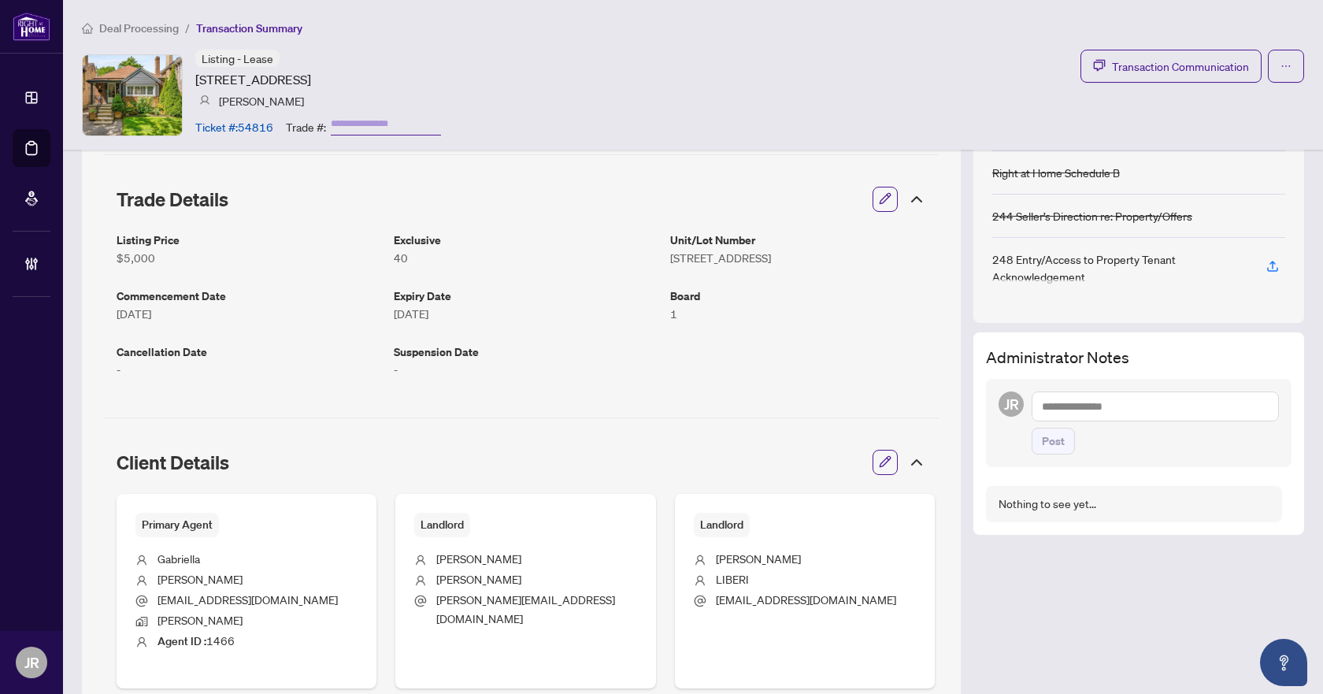
click at [221, 25] on span "Transaction Summary" at bounding box center [249, 28] width 106 height 14
click at [228, 30] on span "Transaction Summary" at bounding box center [249, 28] width 106 height 14
click at [1281, 68] on icon "ellipsis" at bounding box center [1286, 66] width 11 height 11
click at [960, 69] on div "Listing - Lease 66 CLIVEDEN Ave, Toronto, Ontario M8Z 3N1, Canada Gabriella Gal…" at bounding box center [693, 95] width 1222 height 91
click at [161, 29] on span "Deal Processing" at bounding box center [139, 28] width 80 height 14
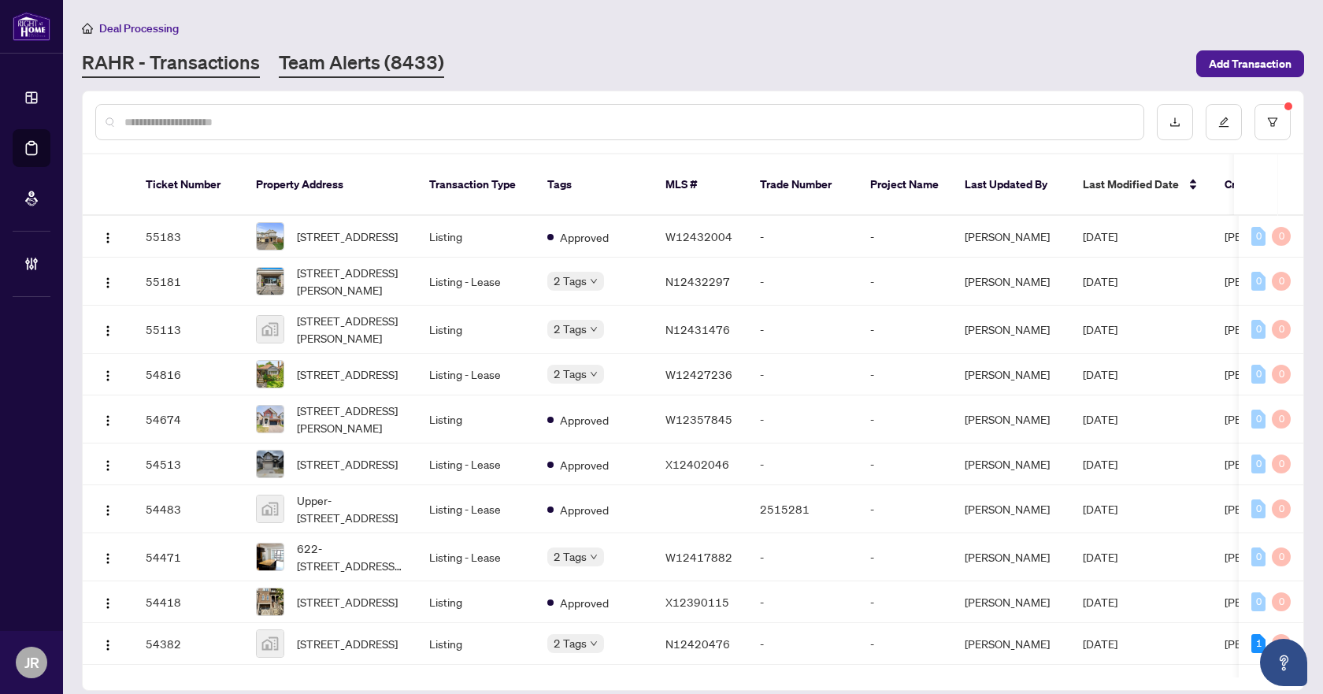
click at [370, 57] on link "Team Alerts (8433)" at bounding box center [361, 64] width 165 height 28
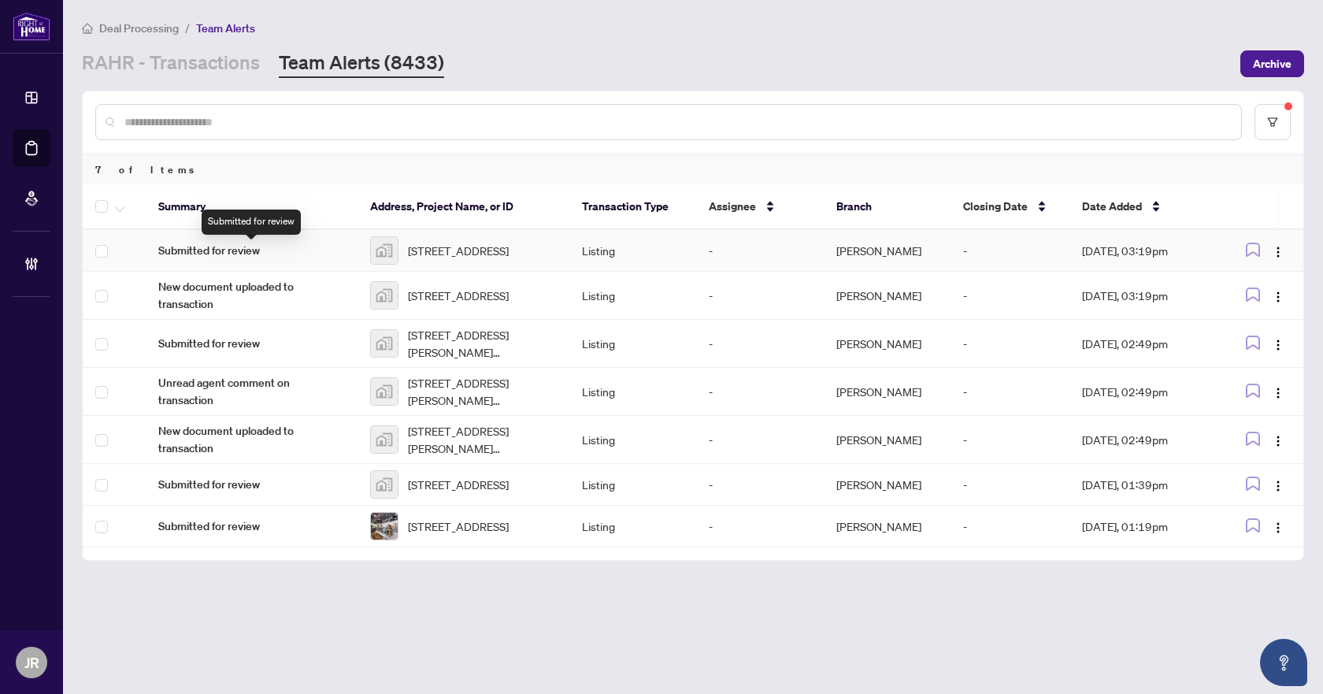
click at [343, 255] on span "Submitted for review" at bounding box center [251, 250] width 187 height 17
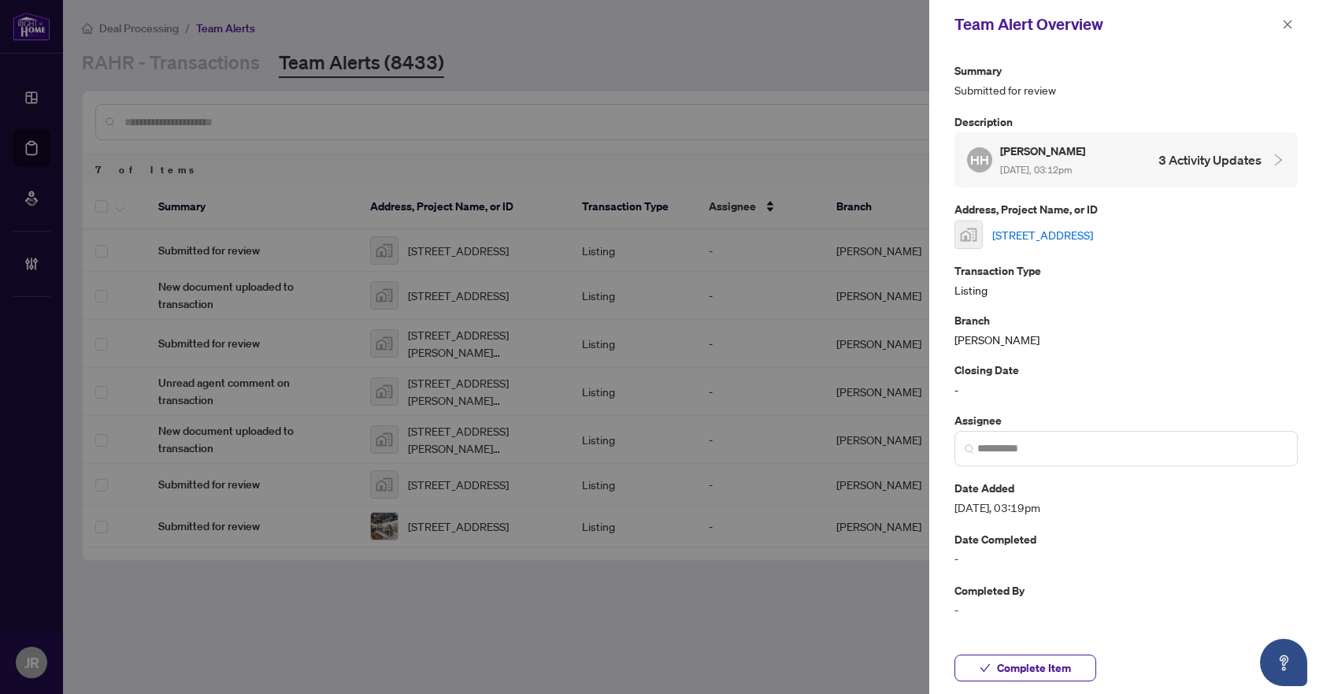
click at [1093, 229] on link "71 Church Street, Keswick, ON, Canada" at bounding box center [1042, 234] width 101 height 17
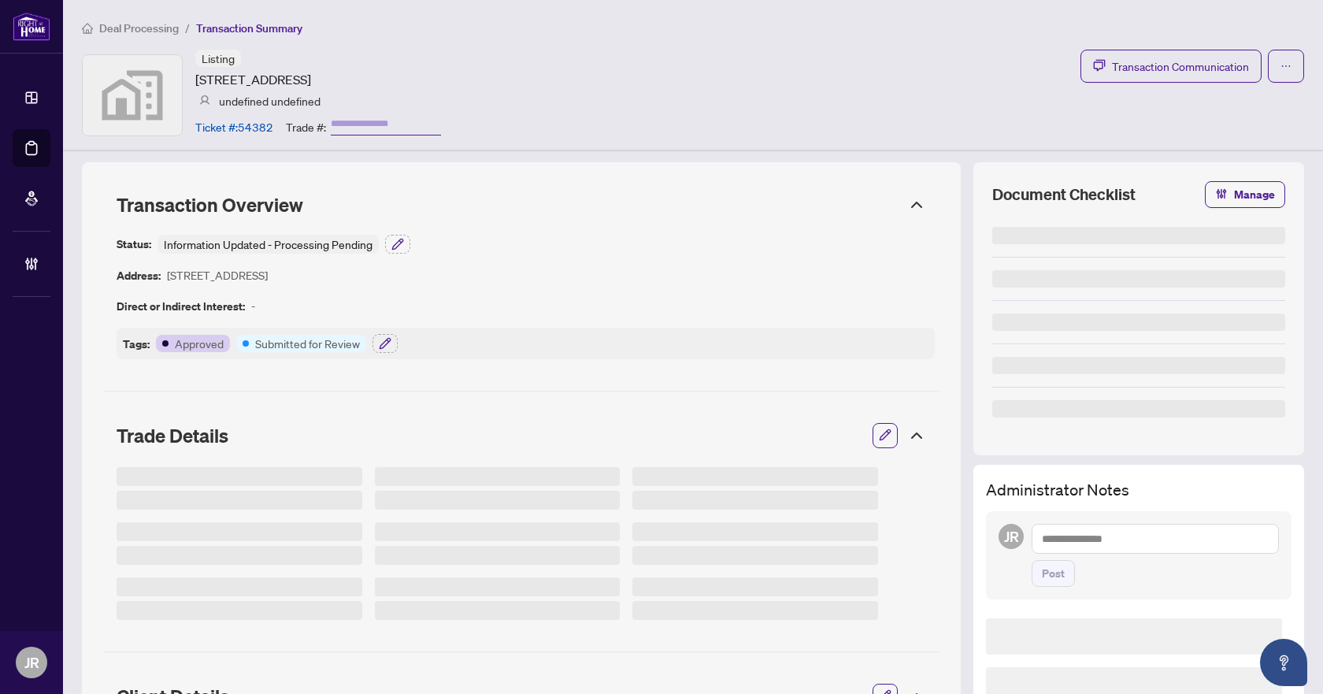
click at [165, 26] on span "Deal Processing" at bounding box center [139, 28] width 80 height 14
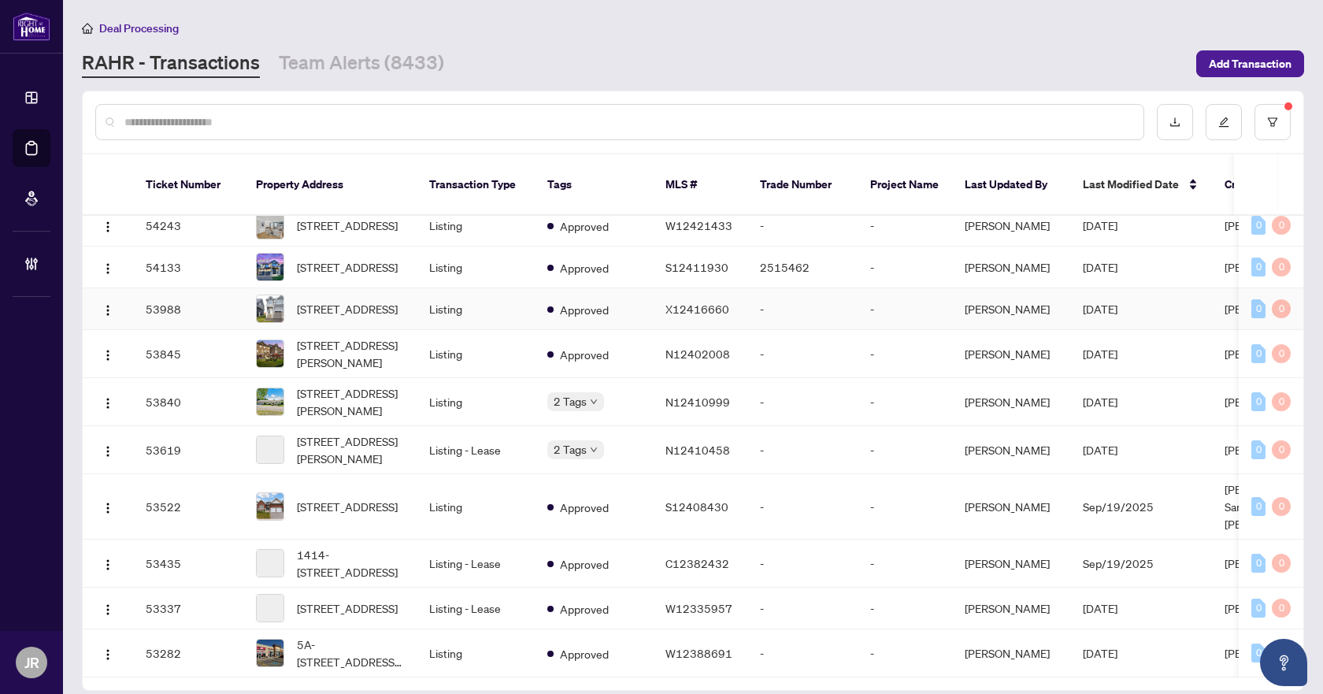
scroll to position [473, 0]
click at [1266, 113] on button "button" at bounding box center [1273, 122] width 36 height 36
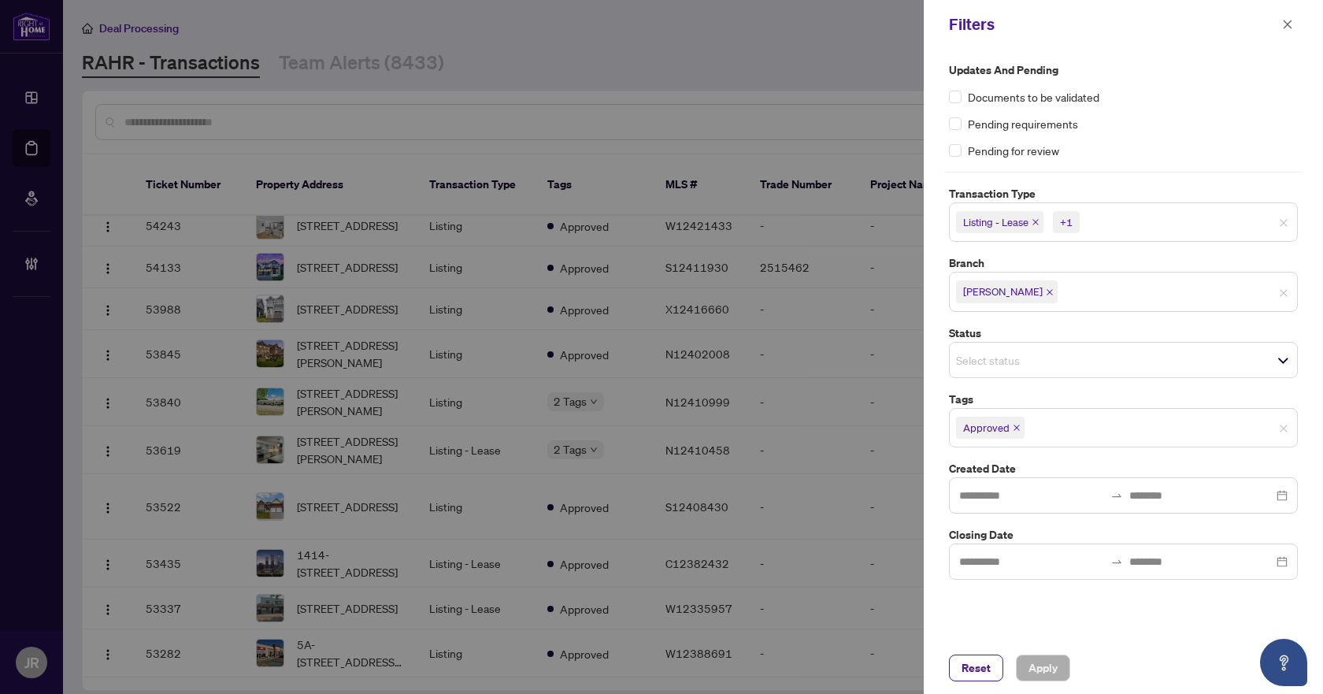
click at [1010, 427] on span "Approved" at bounding box center [990, 428] width 69 height 22
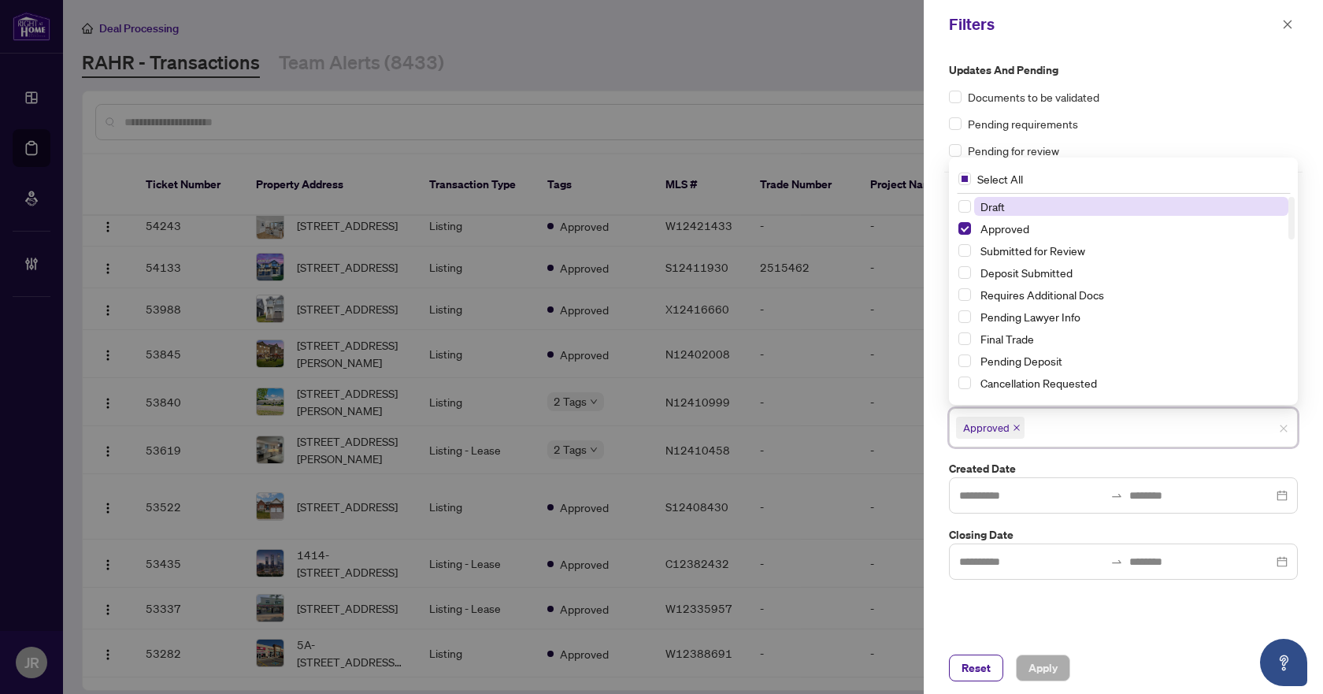
click at [1017, 427] on icon "close" at bounding box center [1017, 428] width 8 height 8
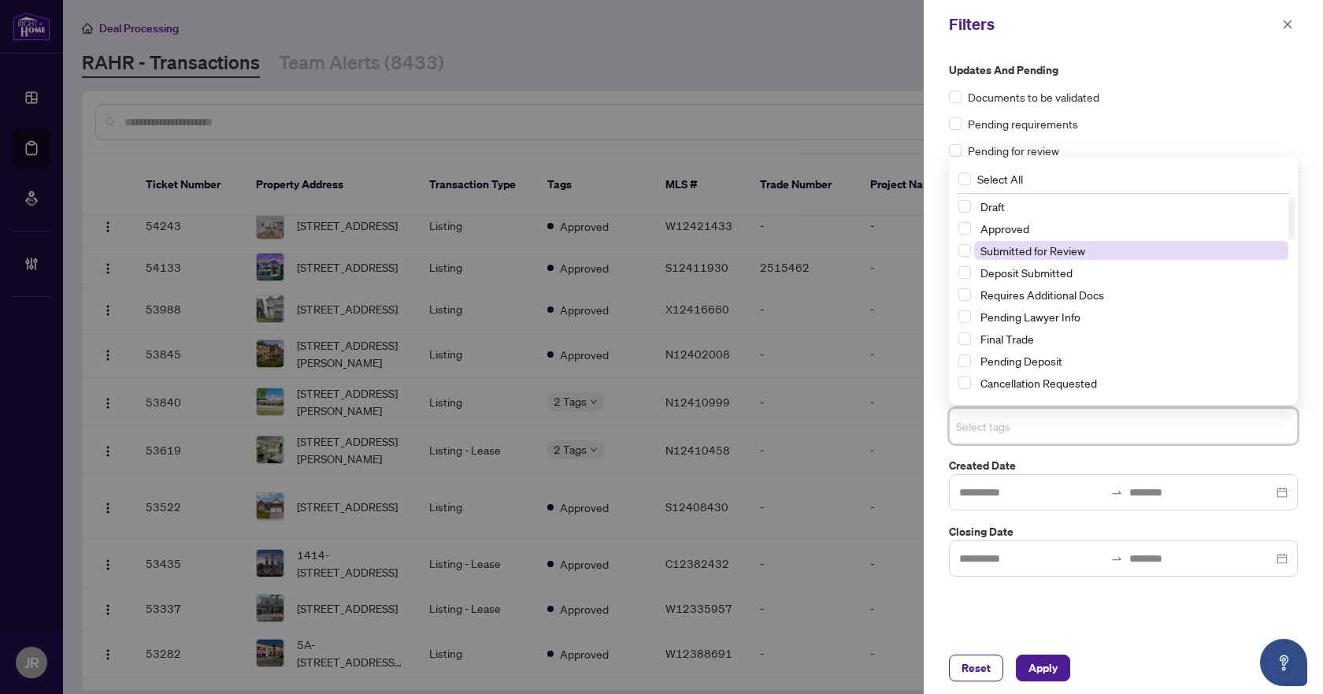
click at [1067, 250] on span "Submitted for Review" at bounding box center [1032, 250] width 105 height 14
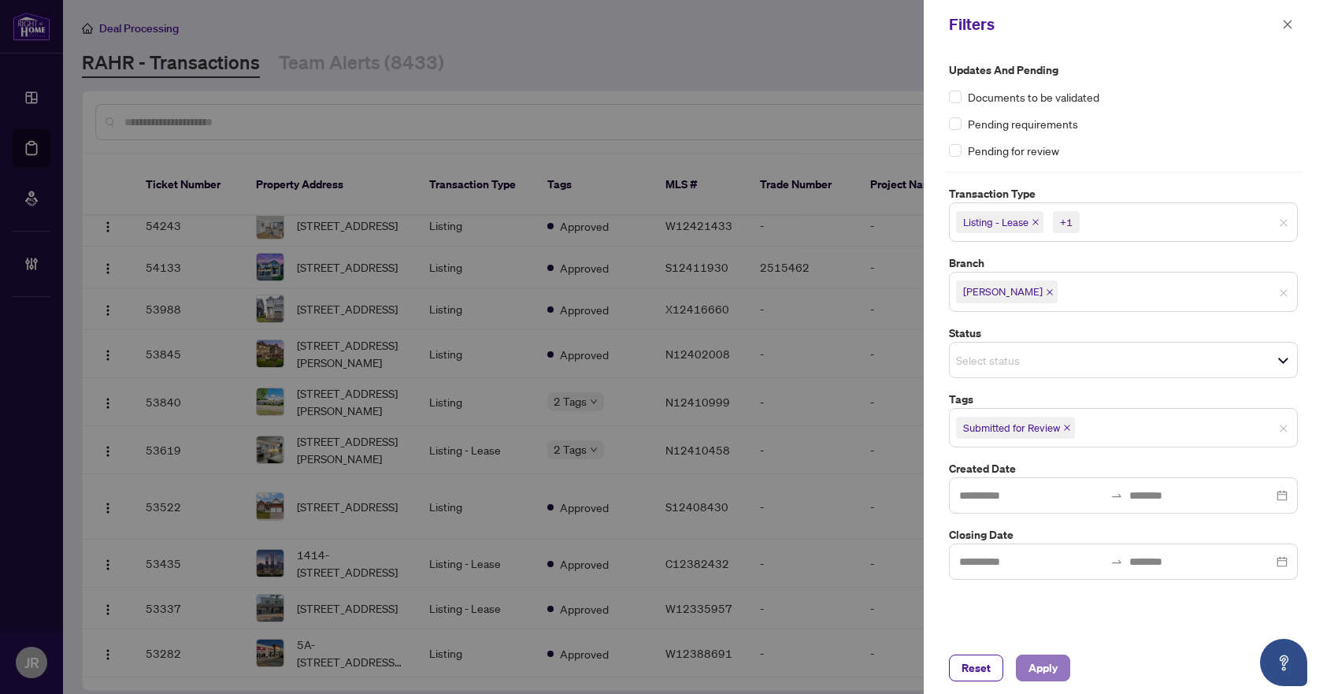
click at [1033, 660] on span "Apply" at bounding box center [1043, 667] width 29 height 25
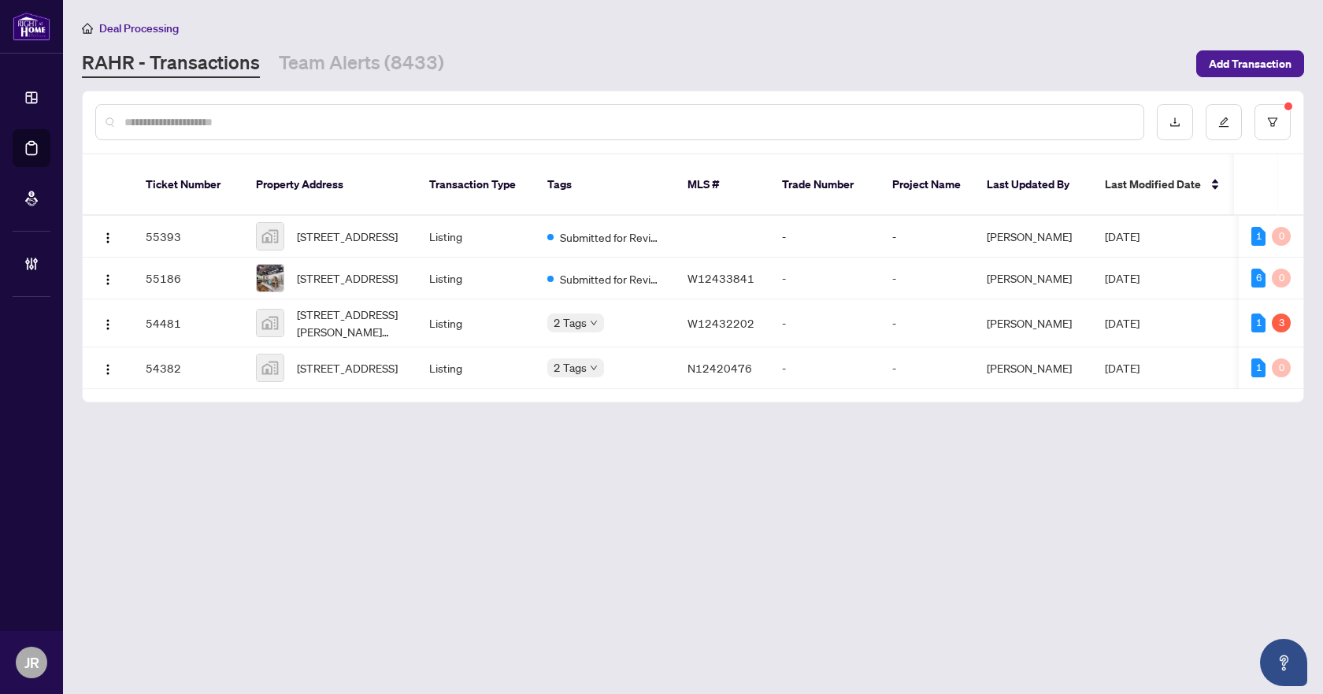
scroll to position [0, 0]
click at [648, 363] on div "2 Tags" at bounding box center [604, 367] width 115 height 18
click at [335, 369] on span "71 Church Street, Keswick, ON, Canada" at bounding box center [347, 367] width 101 height 17
click at [383, 129] on input "text" at bounding box center [627, 121] width 1006 height 17
click at [1283, 117] on button "button" at bounding box center [1273, 122] width 36 height 36
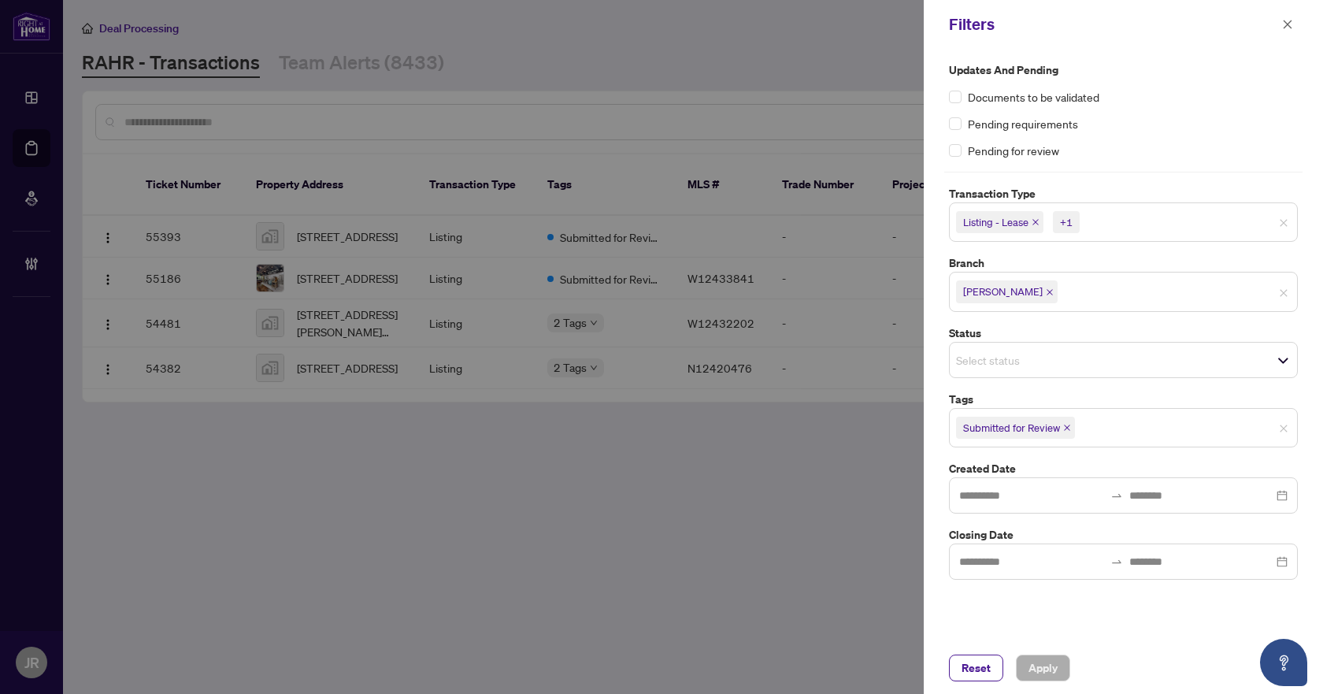
click at [1066, 424] on icon "close" at bounding box center [1067, 428] width 8 height 8
click at [1038, 221] on icon "close" at bounding box center [1035, 222] width 6 height 6
click at [1002, 217] on span "Listing" at bounding box center [982, 222] width 52 height 22
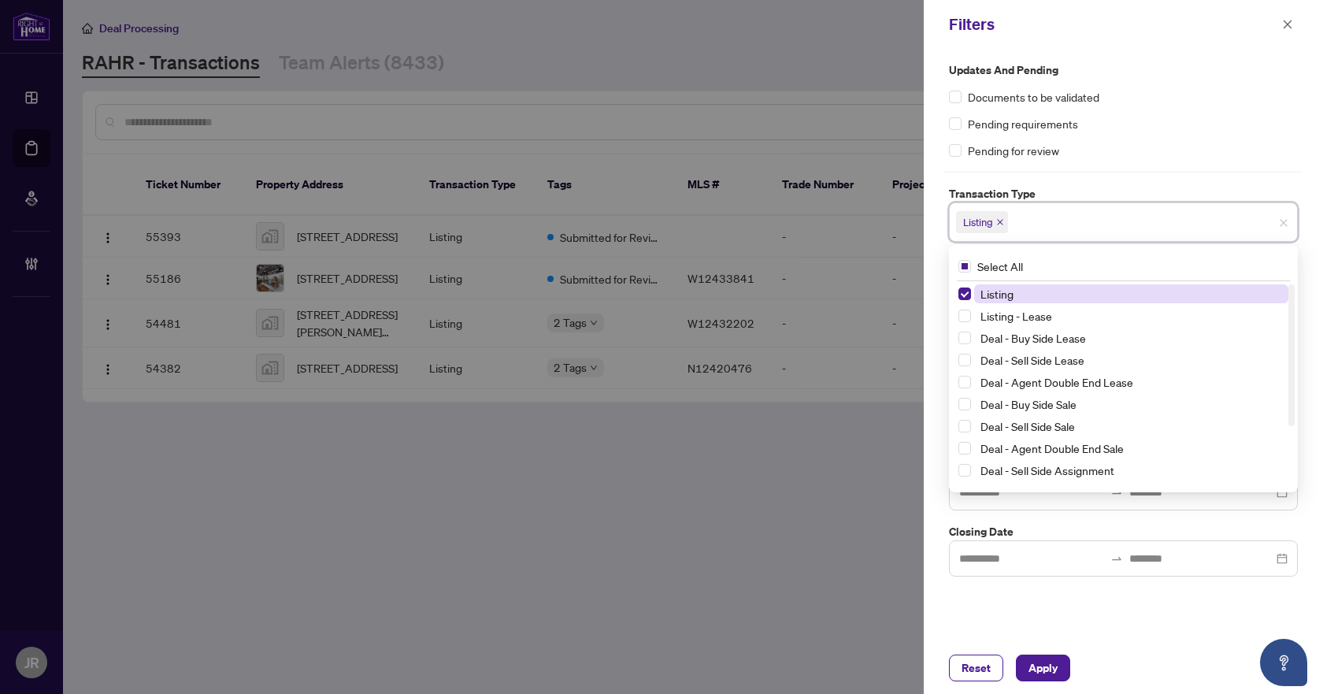
click at [1001, 222] on icon "close" at bounding box center [1000, 222] width 6 height 6
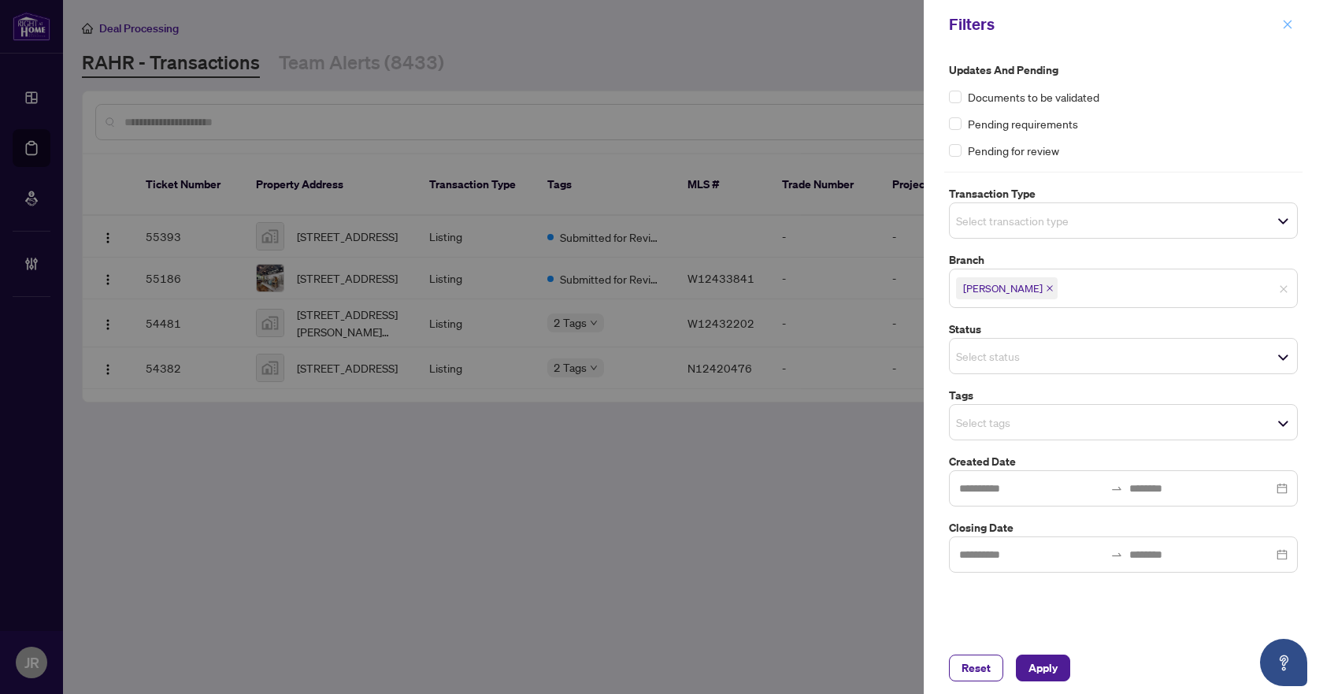
click at [1281, 17] on button "button" at bounding box center [1287, 24] width 20 height 19
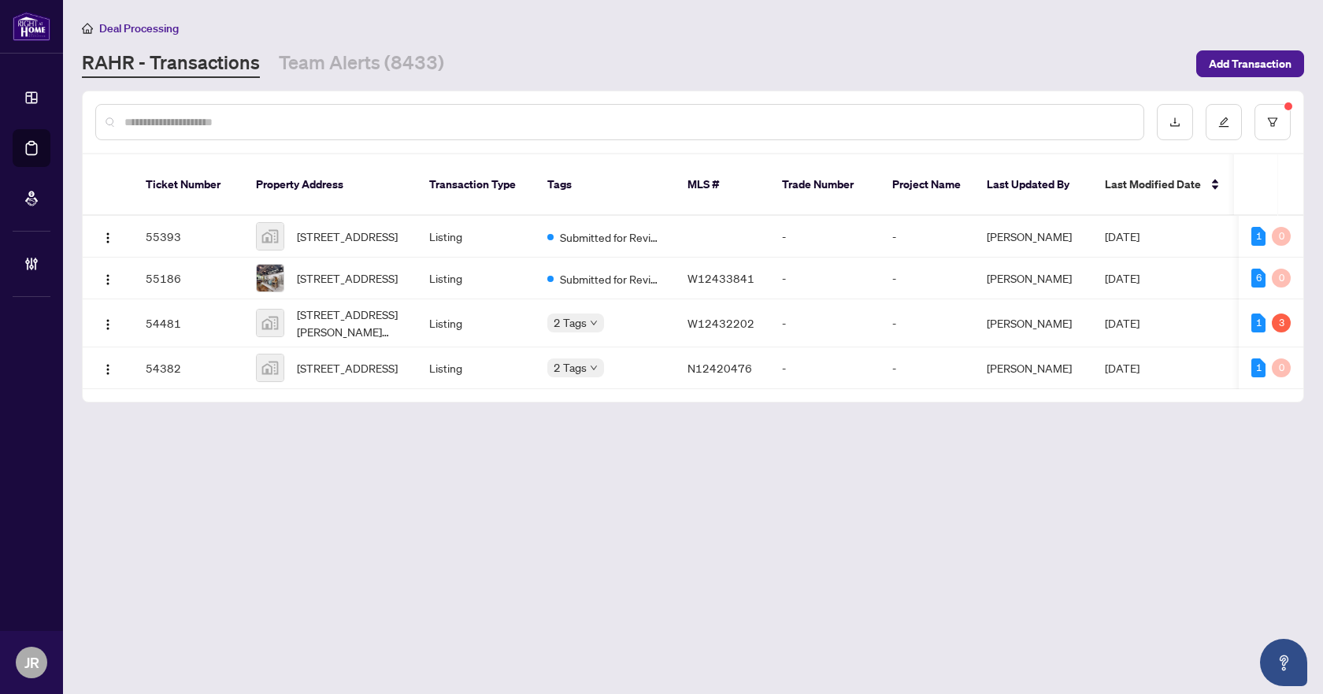
click at [353, 116] on input "text" at bounding box center [627, 121] width 1006 height 17
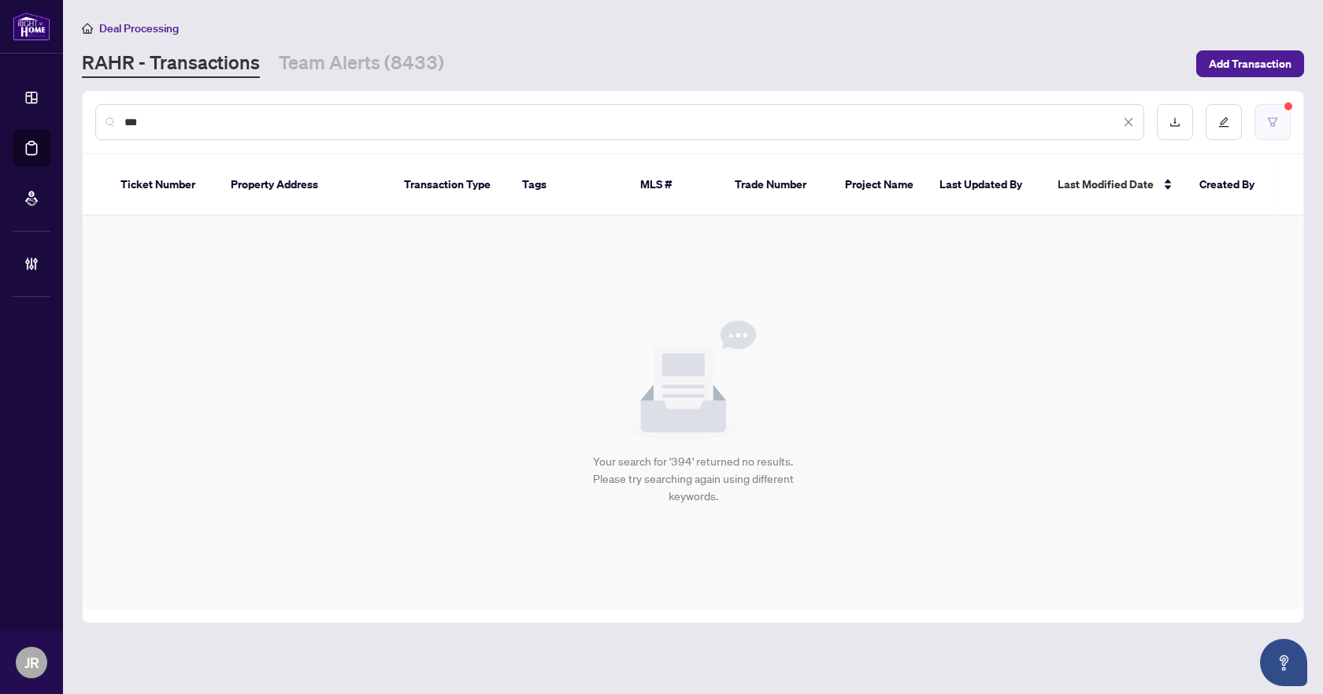
type input "***"
click at [1285, 109] on button "button" at bounding box center [1273, 122] width 36 height 36
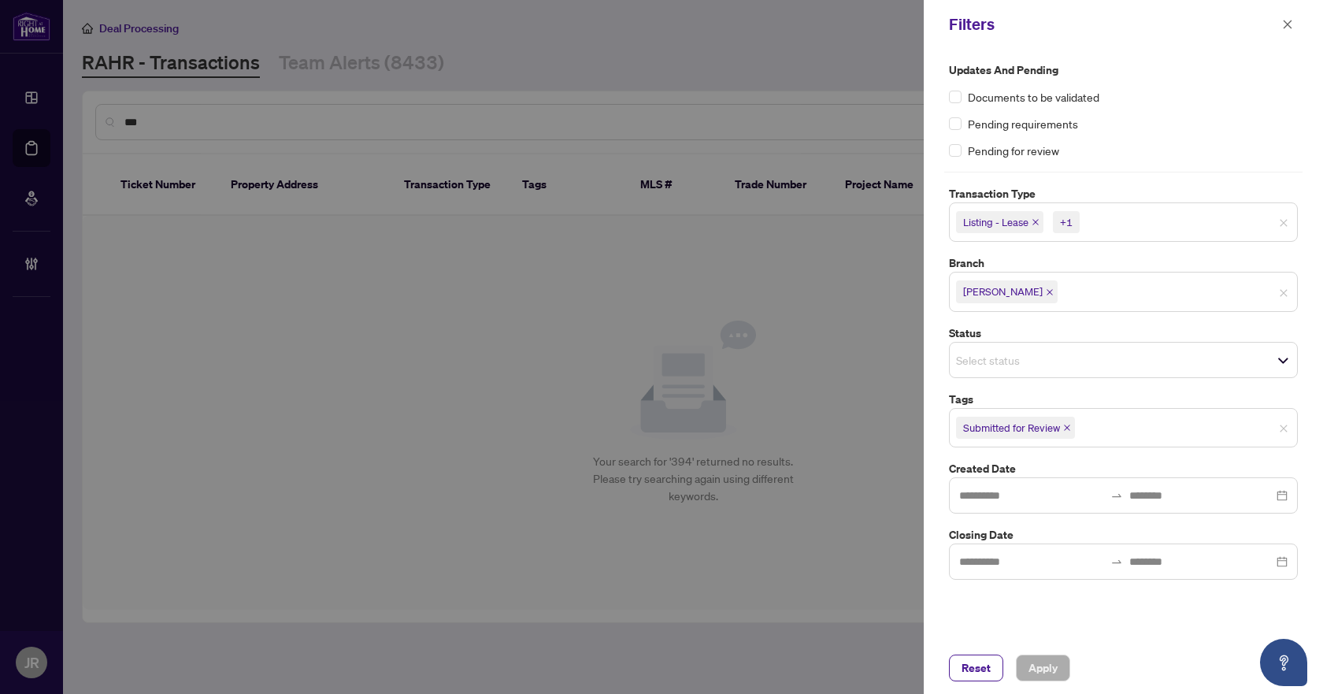
click at [1068, 427] on icon "close" at bounding box center [1067, 427] width 6 height 6
click at [1049, 673] on span "Apply" at bounding box center [1043, 667] width 29 height 25
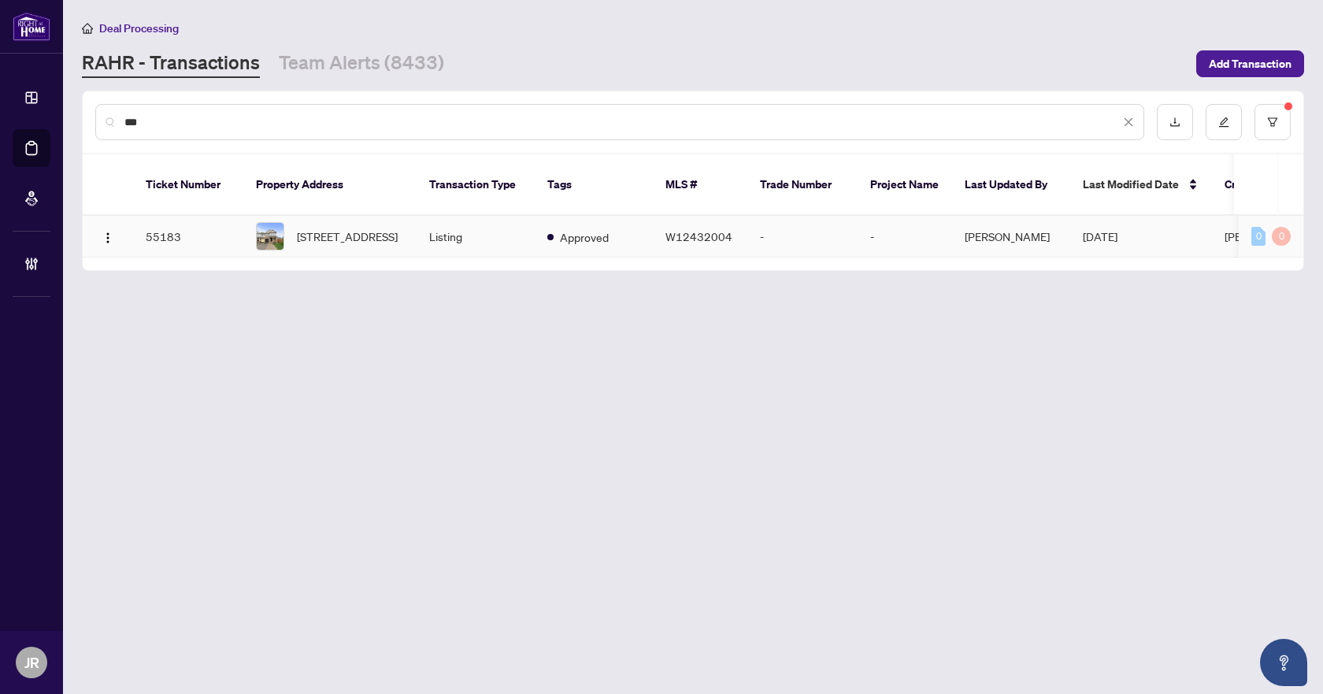
click at [543, 224] on td "Approved" at bounding box center [594, 237] width 118 height 42
click at [753, 224] on td "-" at bounding box center [802, 237] width 110 height 42
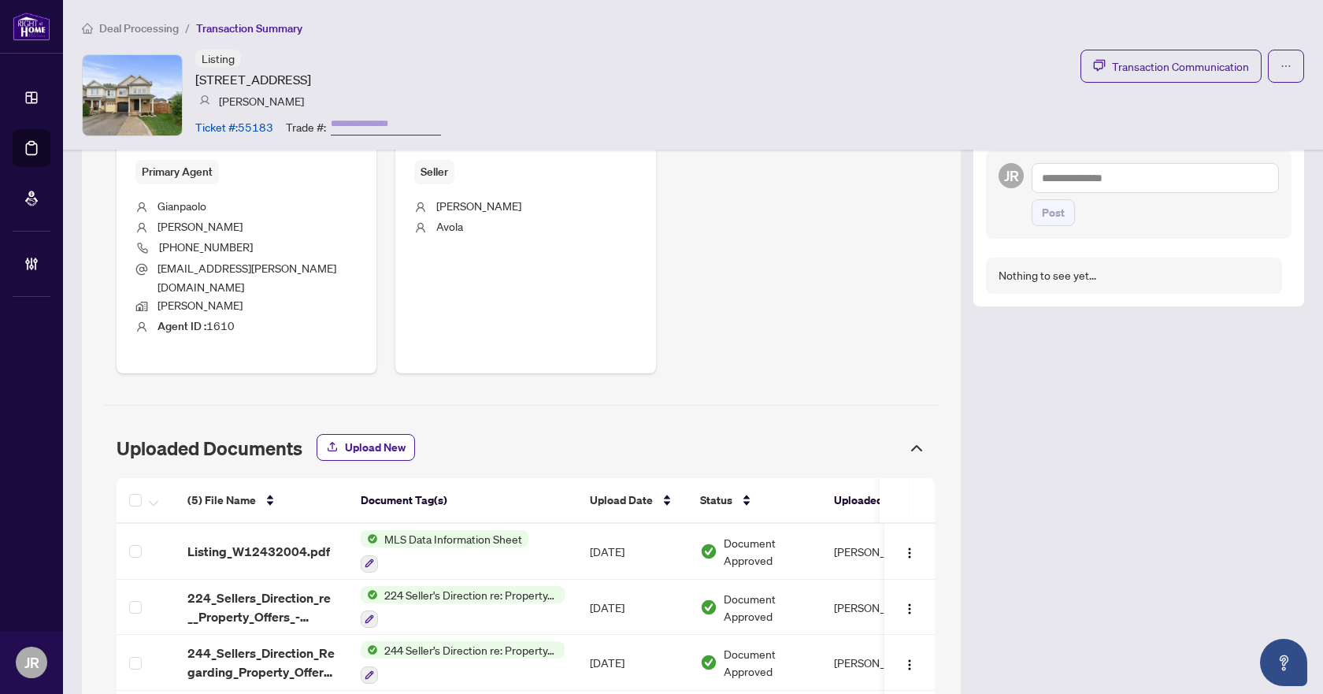
scroll to position [747, 0]
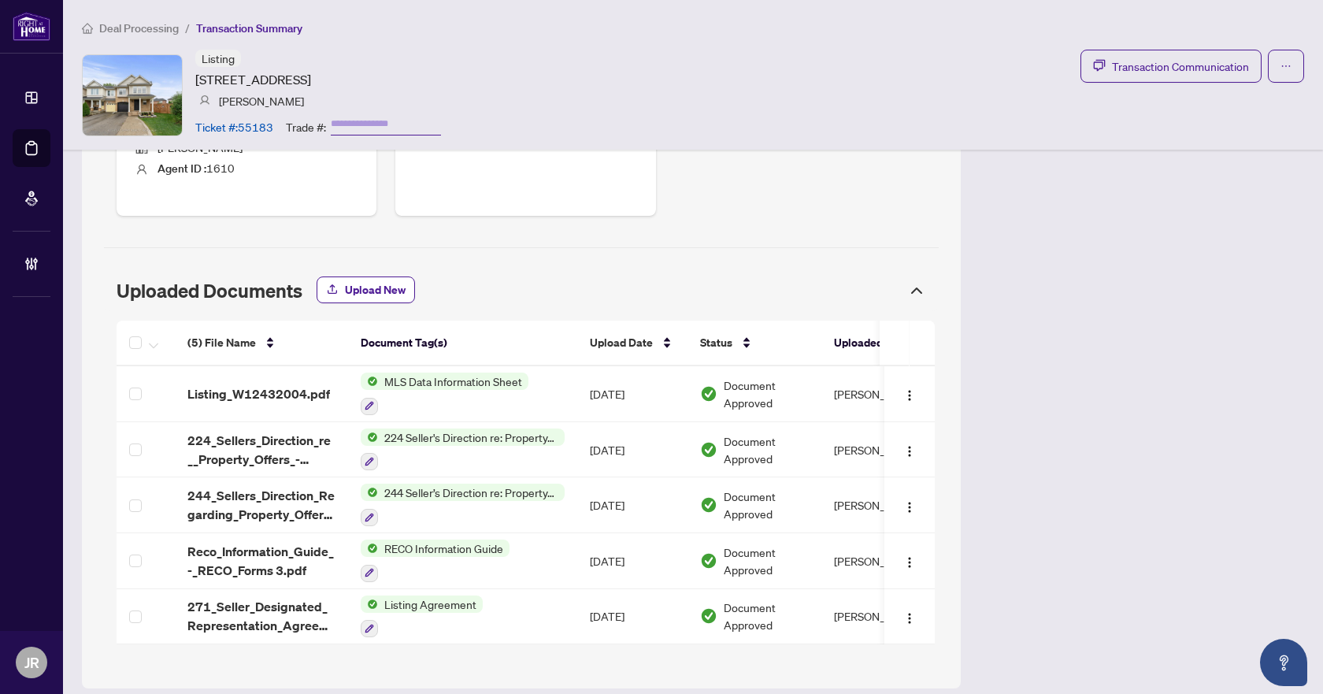
drag, startPoint x: 713, startPoint y: 631, endPoint x: 756, endPoint y: 636, distance: 43.6
click at [756, 636] on div "(5) File Name Document Tag(s) Upload Date Status Uploaded By (5) File Name Docu…" at bounding box center [526, 489] width 818 height 336
click at [292, 366] on td "Listing_W12432004.pdf" at bounding box center [261, 394] width 173 height 56
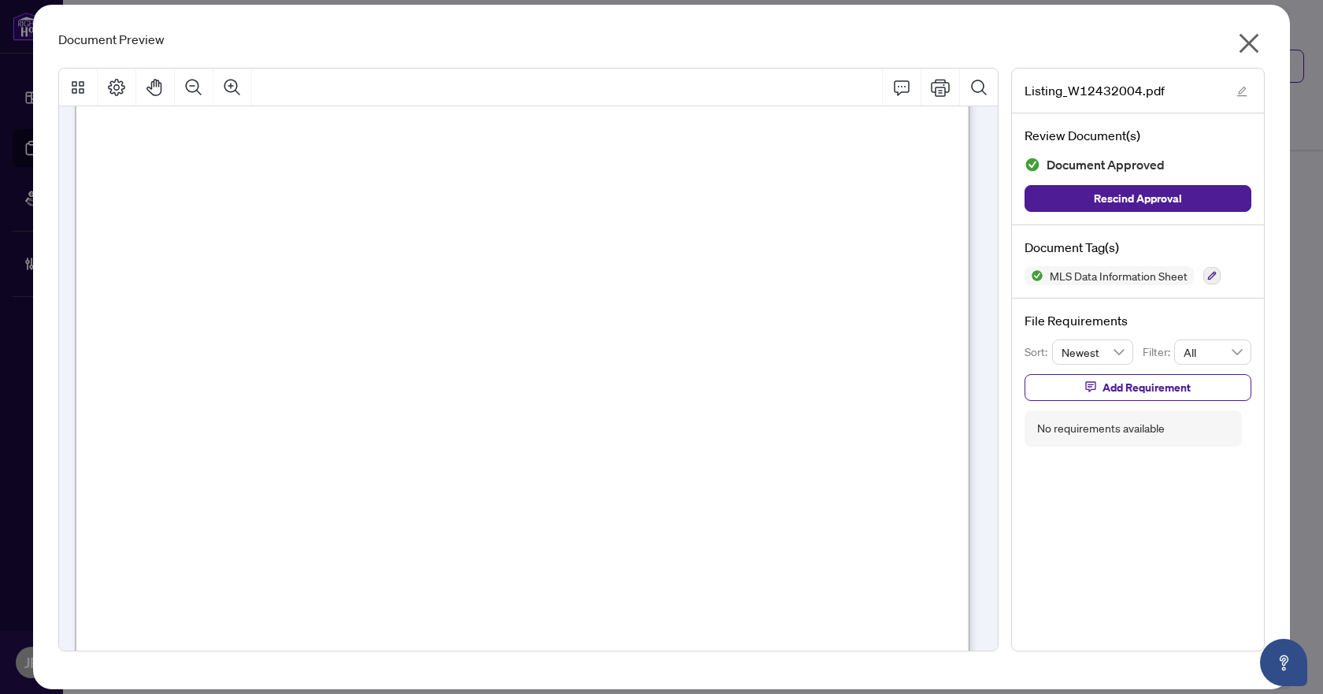
scroll to position [788, 0]
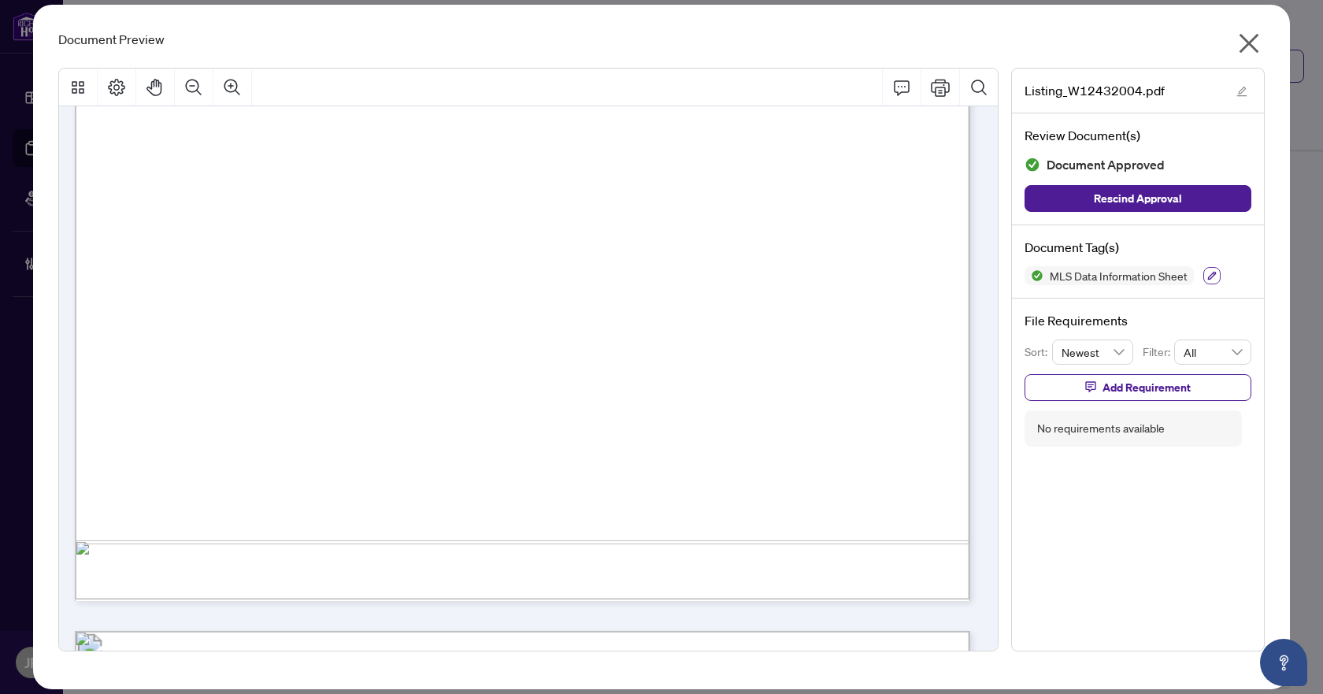
click at [1205, 280] on button "button" at bounding box center [1211, 275] width 17 height 17
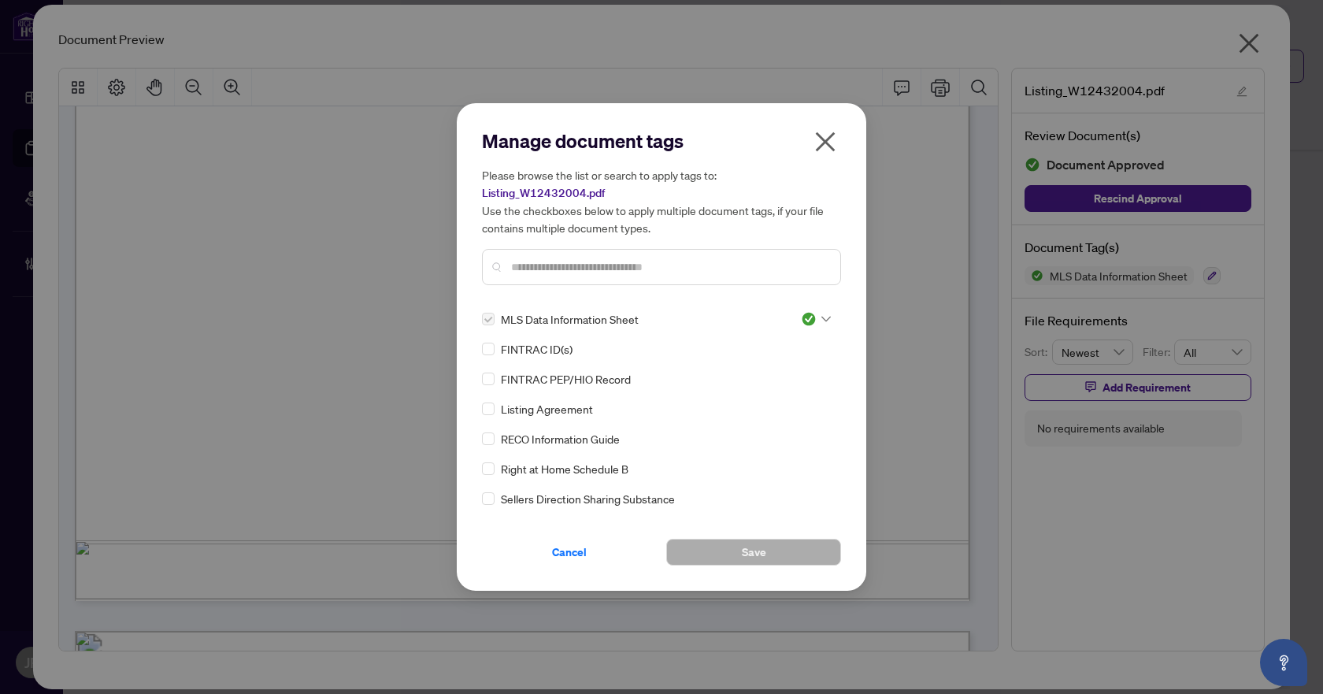
click at [793, 311] on div at bounding box center [811, 319] width 40 height 16
click at [780, 369] on div "Needs Work" at bounding box center [763, 362] width 101 height 17
click at [769, 539] on button "Save" at bounding box center [753, 552] width 175 height 27
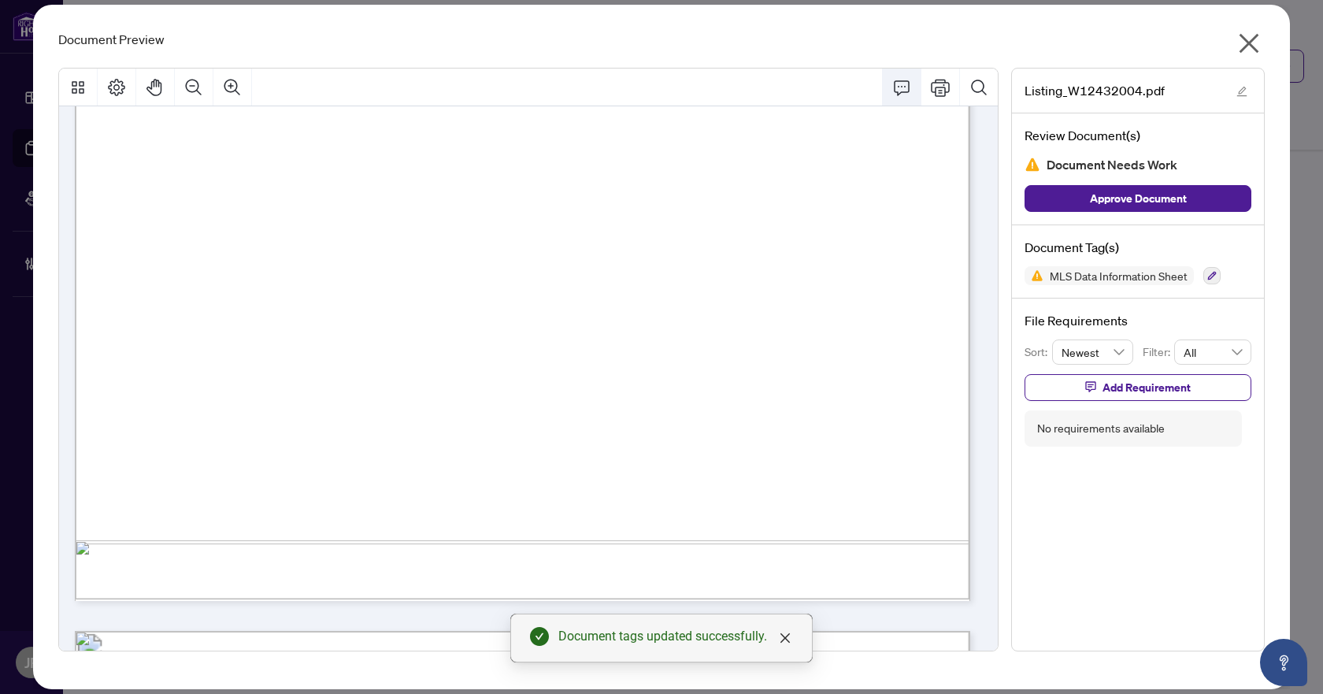
click at [889, 81] on button "Comment" at bounding box center [902, 88] width 38 height 38
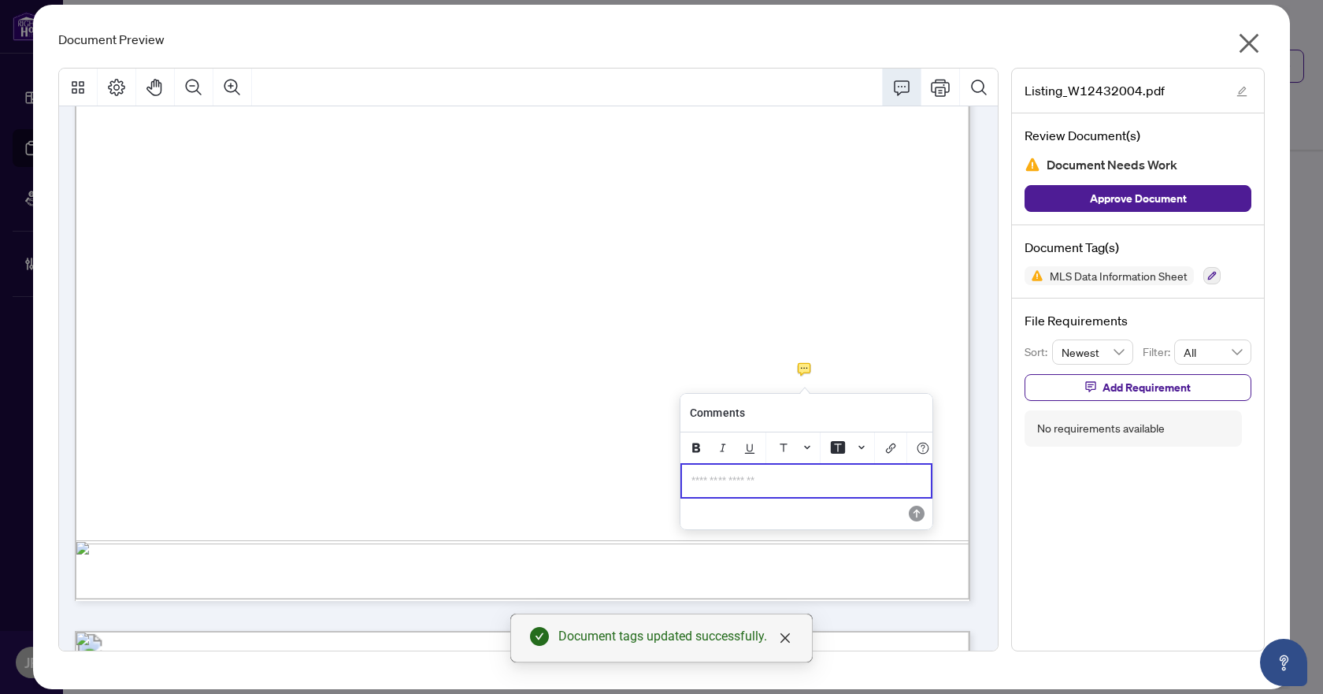
click at [826, 487] on p "**********" at bounding box center [806, 480] width 230 height 13
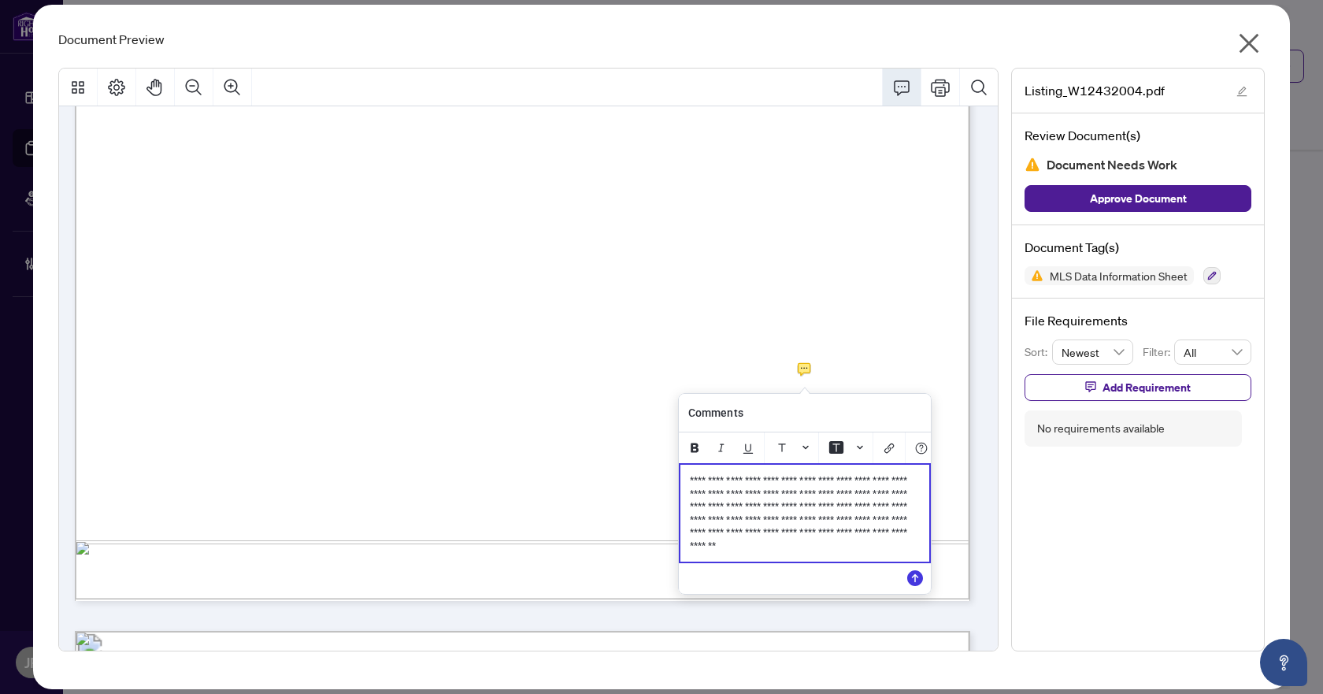
click at [798, 496] on span "**********" at bounding box center [800, 513] width 220 height 76
drag, startPoint x: 863, startPoint y: 488, endPoint x: 917, endPoint y: 502, distance: 56.0
click at [917, 502] on p "**********" at bounding box center [805, 513] width 230 height 78
paste div "Editing Area"
click at [842, 536] on span "**********" at bounding box center [802, 519] width 224 height 63
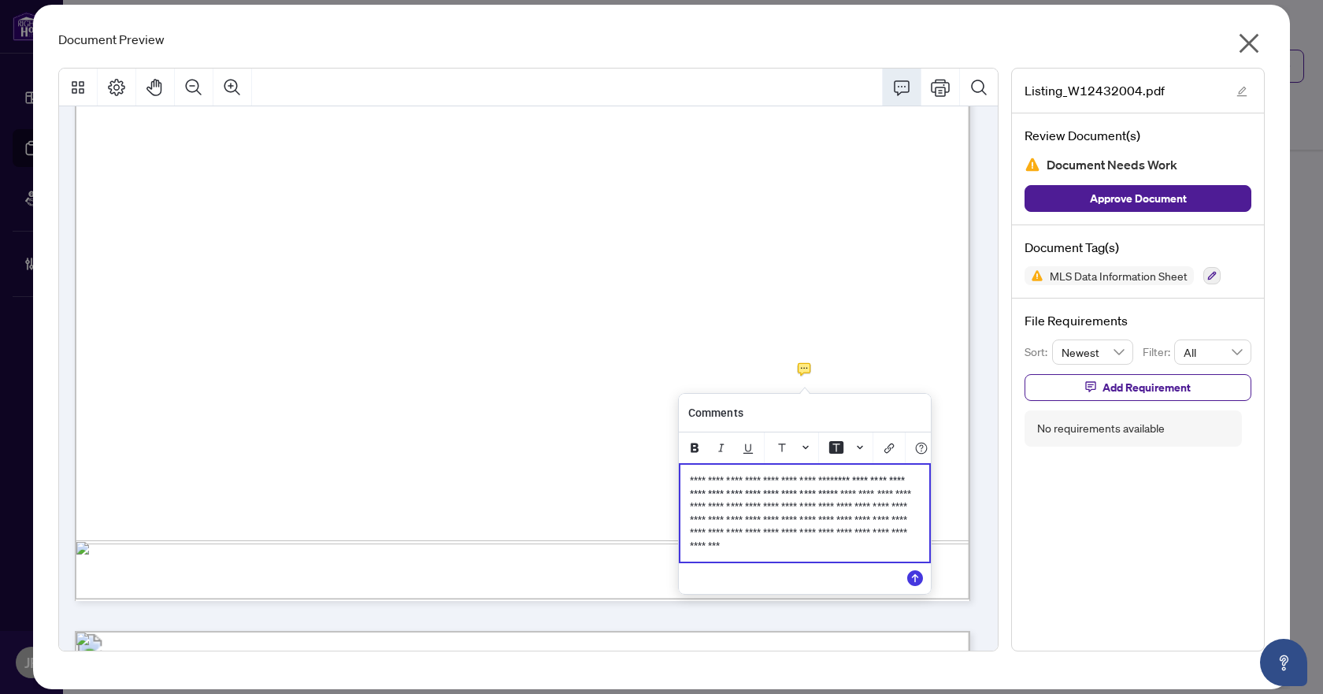
click at [842, 536] on span "**********" at bounding box center [802, 519] width 224 height 63
drag, startPoint x: 908, startPoint y: 587, endPoint x: 931, endPoint y: 573, distance: 26.9
click at [909, 586] on icon "Save" at bounding box center [915, 578] width 16 height 16
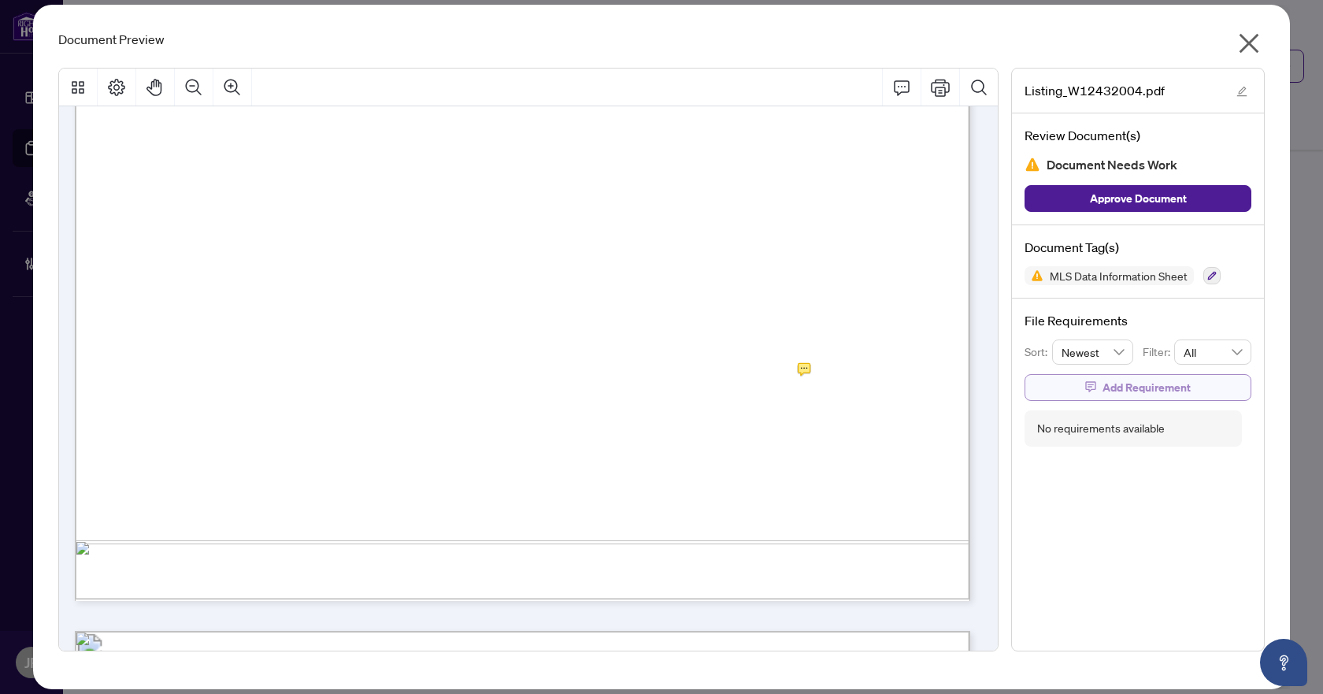
click at [1138, 393] on span "Add Requirement" at bounding box center [1147, 387] width 88 height 25
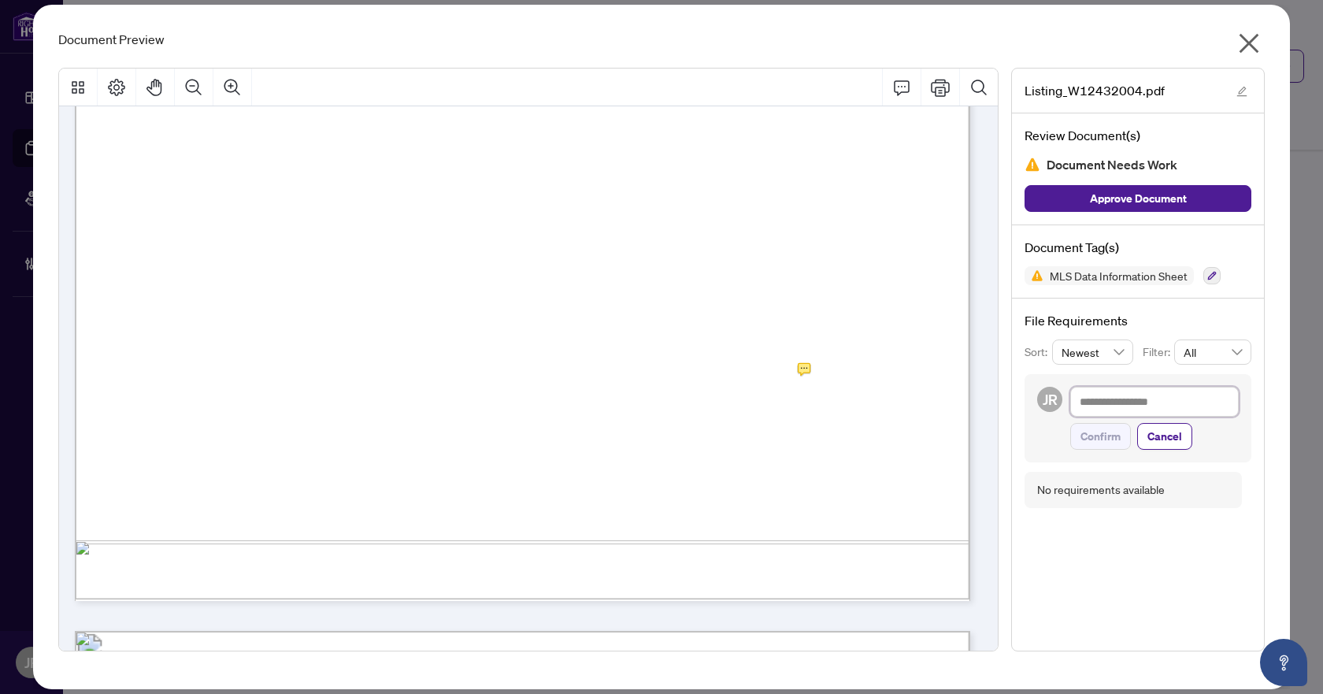
click at [1157, 410] on textarea at bounding box center [1154, 402] width 169 height 30
paste textarea "**********"
type textarea "**********"
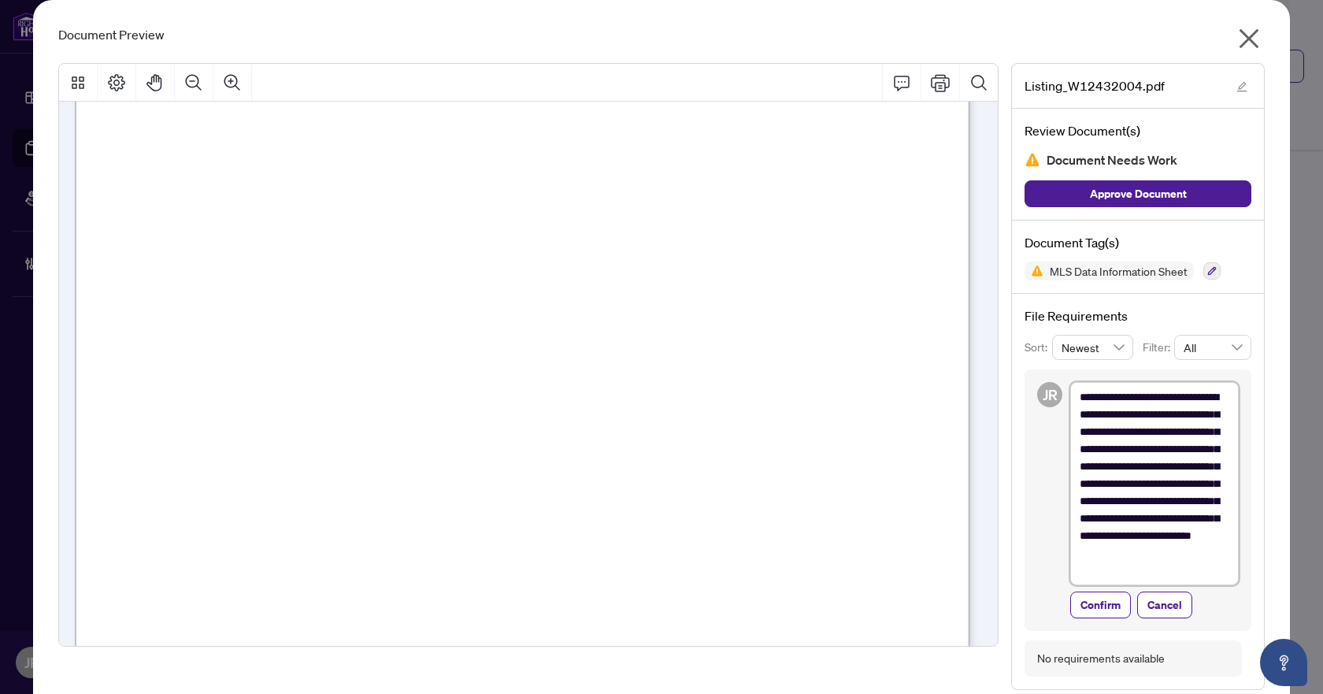
scroll to position [79, 0]
type textarea "**********"
click at [1110, 610] on span "Confirm" at bounding box center [1100, 604] width 40 height 25
type textarea "**********"
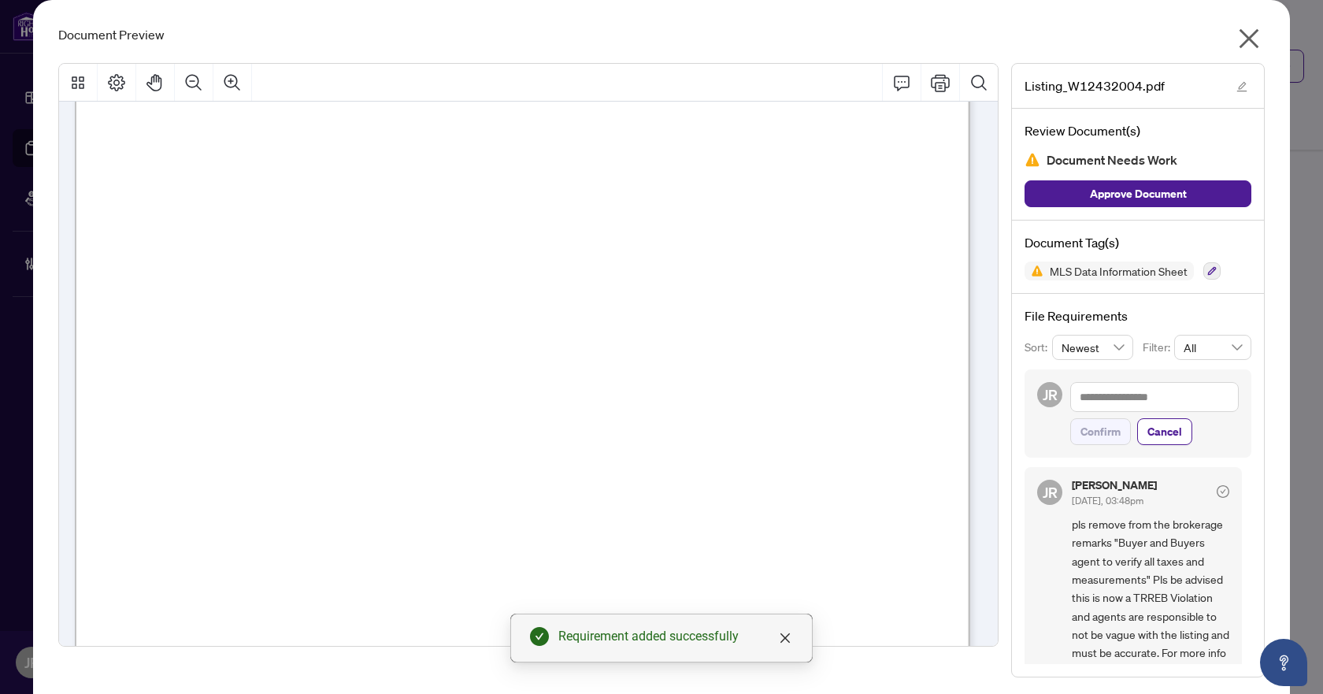
click at [1247, 35] on icon "close" at bounding box center [1250, 39] width 20 height 20
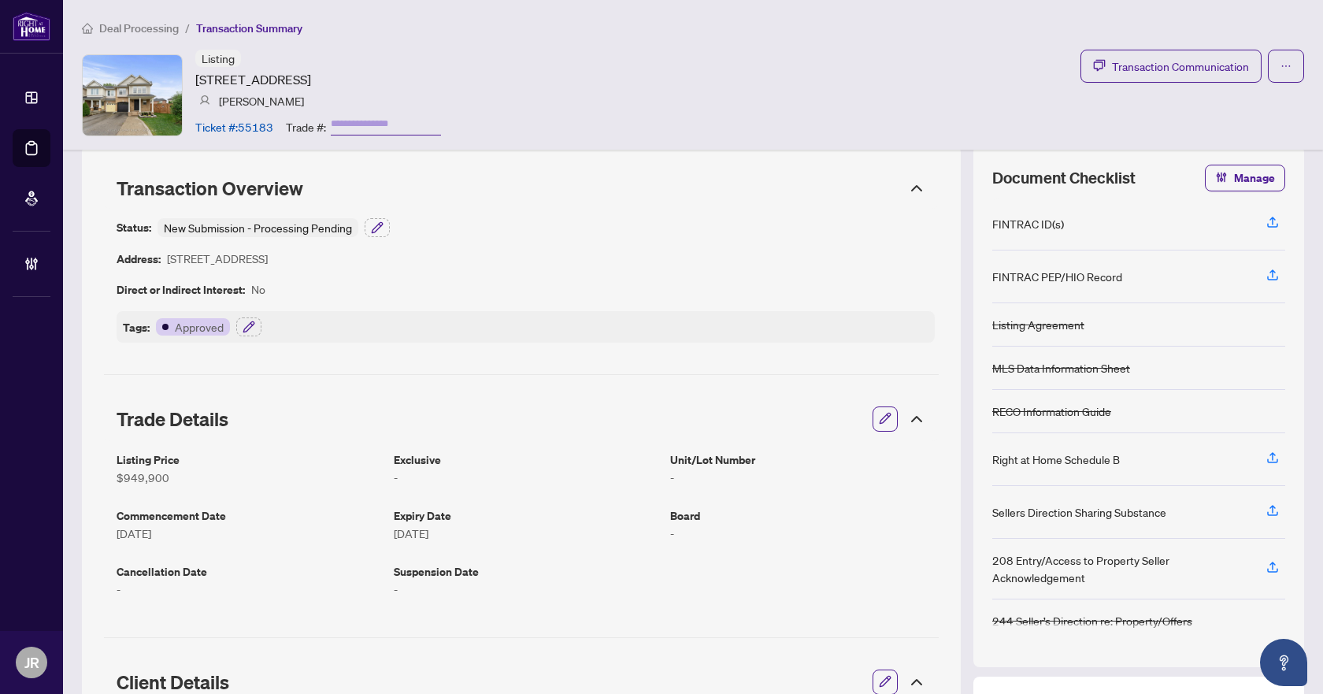
scroll to position [0, 0]
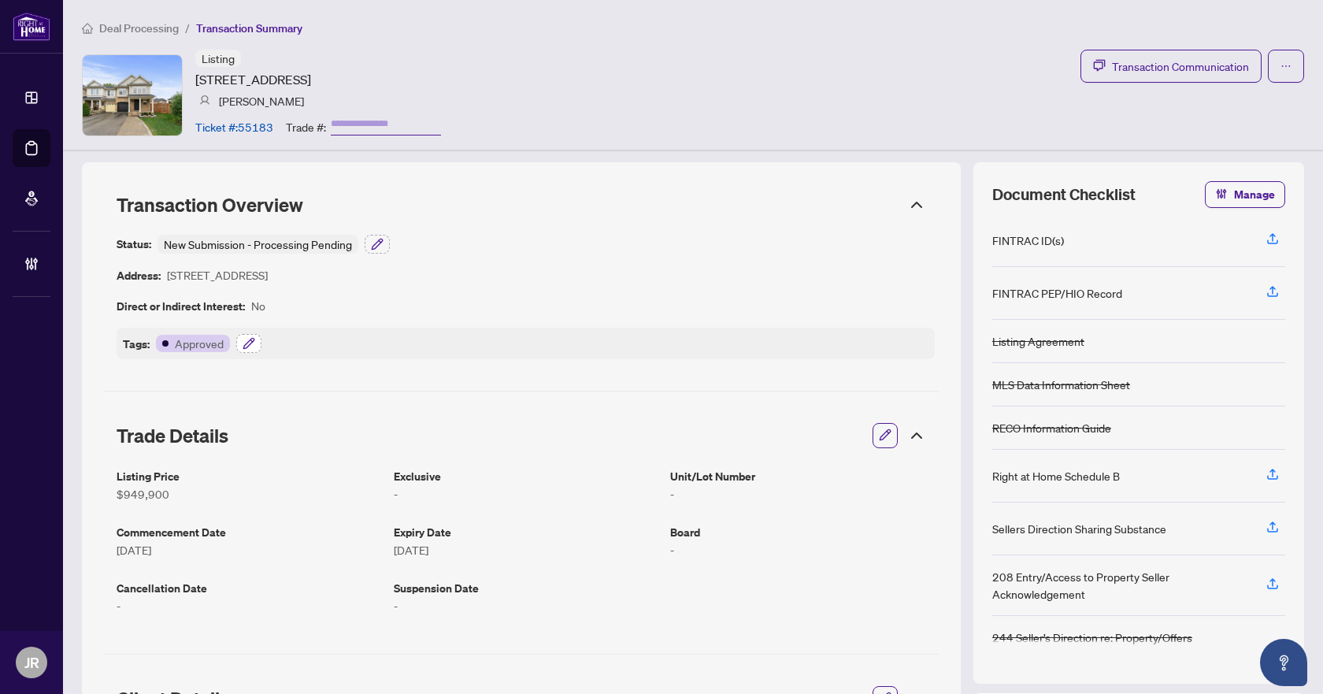
click at [241, 343] on button "button" at bounding box center [248, 343] width 25 height 19
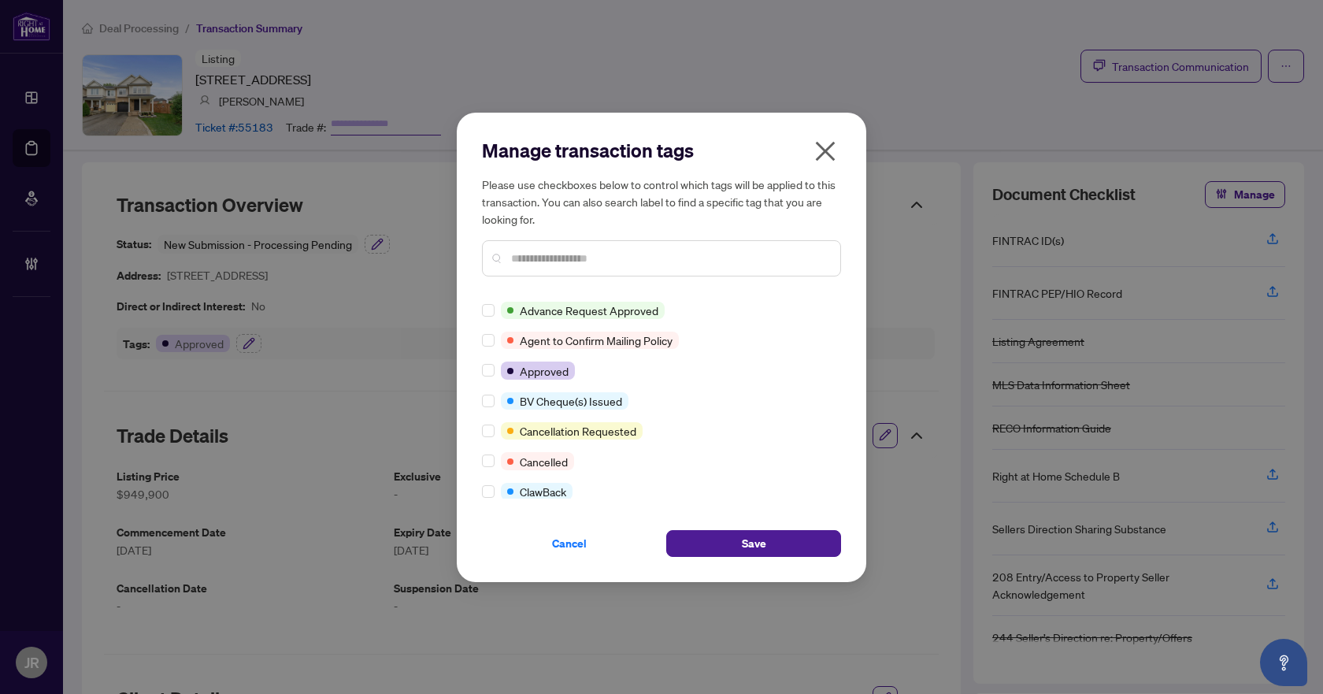
click at [532, 267] on div at bounding box center [661, 258] width 359 height 36
click at [547, 257] on input "text" at bounding box center [669, 258] width 317 height 17
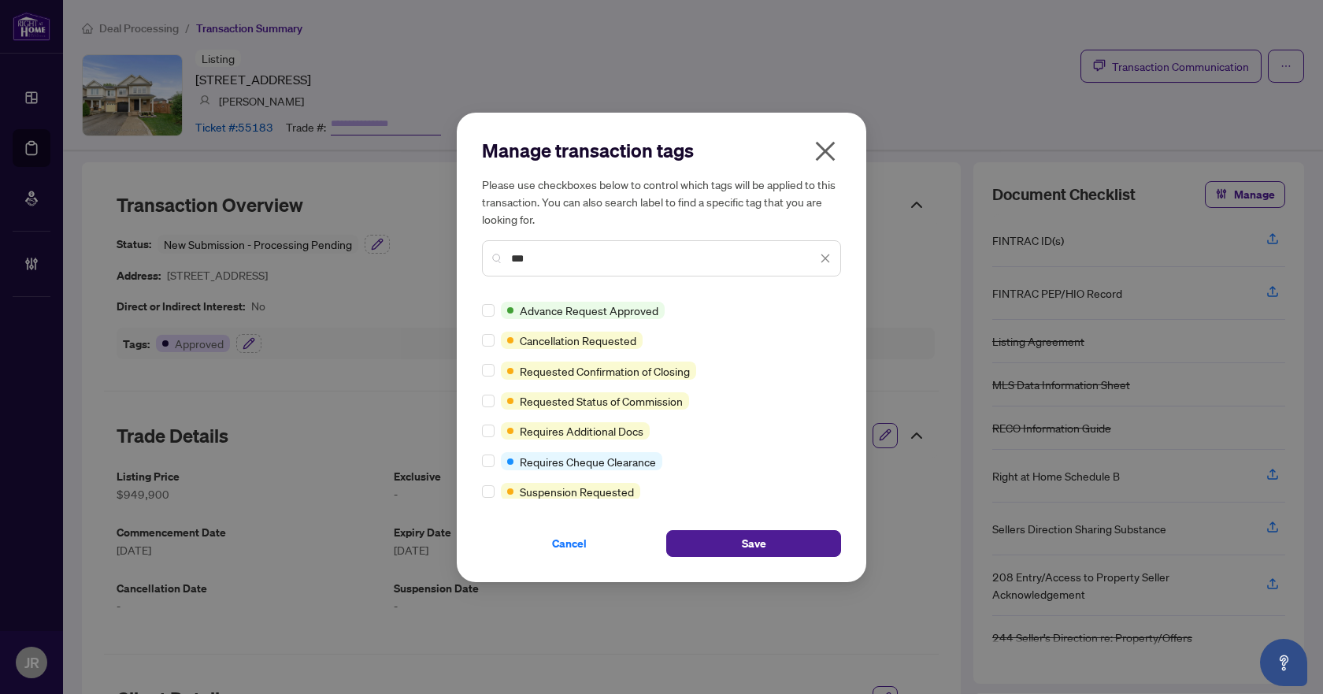
type input "***"
click at [494, 436] on div at bounding box center [491, 430] width 19 height 17
click at [491, 437] on label at bounding box center [488, 430] width 13 height 17
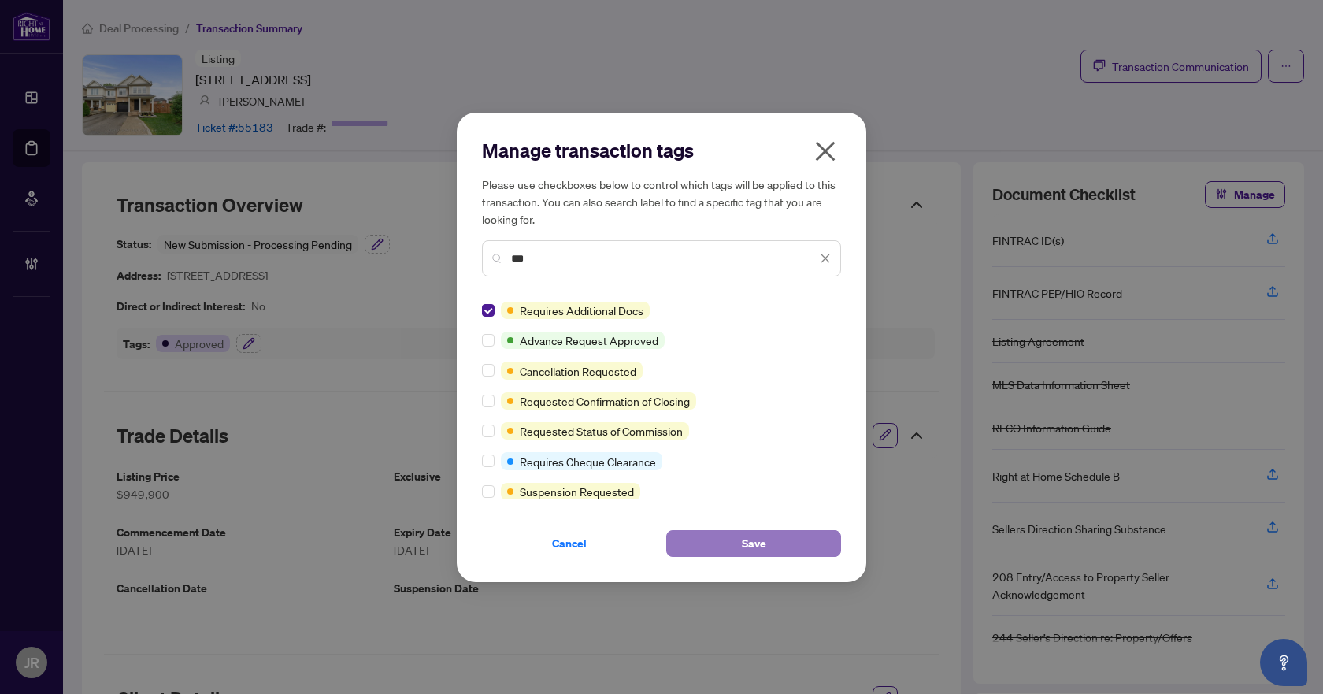
click at [763, 550] on span "Save" at bounding box center [754, 543] width 24 height 25
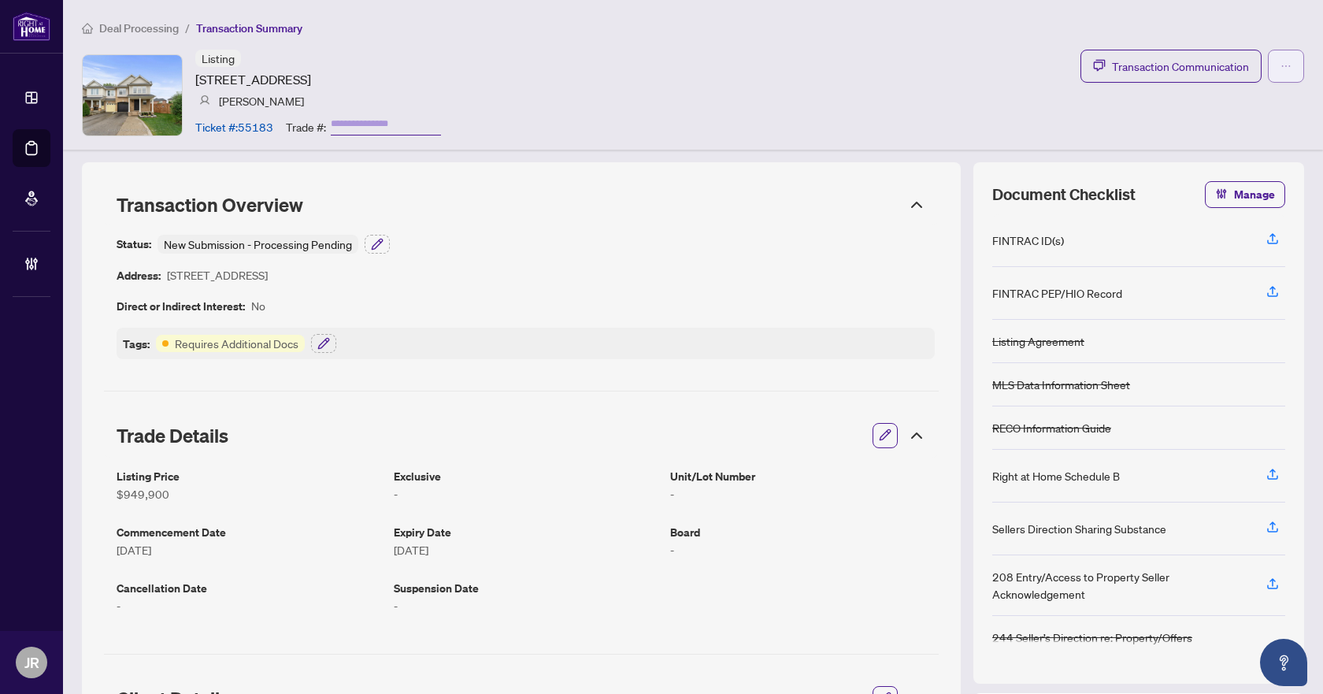
click at [1281, 72] on span "button" at bounding box center [1286, 66] width 11 height 25
click at [667, 55] on div "Listing [STREET_ADDRESS] [PERSON_NAME] Ticket #: 55183 Trade #: Transaction Com…" at bounding box center [693, 95] width 1222 height 91
click at [160, 32] on span "Deal Processing" at bounding box center [139, 28] width 80 height 14
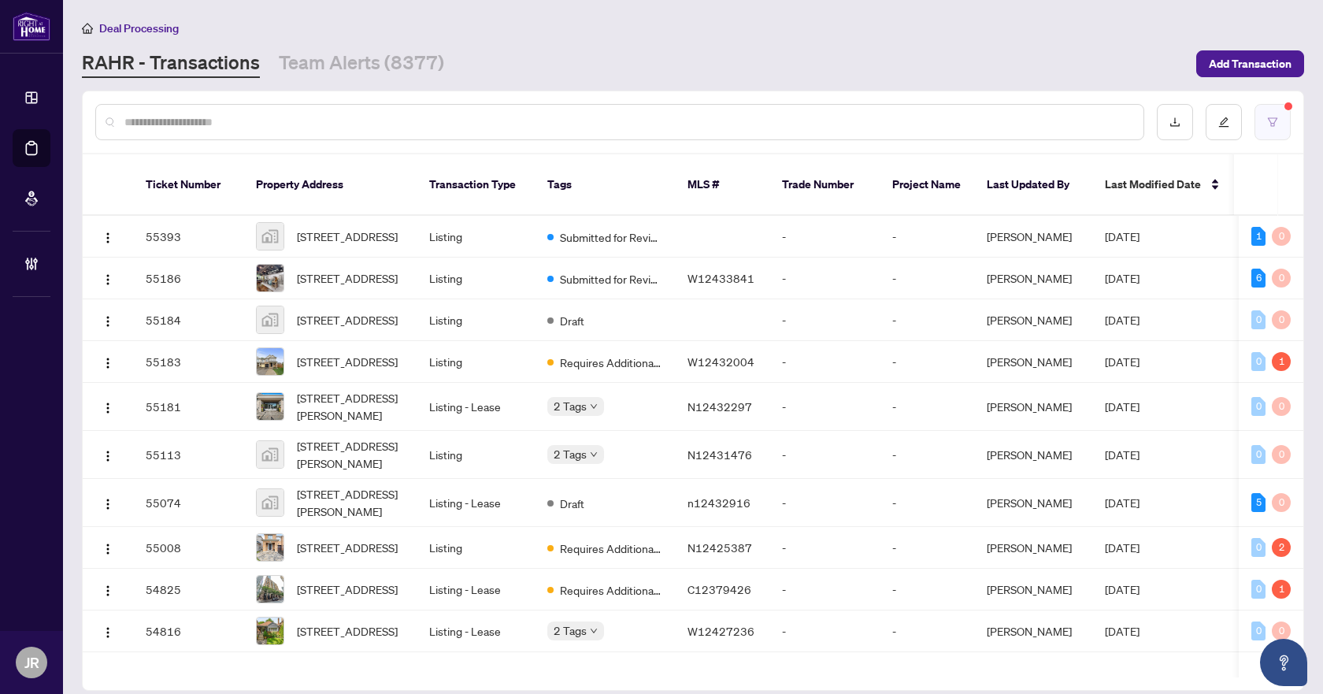
click at [1259, 129] on button "button" at bounding box center [1273, 122] width 36 height 36
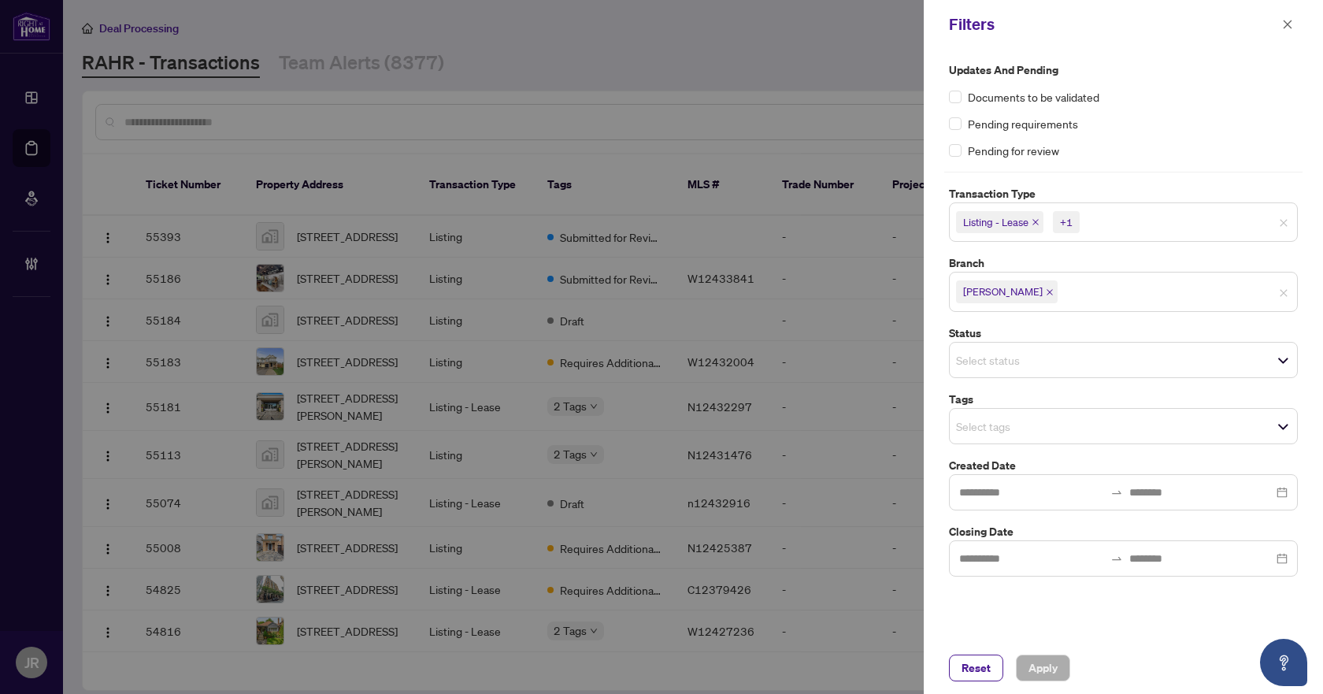
click at [1069, 443] on div "Select tags" at bounding box center [1123, 426] width 349 height 36
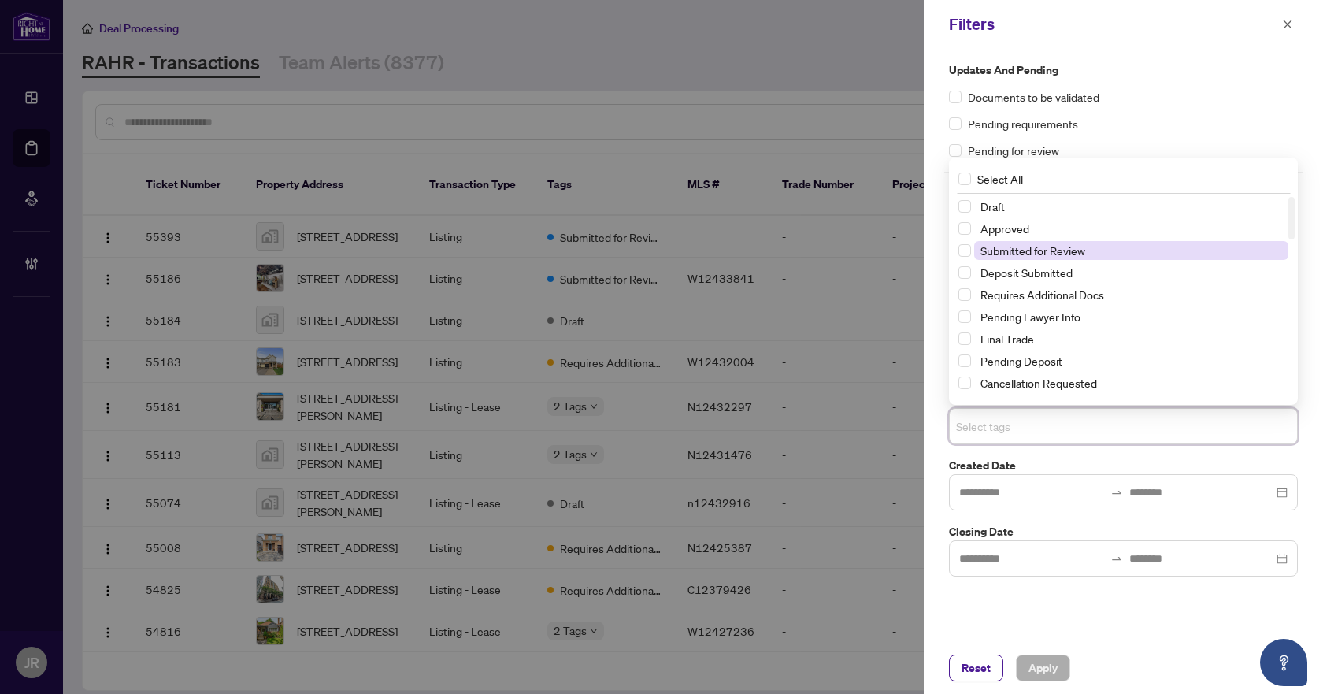
click at [1092, 254] on span "Submitted for Review" at bounding box center [1131, 250] width 314 height 19
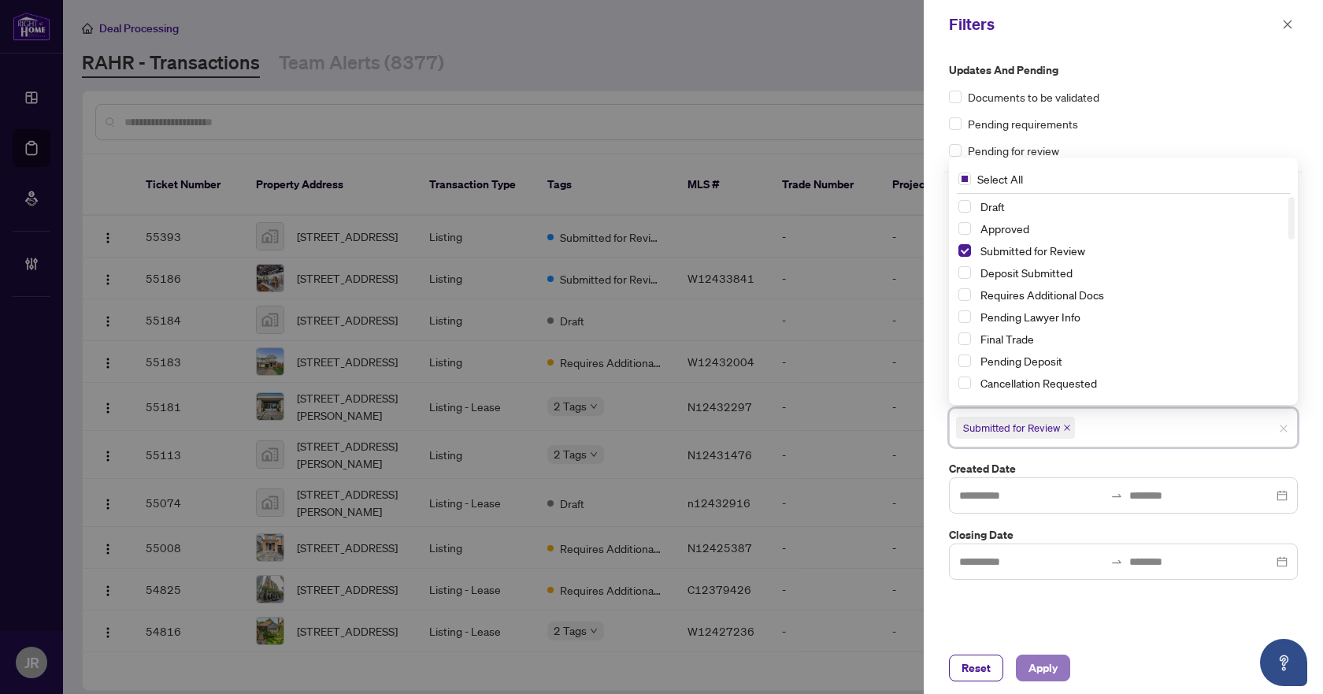
click at [1029, 672] on span "Apply" at bounding box center [1043, 667] width 29 height 25
